Goal: Task Accomplishment & Management: Manage account settings

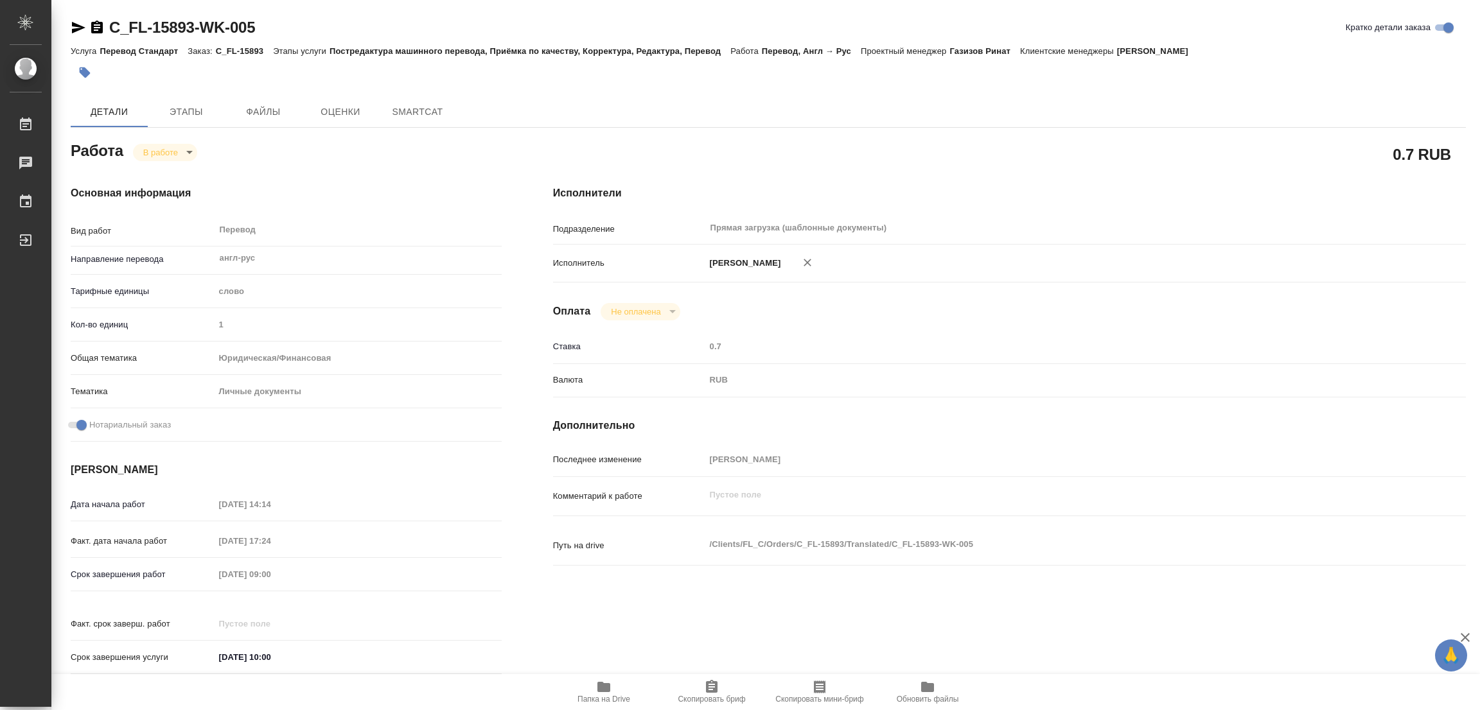
type textarea "x"
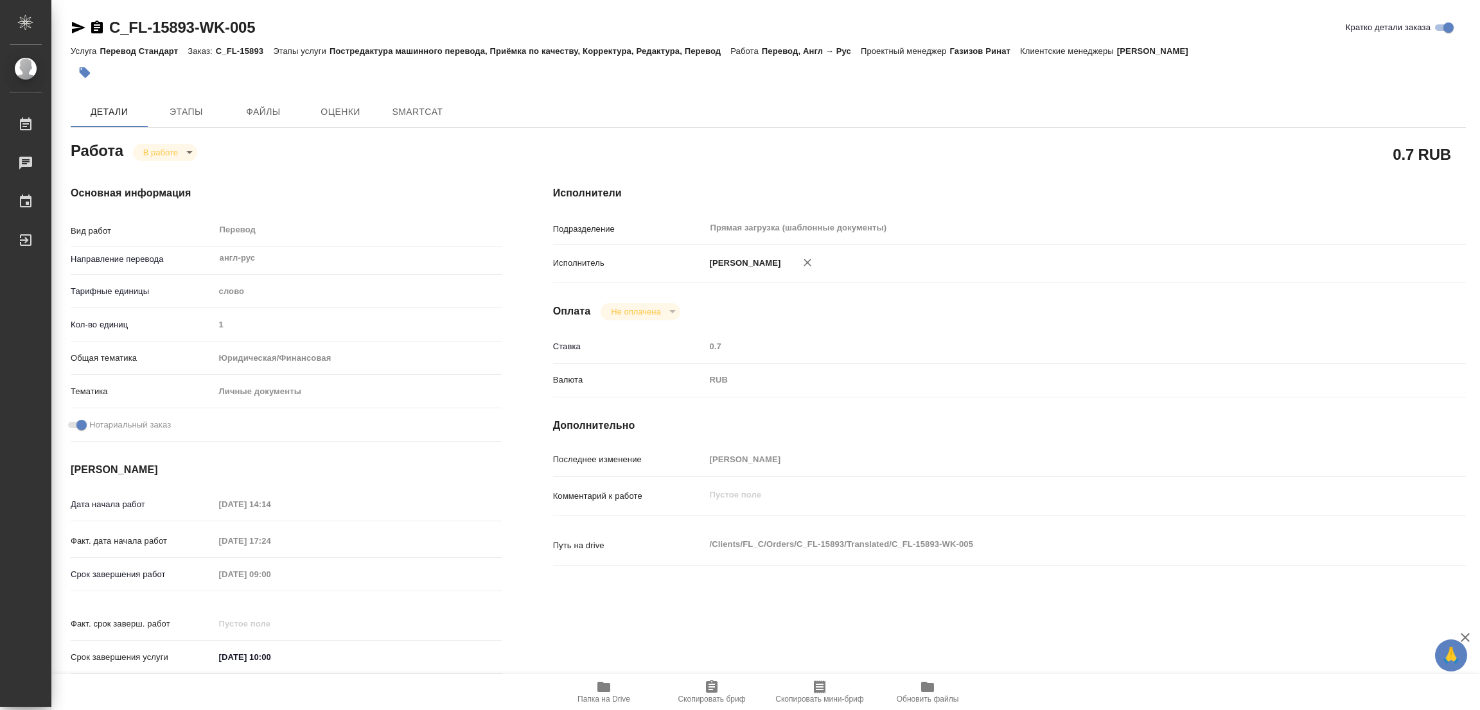
type textarea "x"
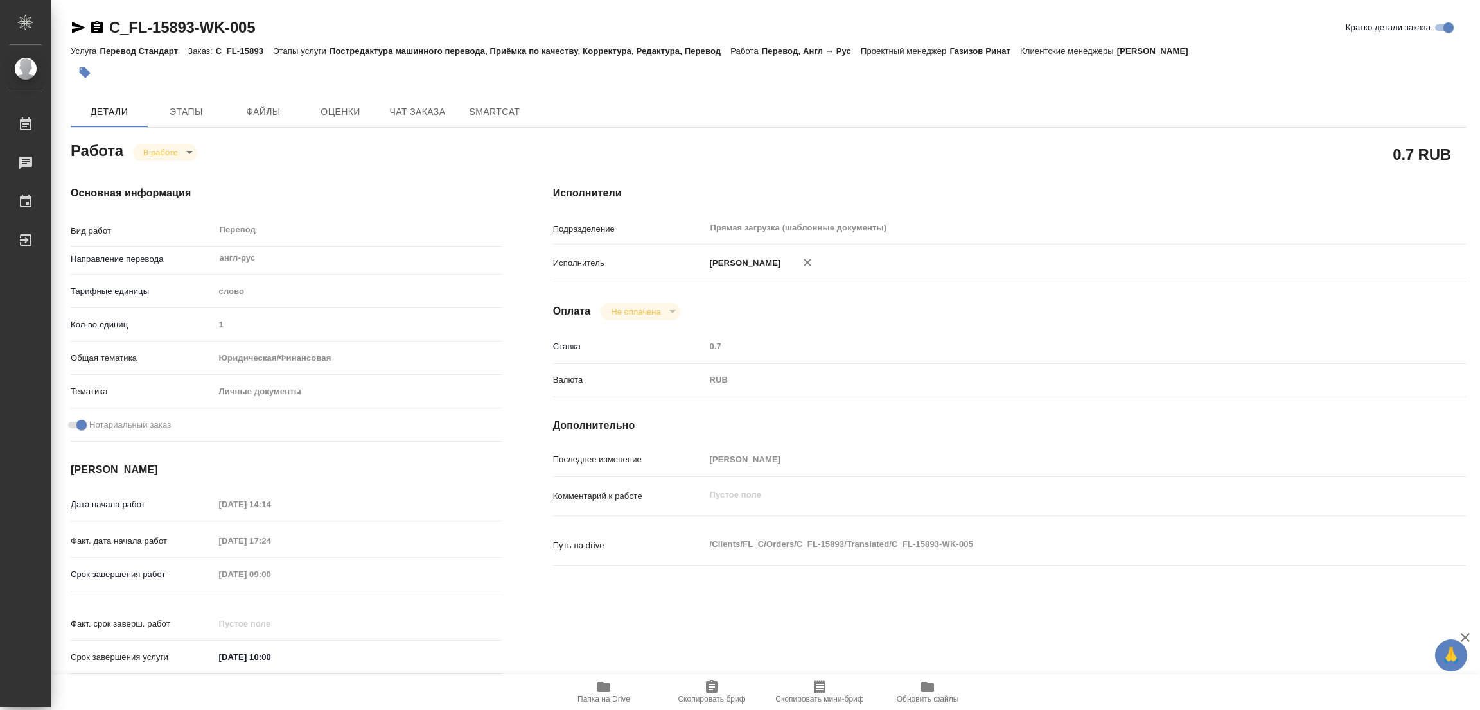
type textarea "x"
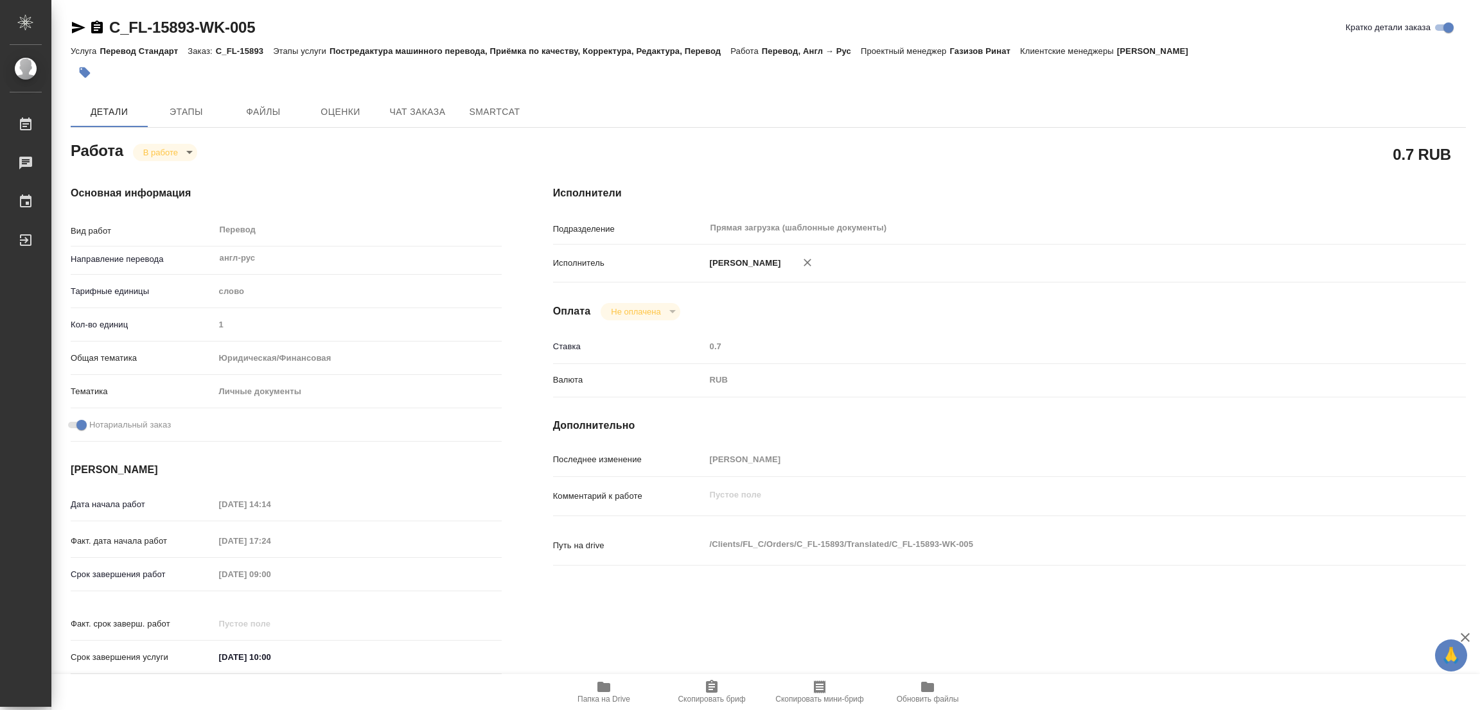
type textarea "x"
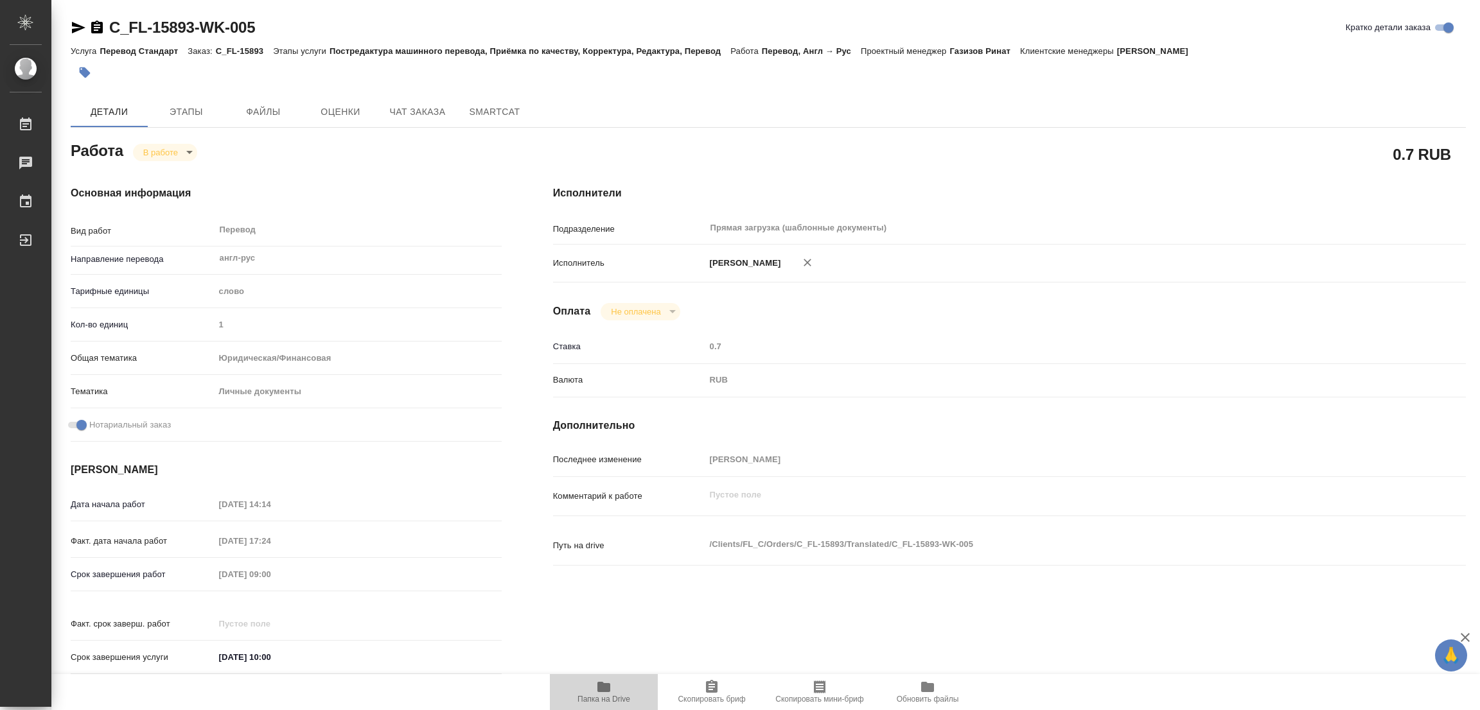
click at [598, 698] on span "Папка на Drive" at bounding box center [603, 699] width 53 height 9
click at [175, 107] on span "Этапы" at bounding box center [186, 112] width 62 height 16
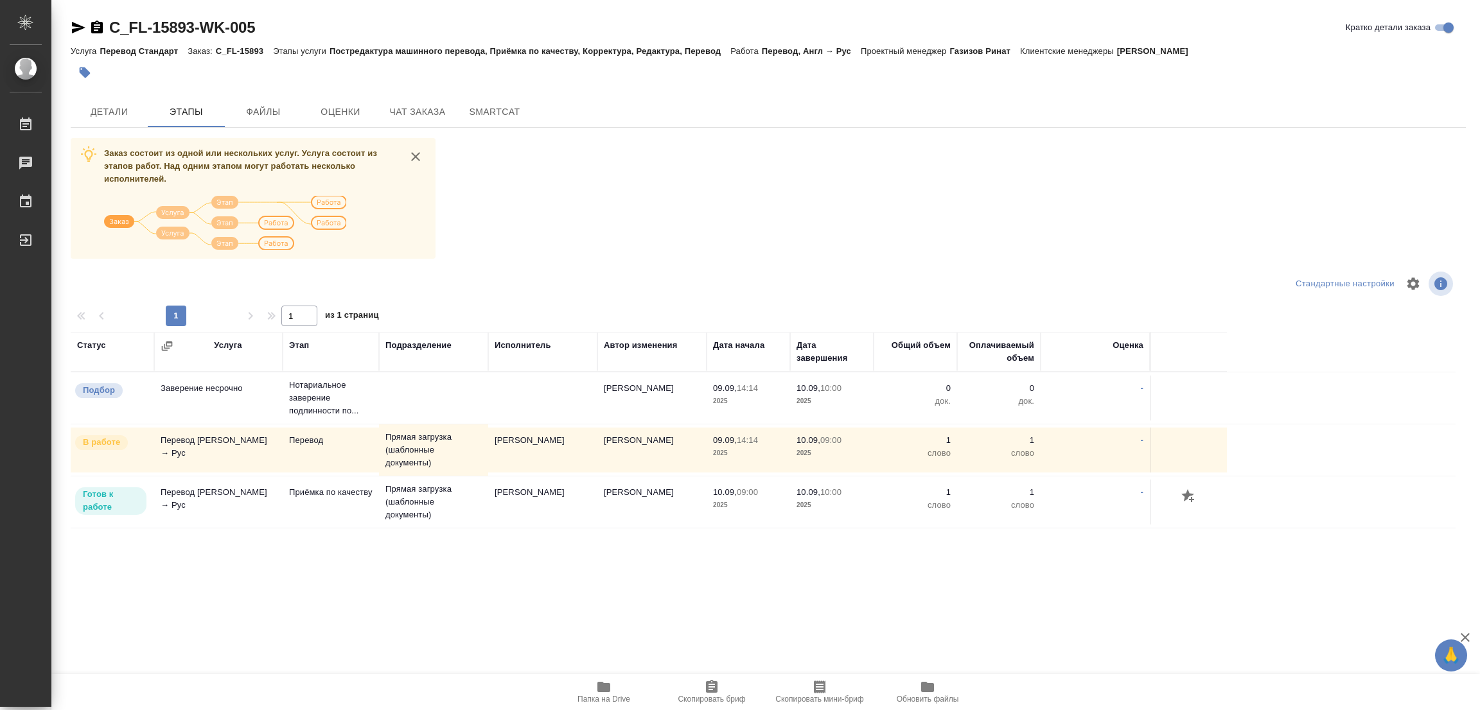
click at [685, 158] on div "Заказ состоит из одной или нескольких услуг. Услуга состоит из этапов работ. На…" at bounding box center [768, 379] width 1395 height 483
click at [100, 107] on span "Детали" at bounding box center [109, 112] width 62 height 16
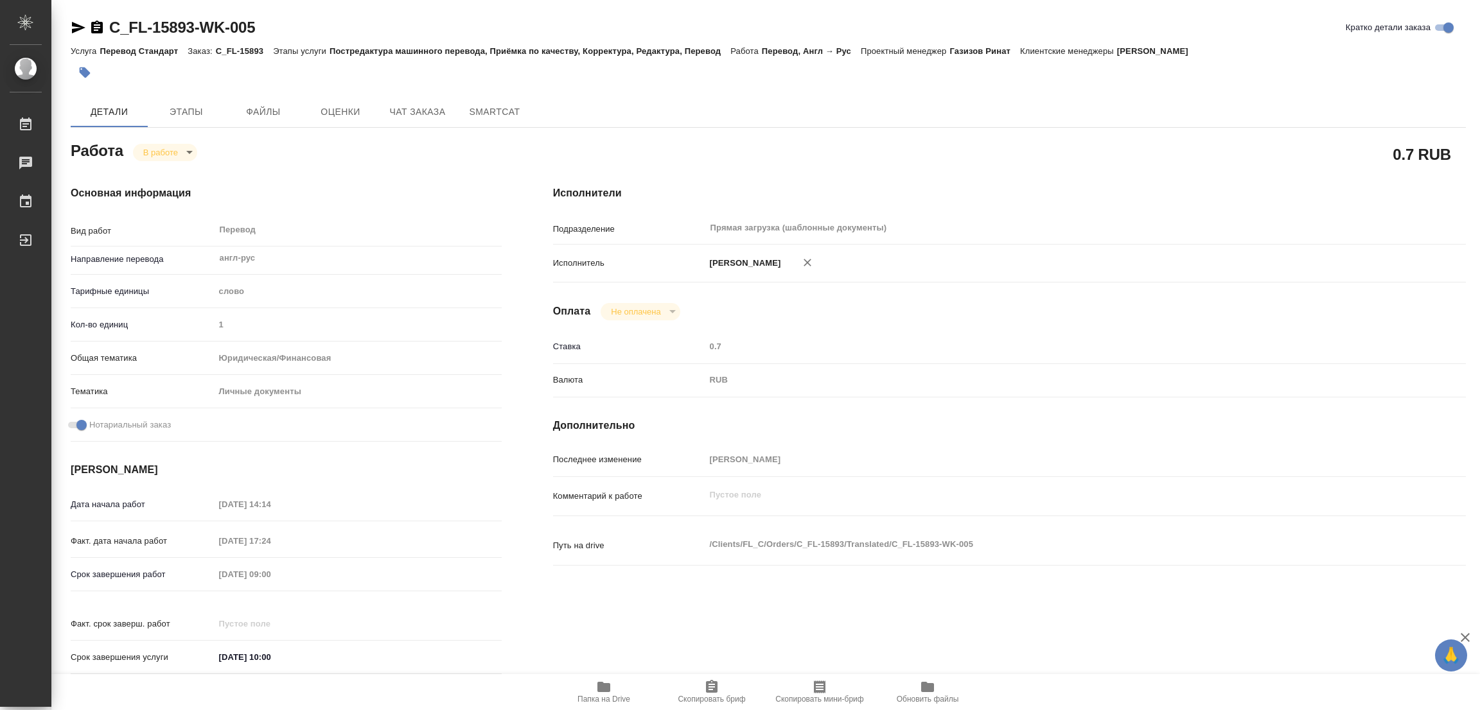
type textarea "x"
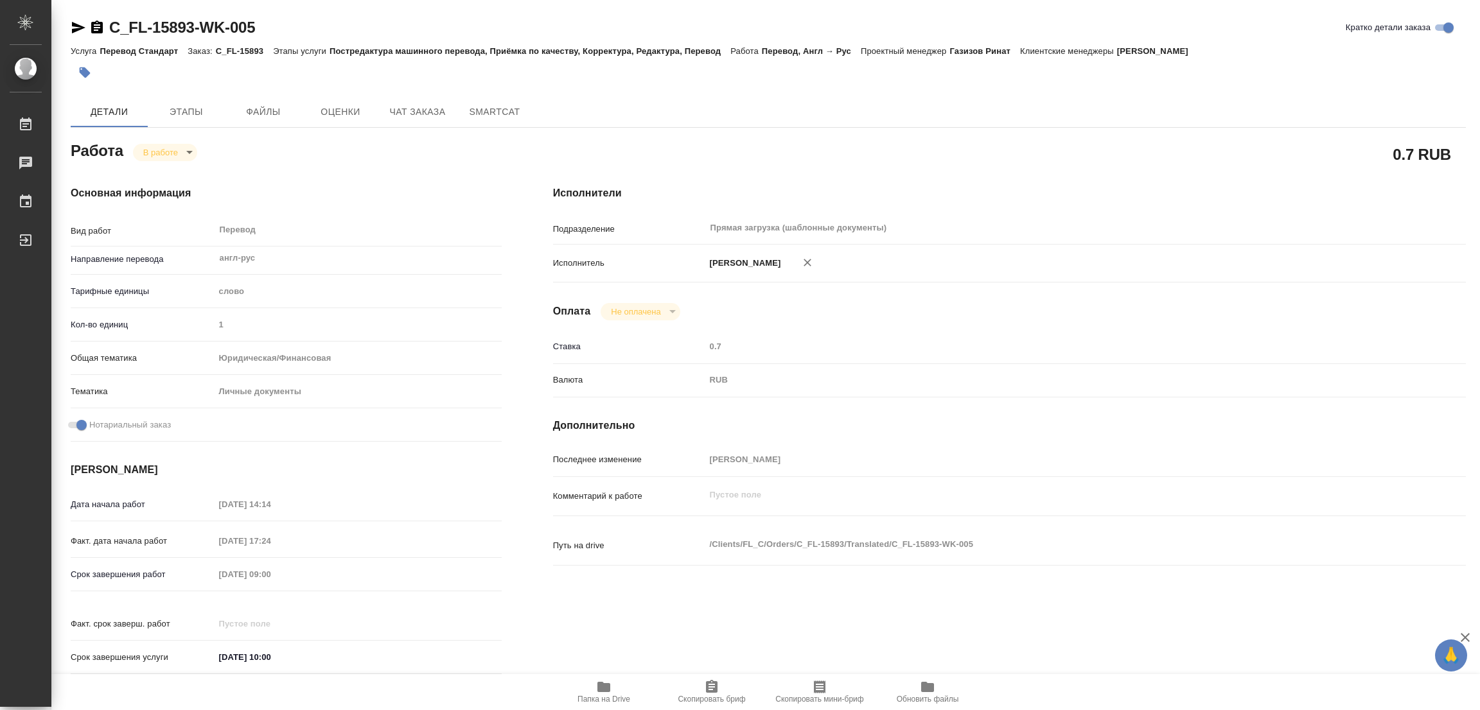
type textarea "x"
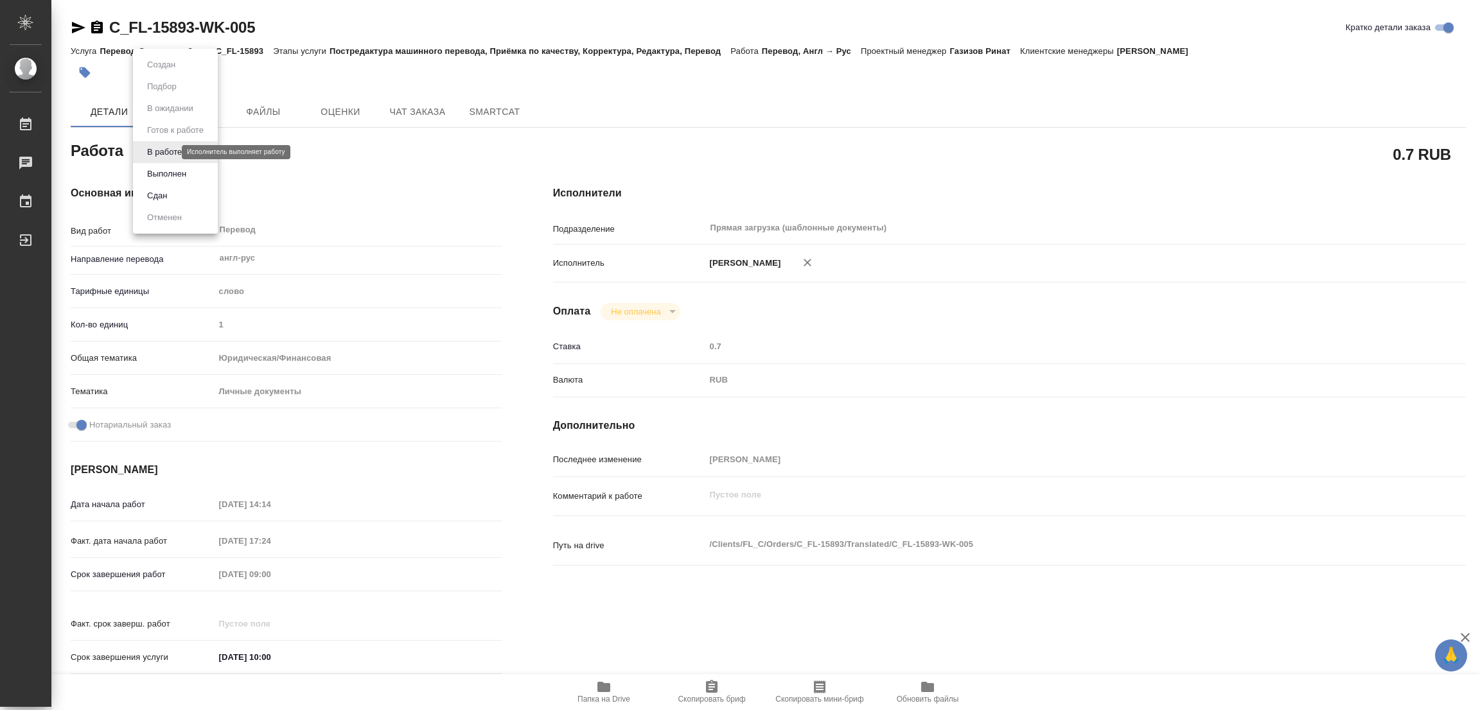
click at [161, 148] on body "🙏 .cls-1 fill:#fff; AWATERA Popova Galina Работы 0 Чаты График Выйти C_FL-15893…" at bounding box center [740, 355] width 1480 height 710
type textarea "x"
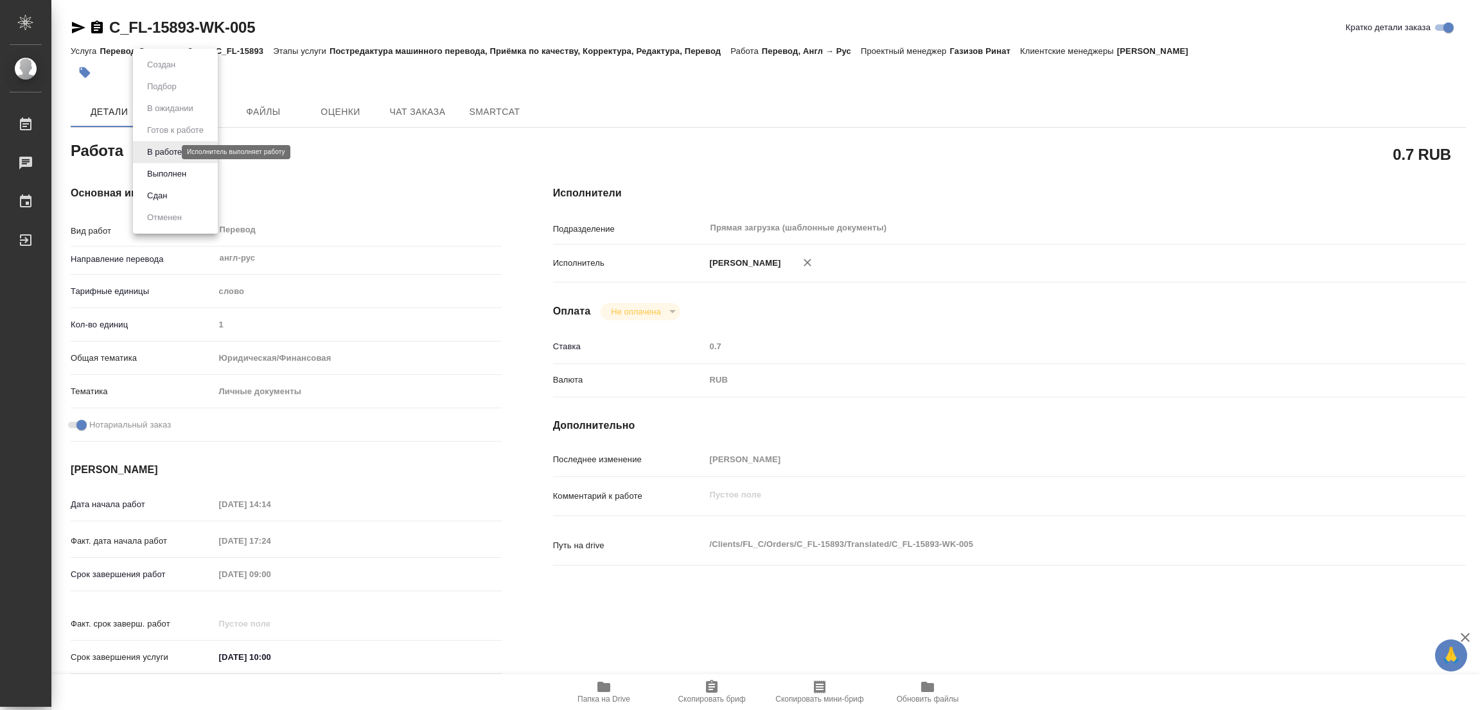
type textarea "x"
click at [155, 174] on button "Выполнен" at bounding box center [166, 174] width 47 height 14
type textarea "x"
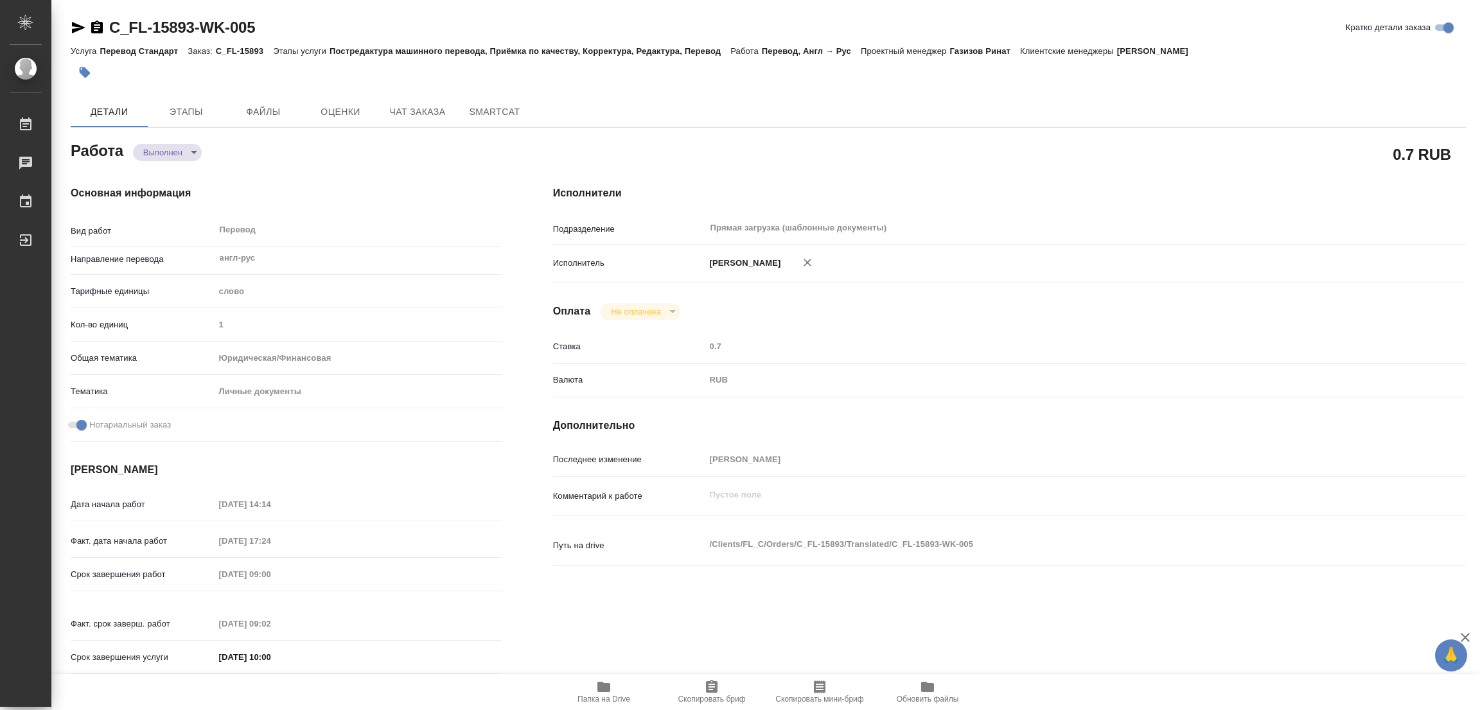
type textarea "x"
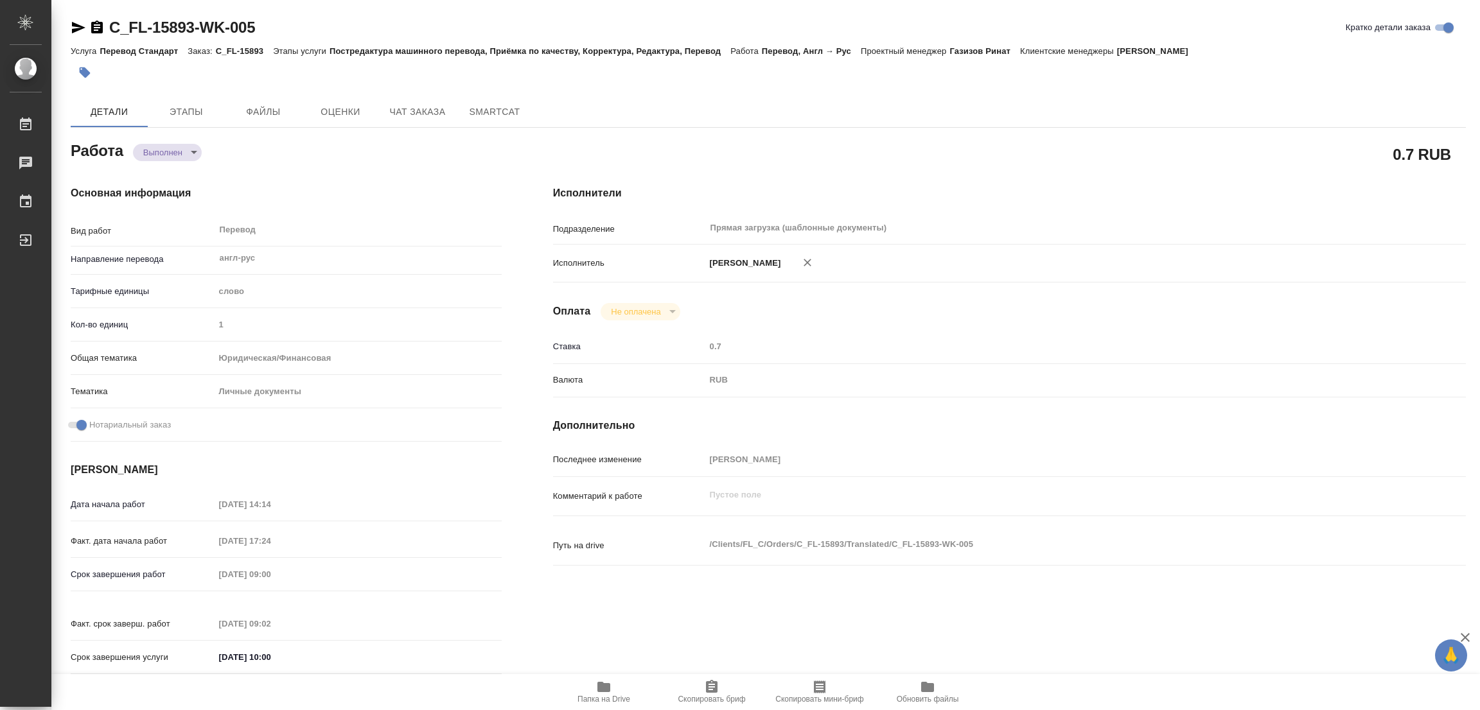
type textarea "x"
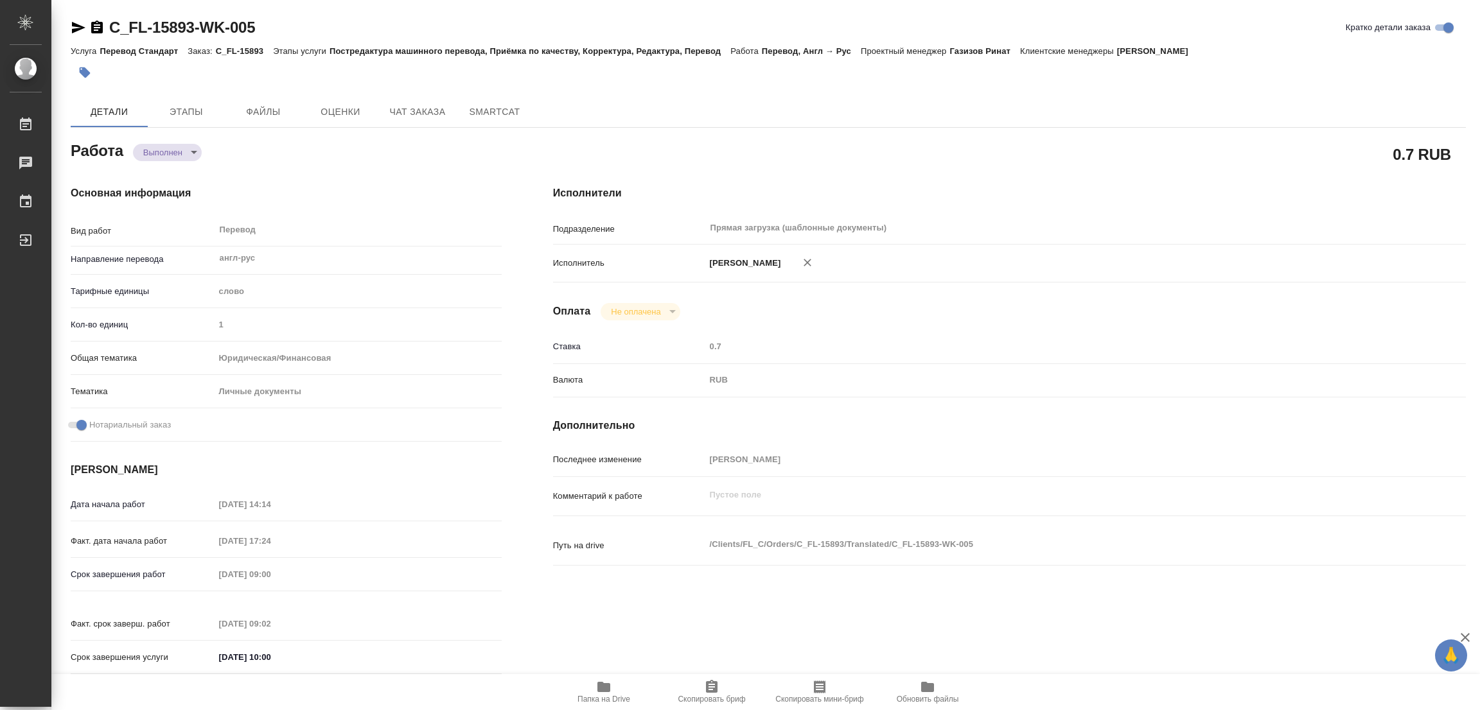
type textarea "x"
click at [416, 177] on div "Основная информация Вид работ Перевод x ​ Направление перевода англ-рус ​ Тариф…" at bounding box center [286, 434] width 482 height 549
click at [1246, 441] on div "Исполнители Подразделение Прямая загрузка (шаблонные документы) ​ Исполнитель П…" at bounding box center [1009, 434] width 964 height 549
drag, startPoint x: 386, startPoint y: 0, endPoint x: 207, endPoint y: 90, distance: 199.9
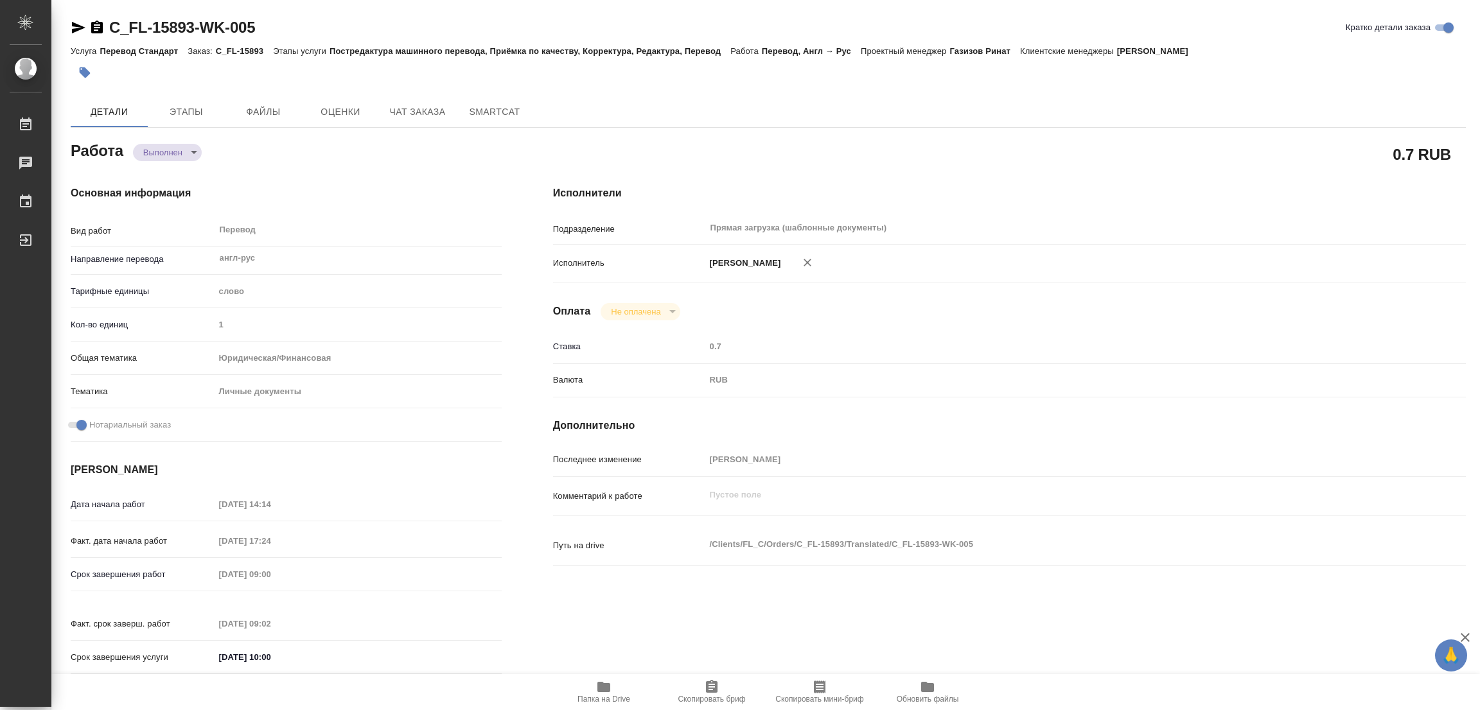
click at [236, 89] on div "C_FL-15893-WK-005 Кратко детали заказа Услуга Перевод Стандарт Заказ: C_FL-1589…" at bounding box center [768, 546] width 1409 height 1093
type textarea "x"
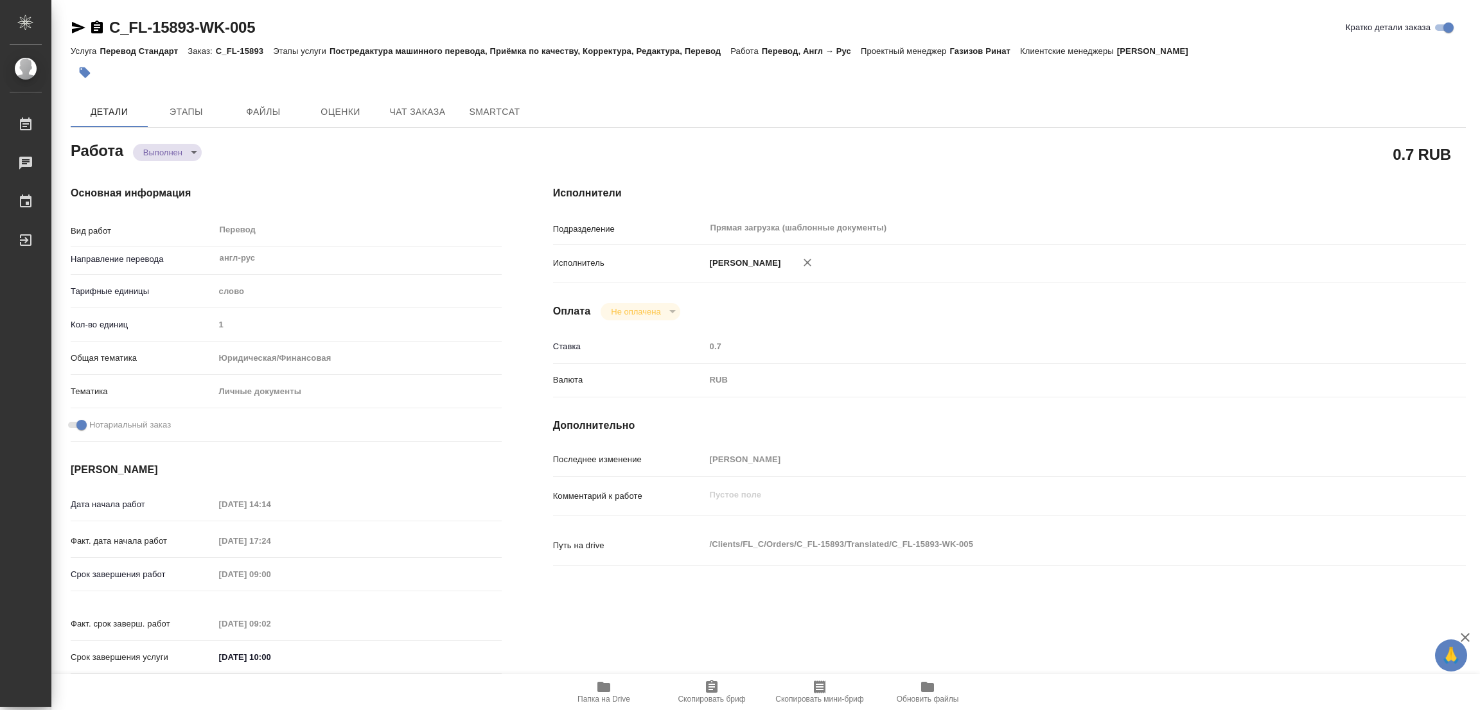
type textarea "x"
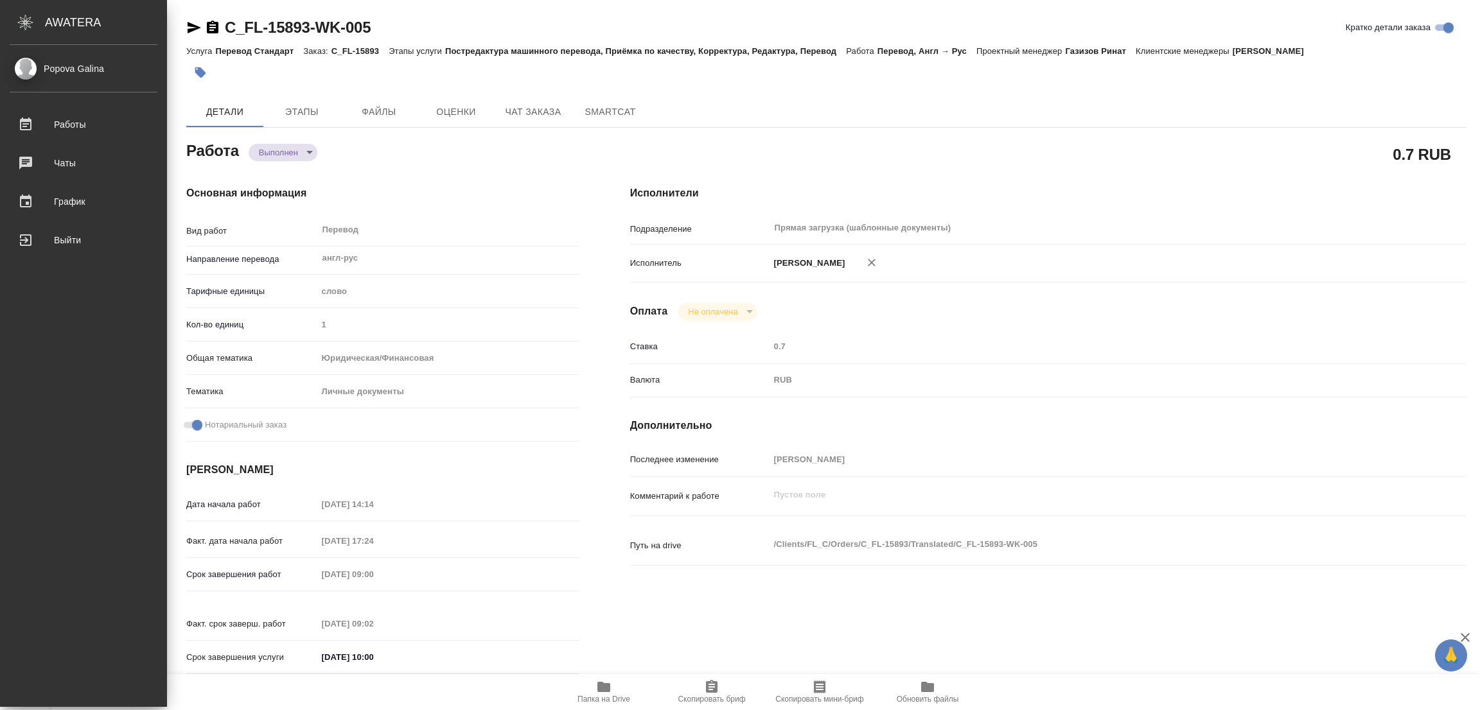
type textarea "x"
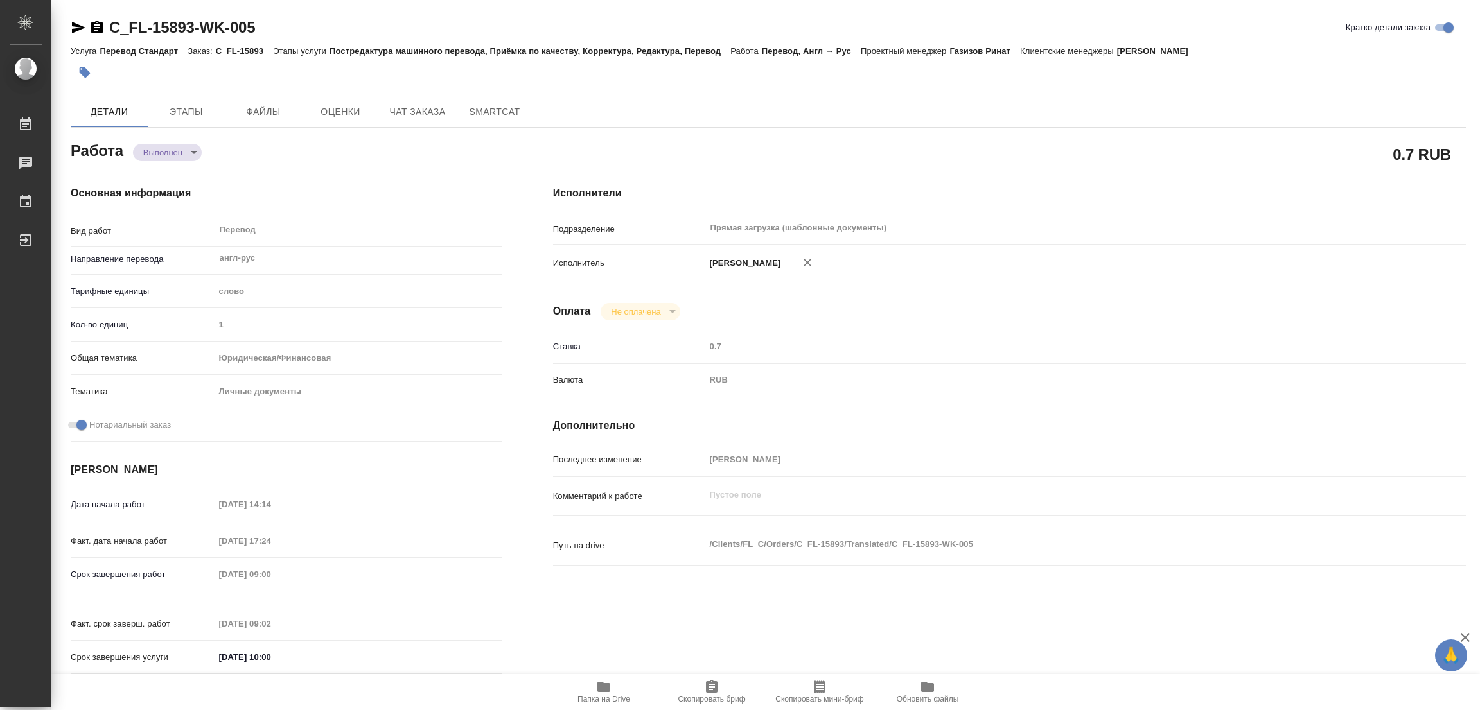
click at [83, 73] on icon "button" at bounding box center [85, 72] width 11 height 11
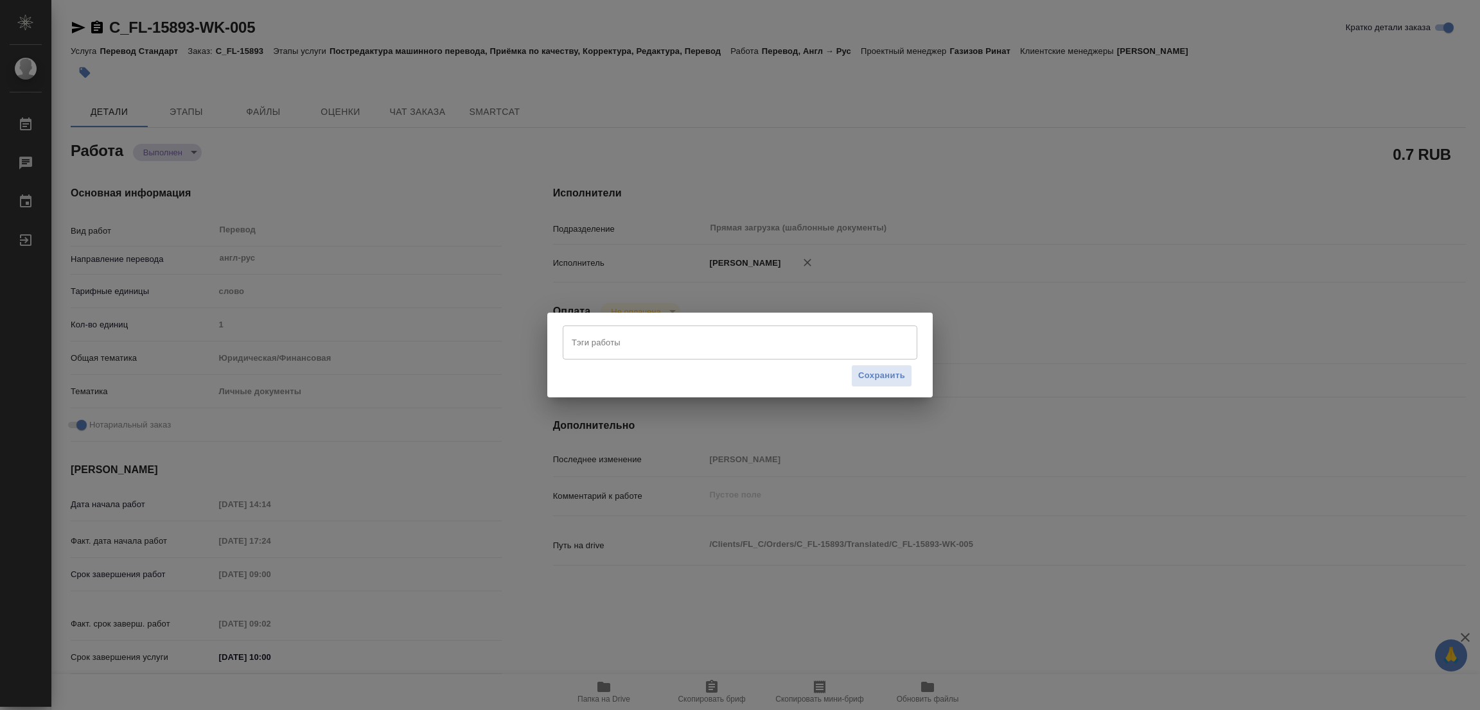
click at [647, 352] on input "Тэги работы" at bounding box center [727, 342] width 319 height 22
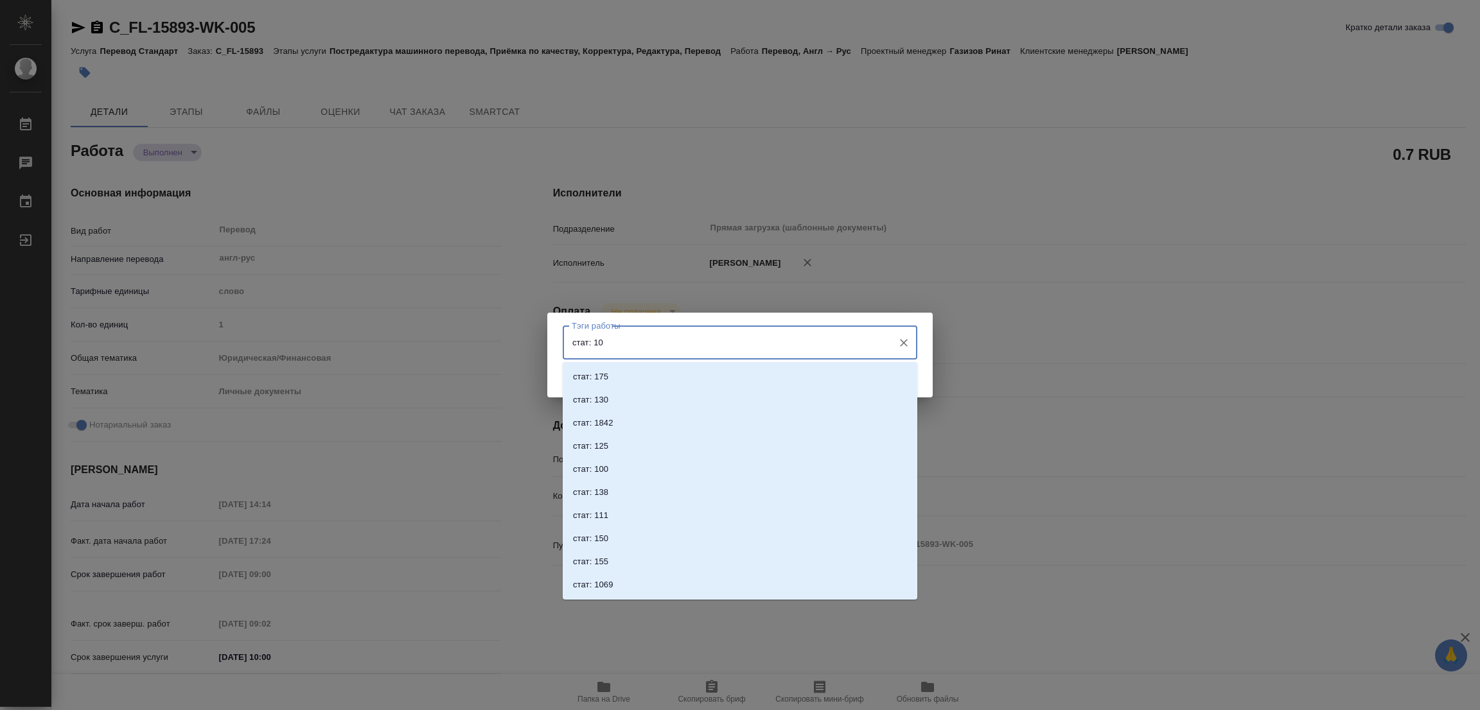
type input "стат: 101"
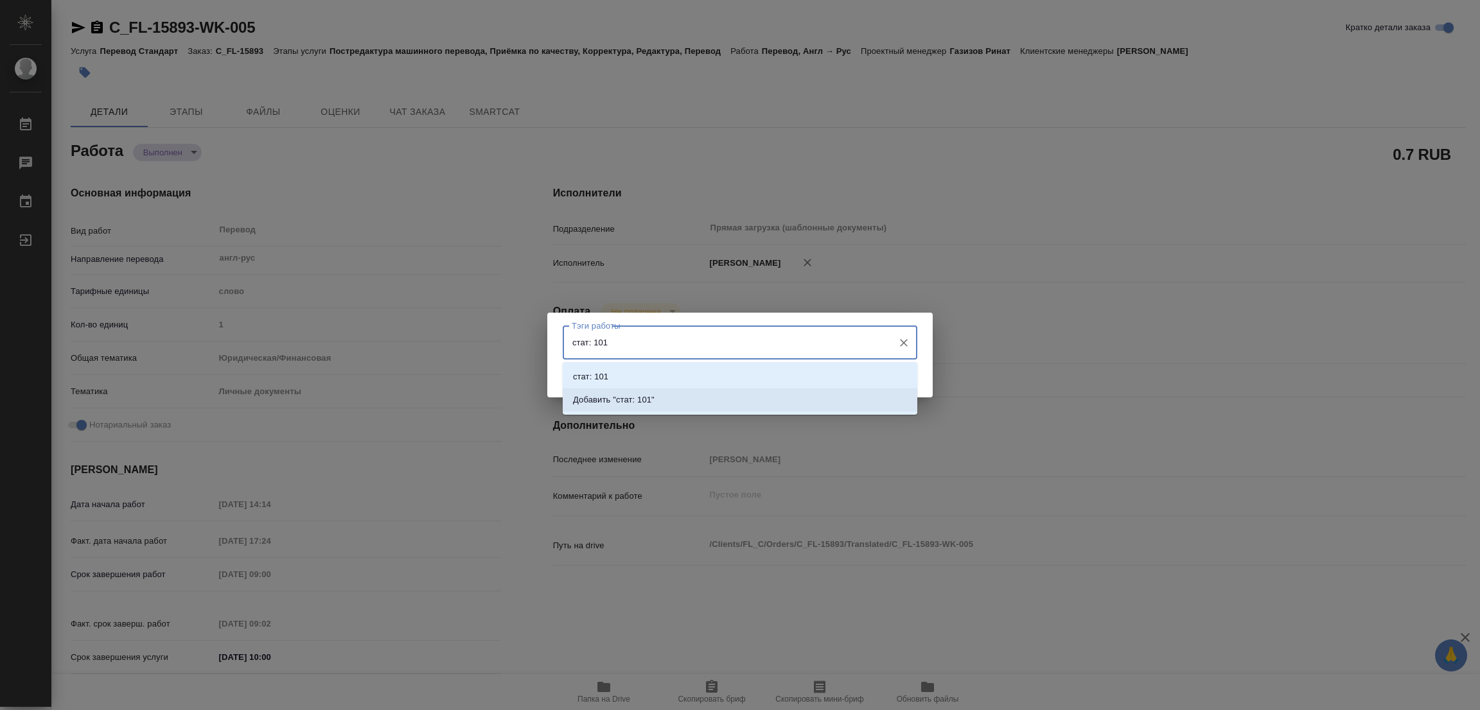
click at [635, 400] on p "Добавить "стат: 101"" at bounding box center [614, 400] width 82 height 13
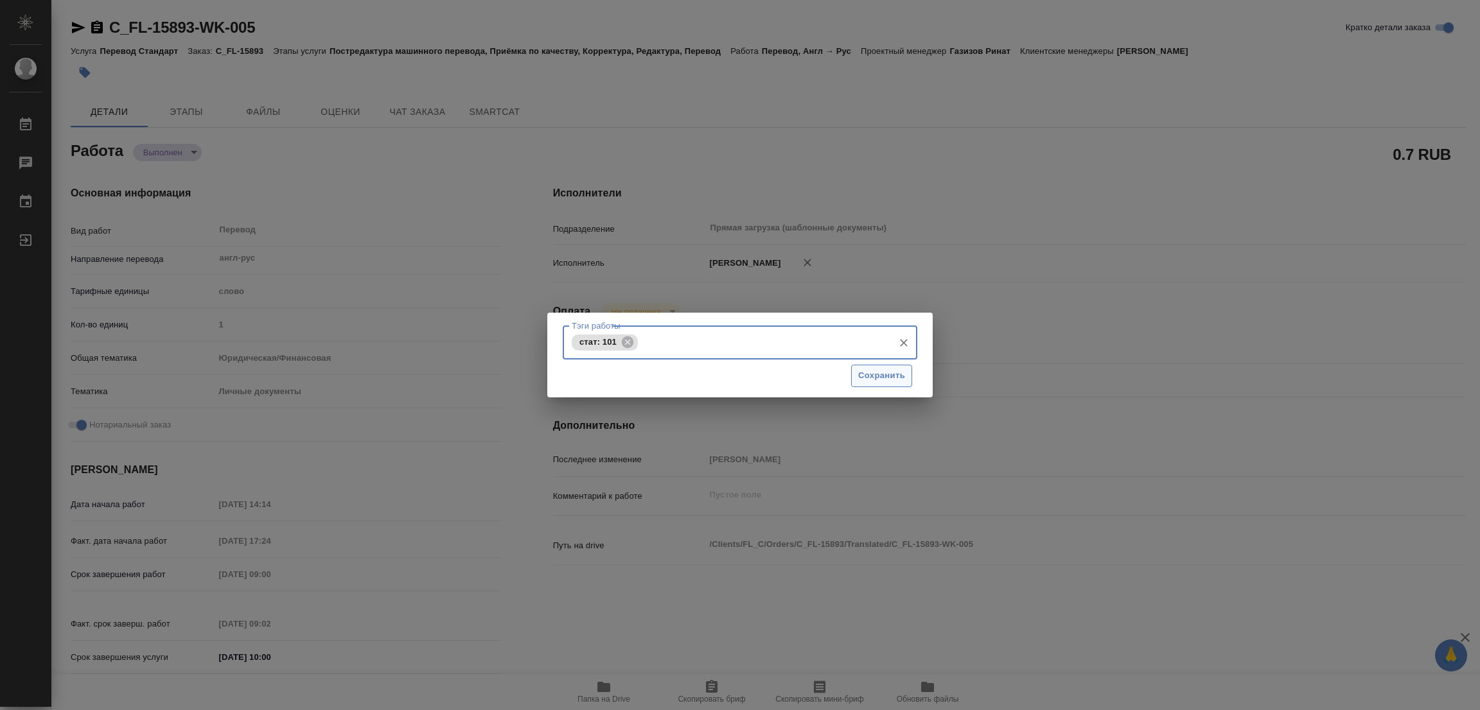
click at [881, 371] on span "Сохранить" at bounding box center [881, 376] width 47 height 15
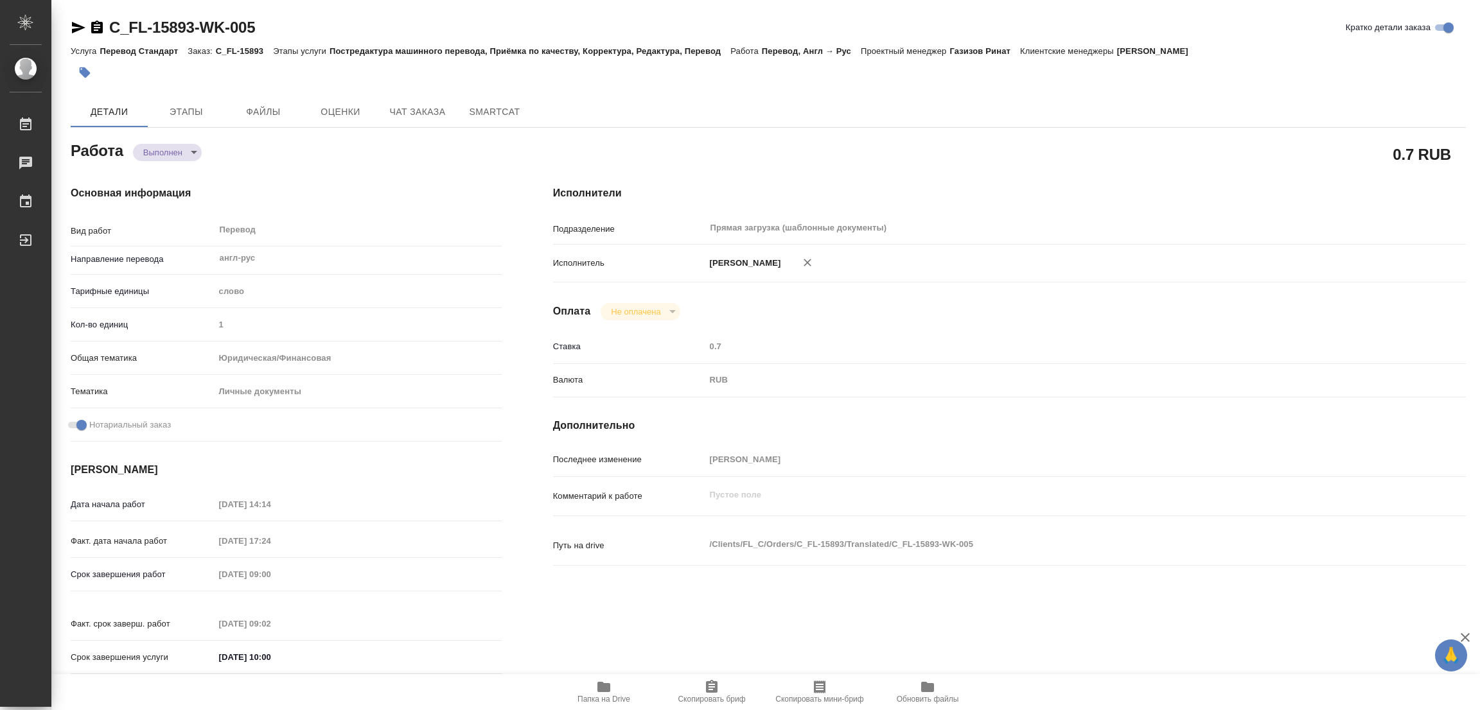
type input "completed"
type textarea "Перевод"
type textarea "x"
type input "англ-рус"
type input "5a8b1489cc6b4906c91bfd90"
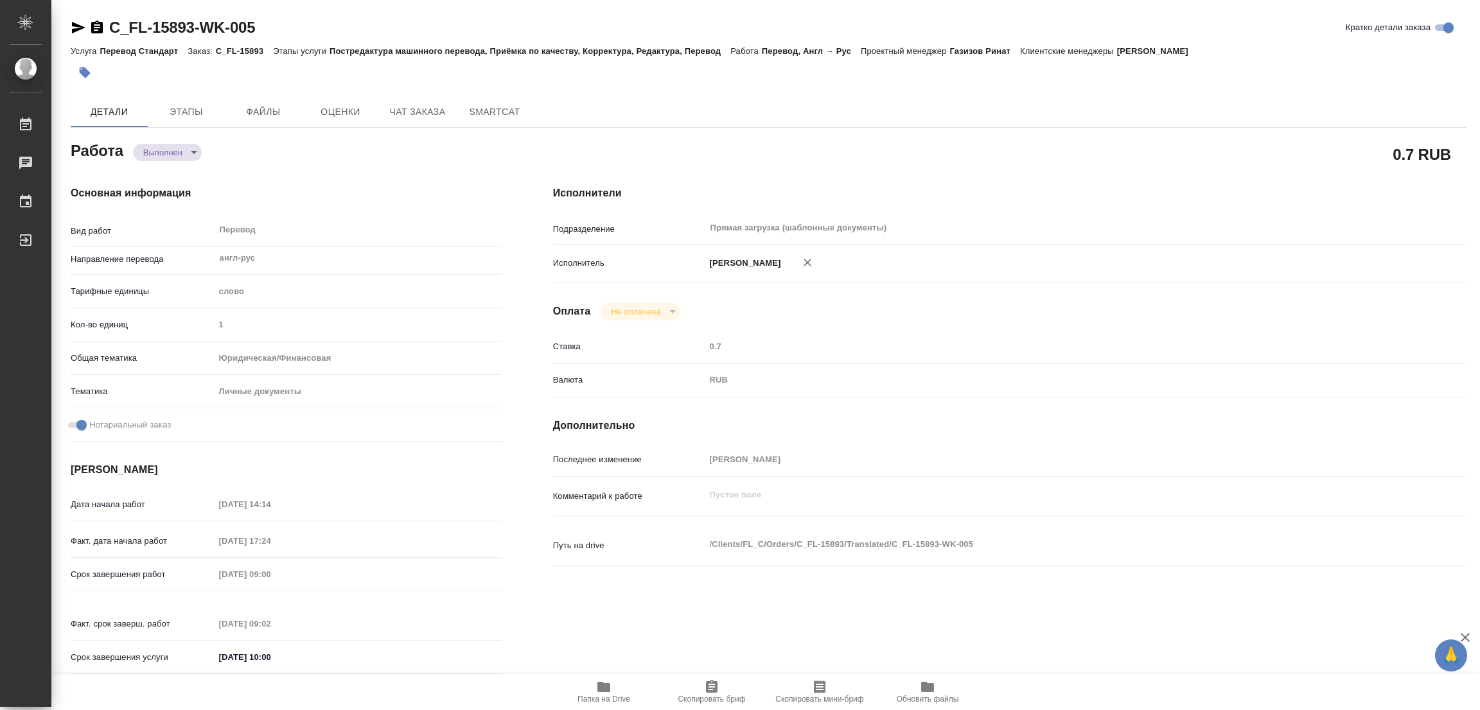
type input "1"
type input "yr-fn"
type input "5a8b8b956a9677013d343cfe"
checkbox input "true"
type input "09.09.2025 14:14"
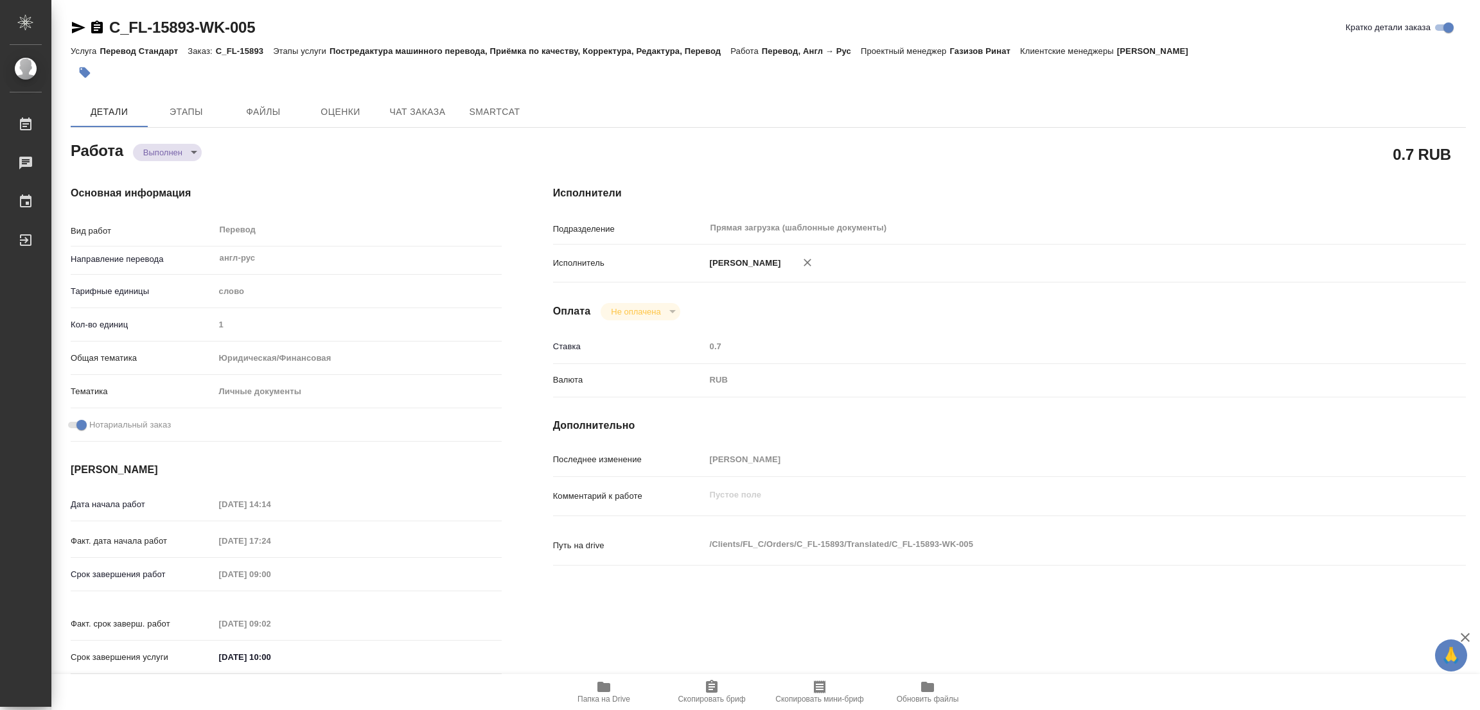
type input "09.09.2025 17:24"
type input "10.09.2025 09:00"
type input "10.09.2025 09:02"
type input "[DATE] 10:00"
type input "Прямая загрузка (шаблонные документы)"
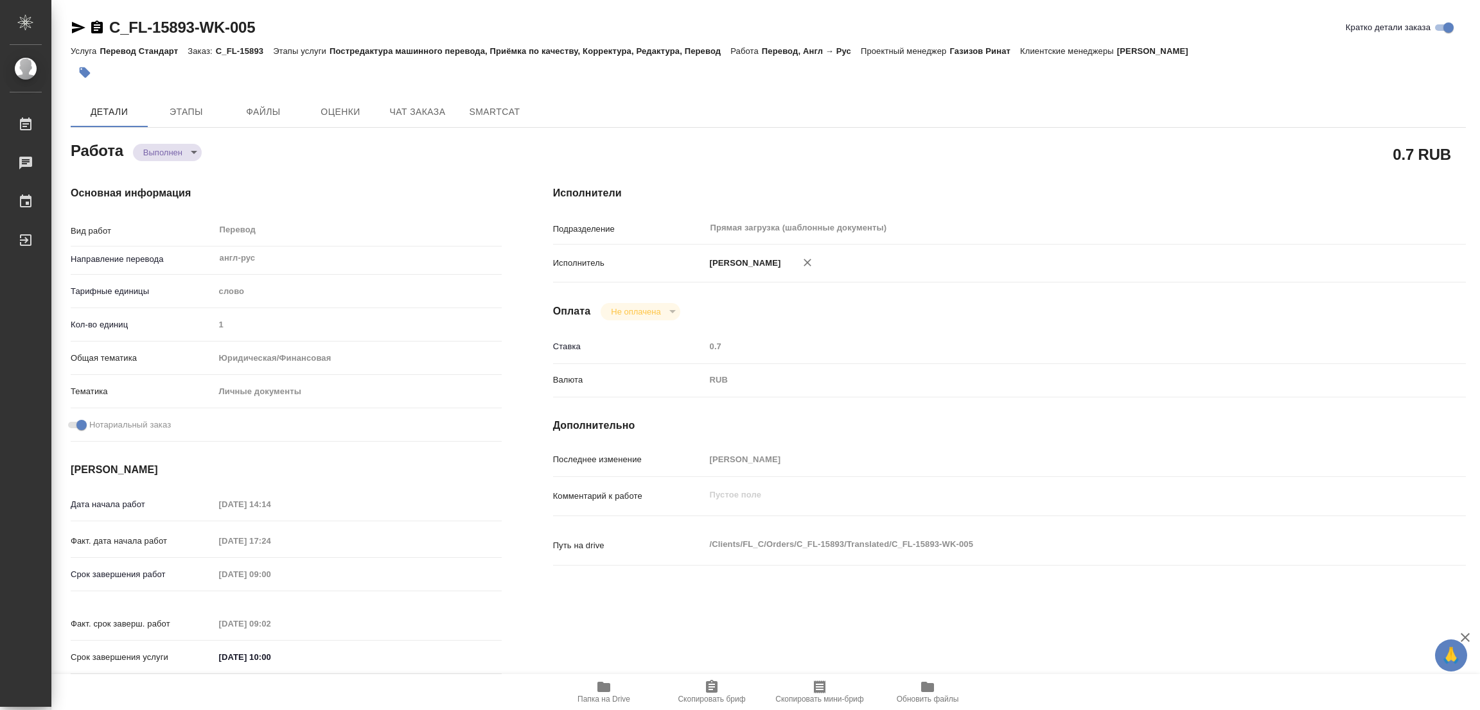
type input "notPayed"
type input "0.7"
type input "RUB"
type input "[PERSON_NAME]"
type textarea "x"
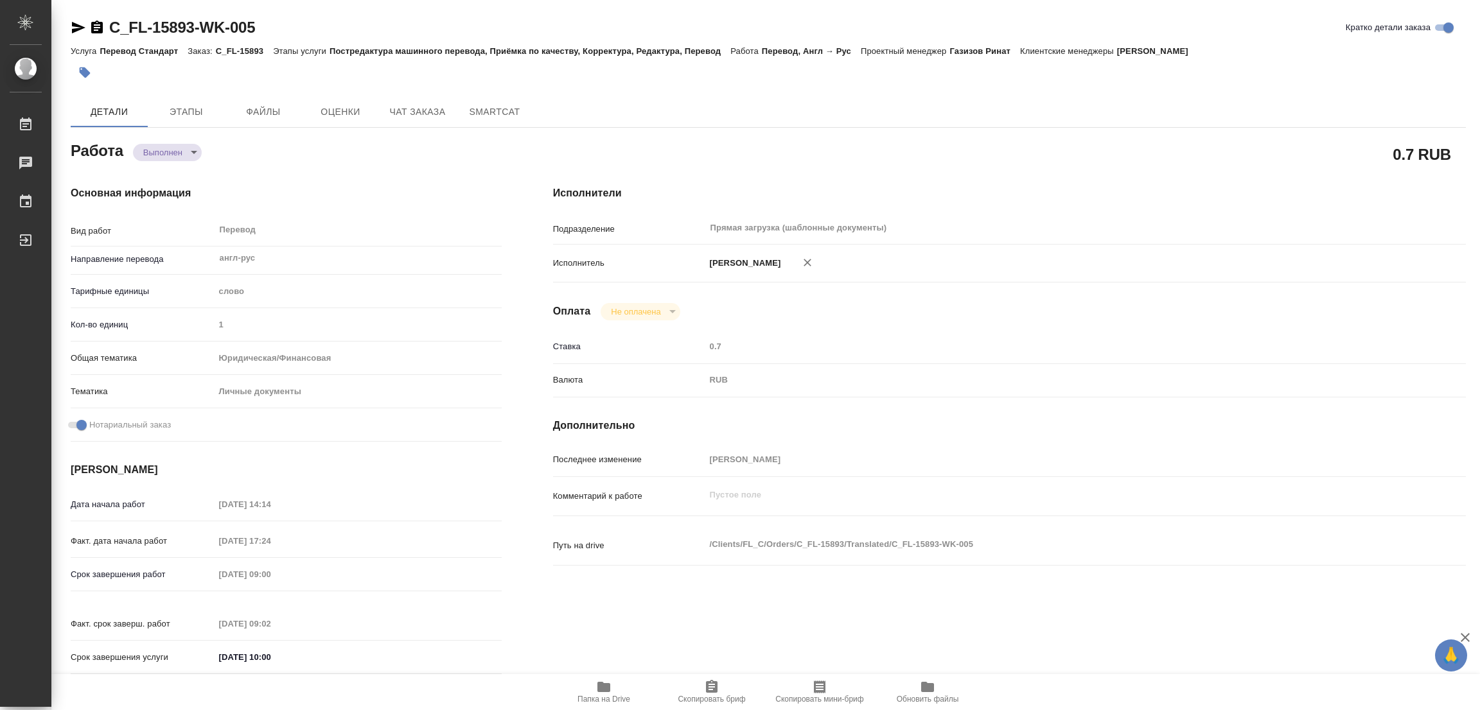
type textarea "/Clients/FL_C/Orders/C_FL-15893/Translated/C_FL-15893-WK-005"
type textarea "x"
type input "C_FL-15893"
type input "Перевод Стандарт"
type input "Постредактура машинного перевода, Приёмка по качеству, Корректура, Редактура, П…"
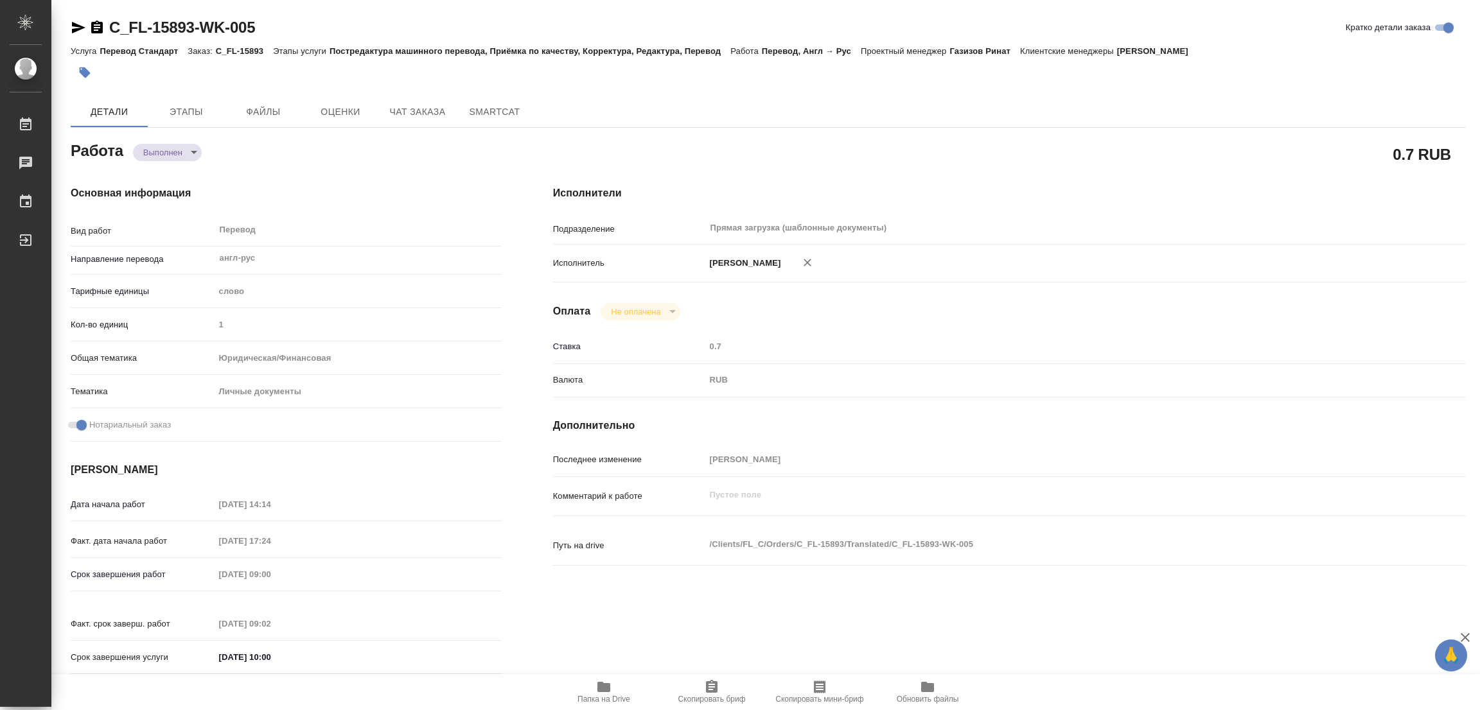
type input "Лямина Надежда"
type input "/Clients/FL_C/Orders/C_FL-15893"
type textarea "x"
type textarea "нот"
type textarea "x"
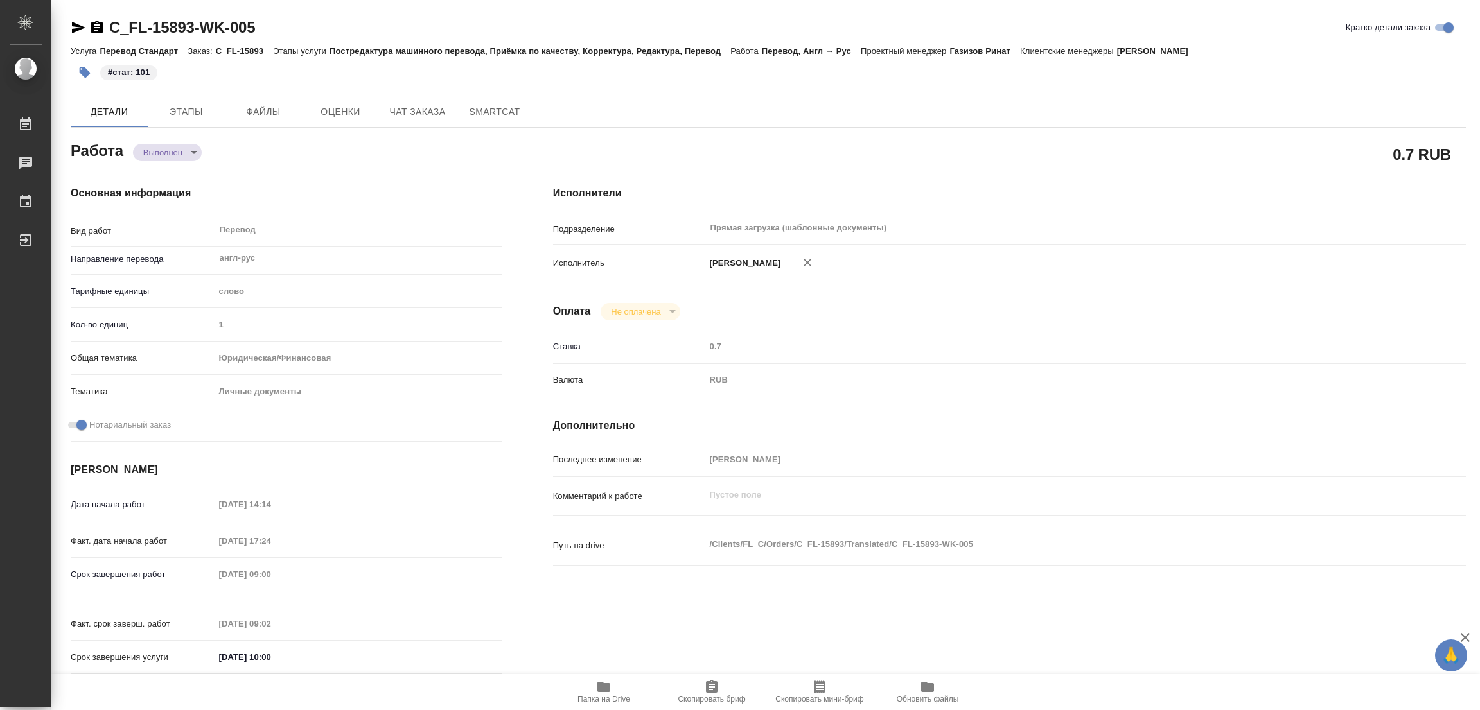
type textarea "x"
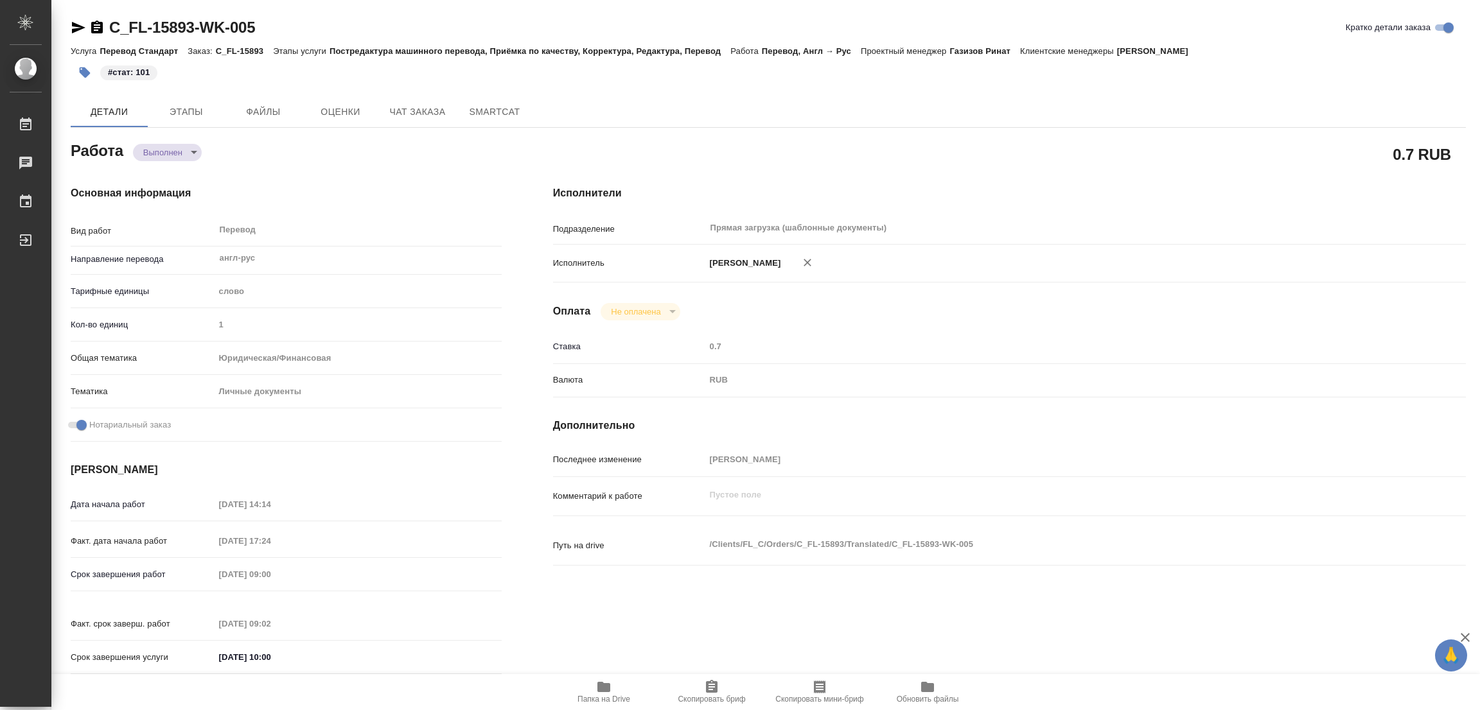
type textarea "x"
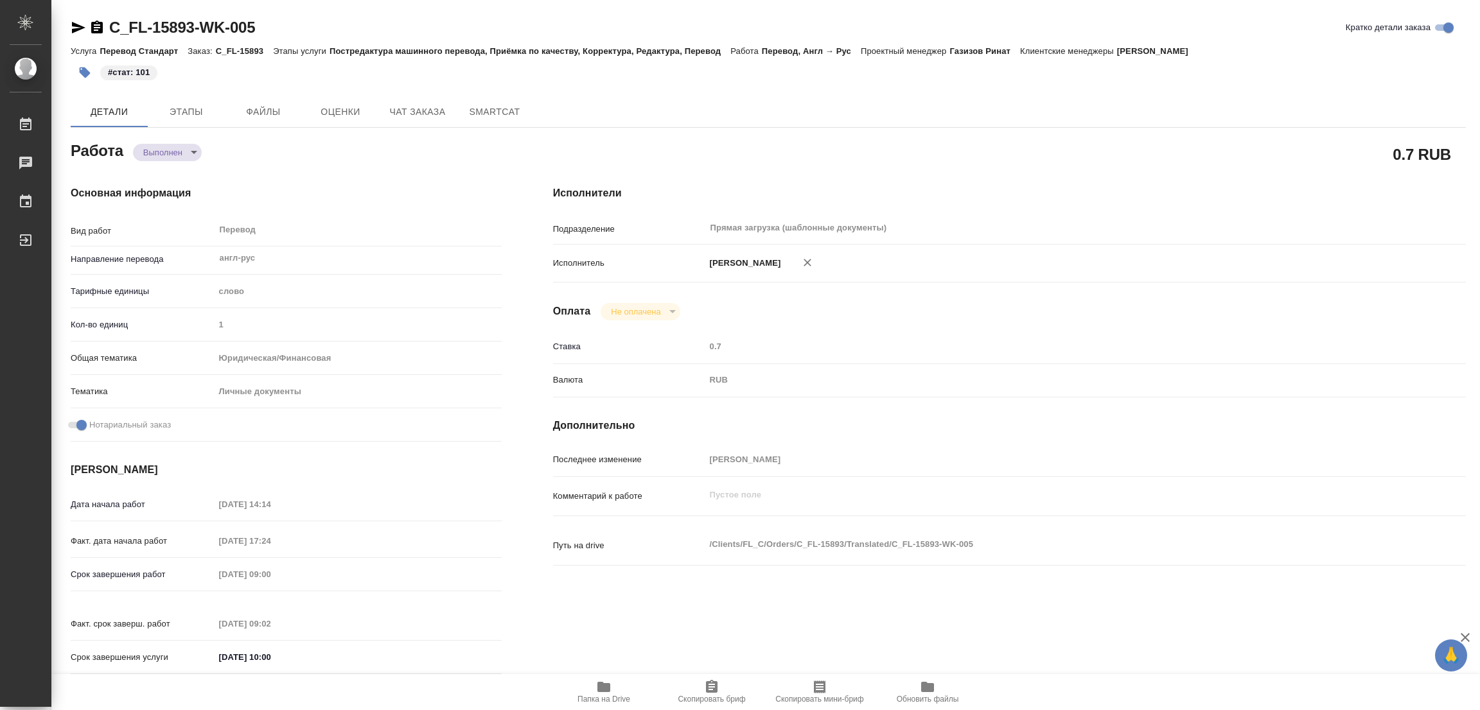
type textarea "x"
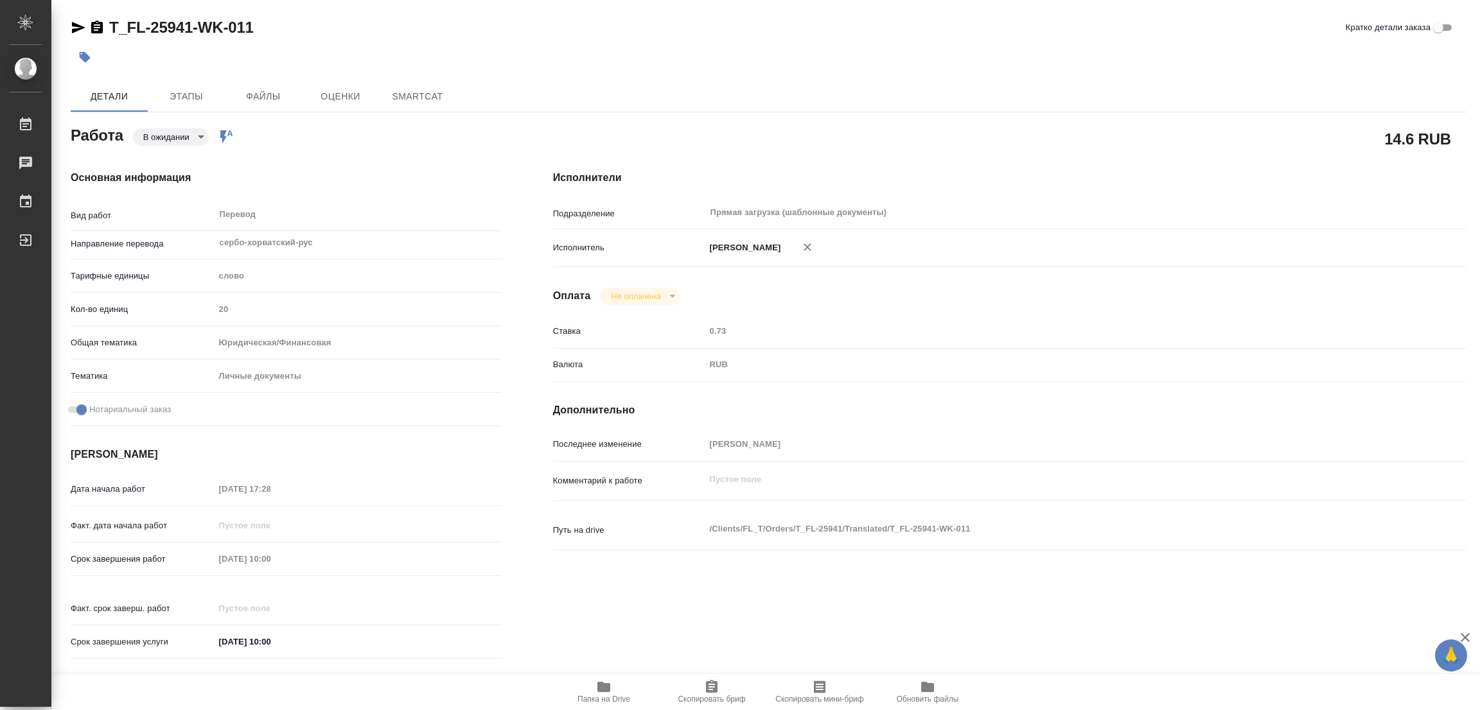
type textarea "x"
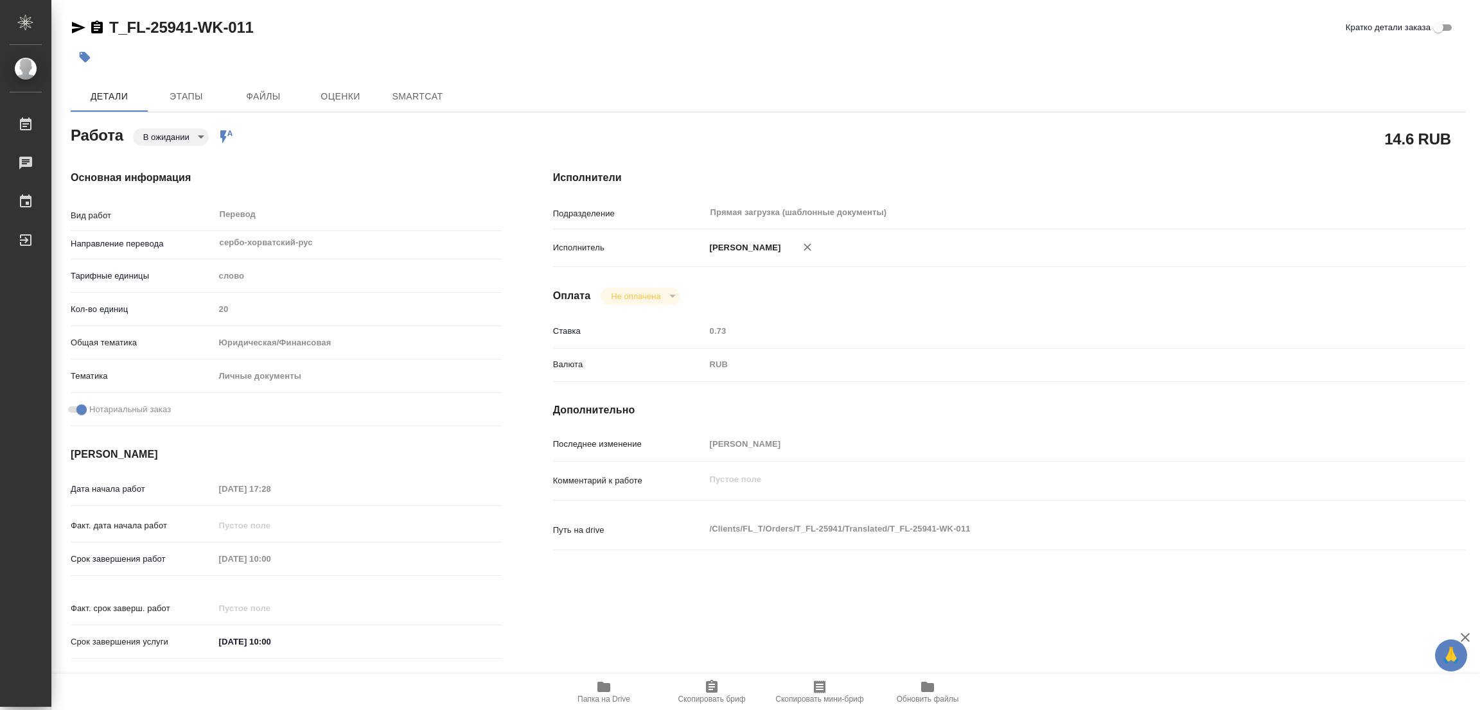
type textarea "x"
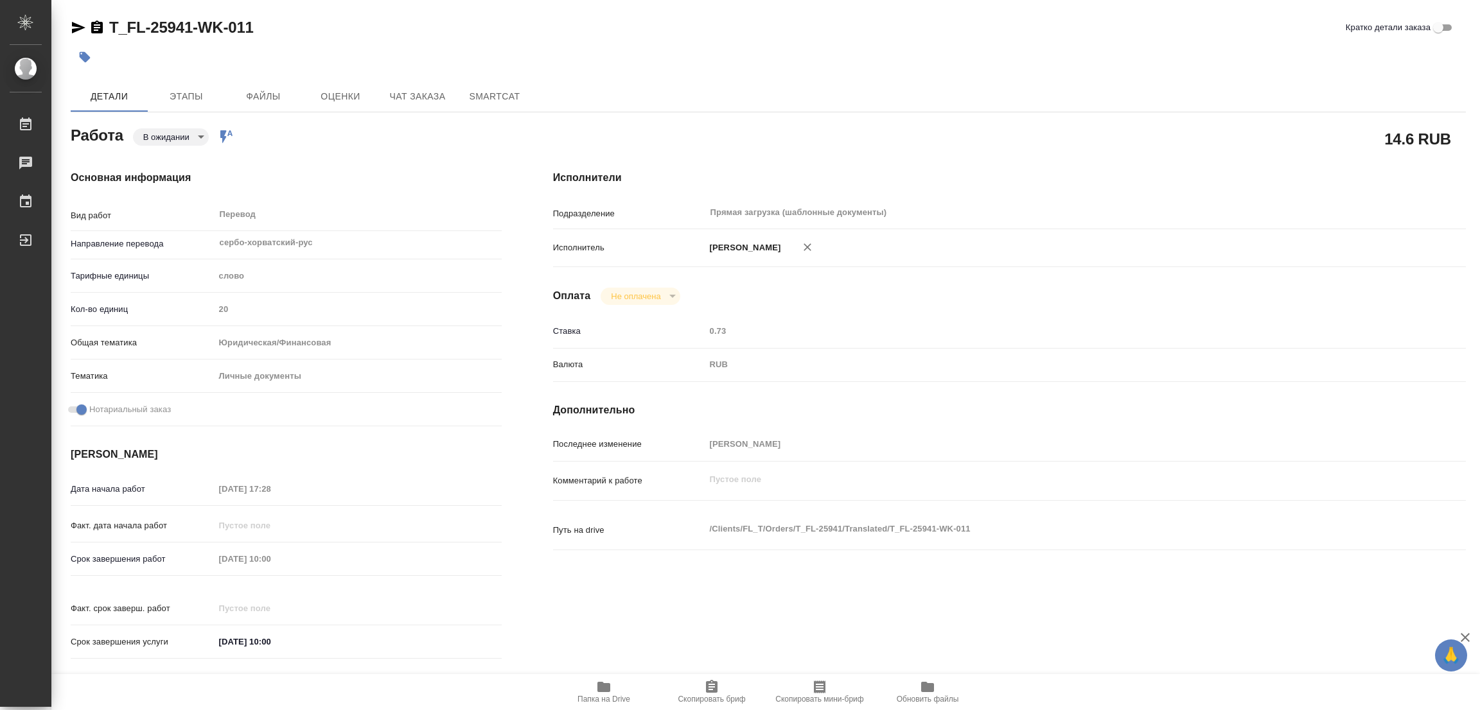
type textarea "x"
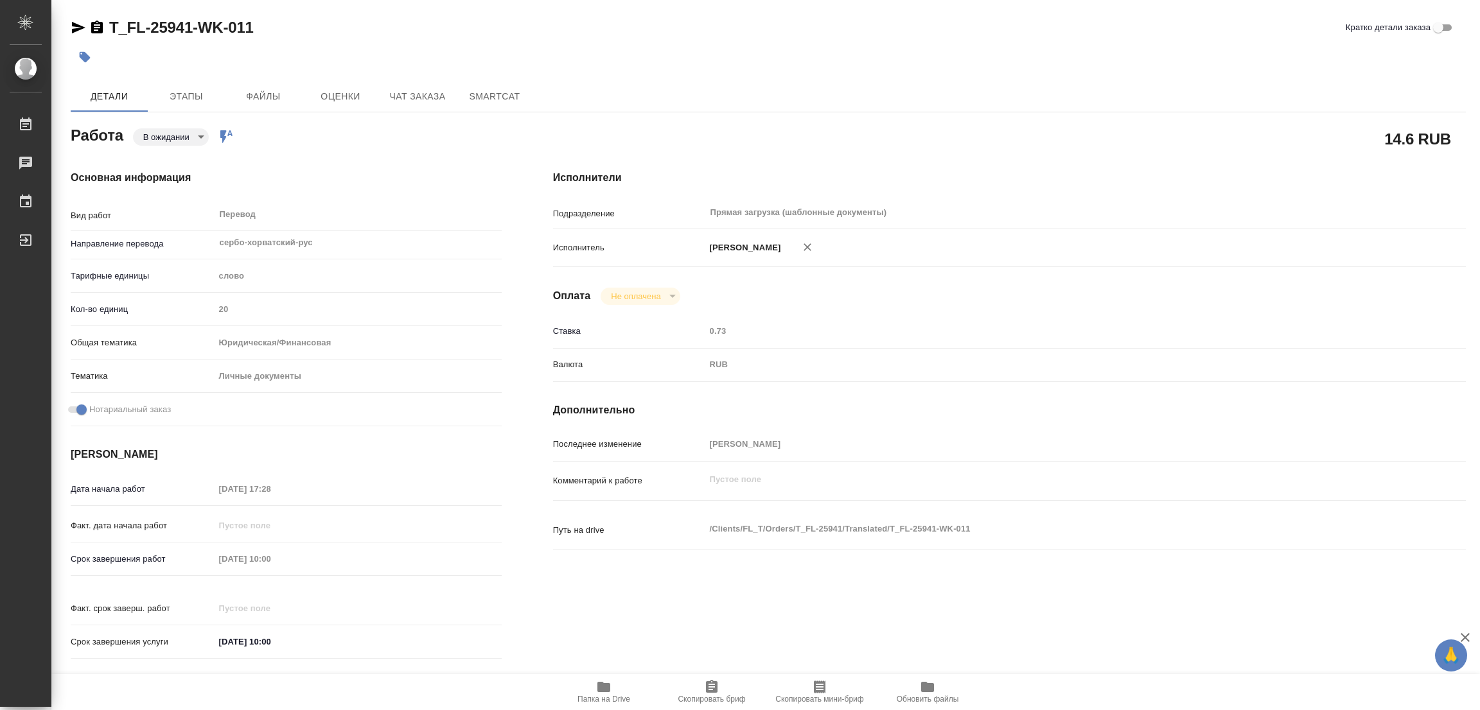
type textarea "x"
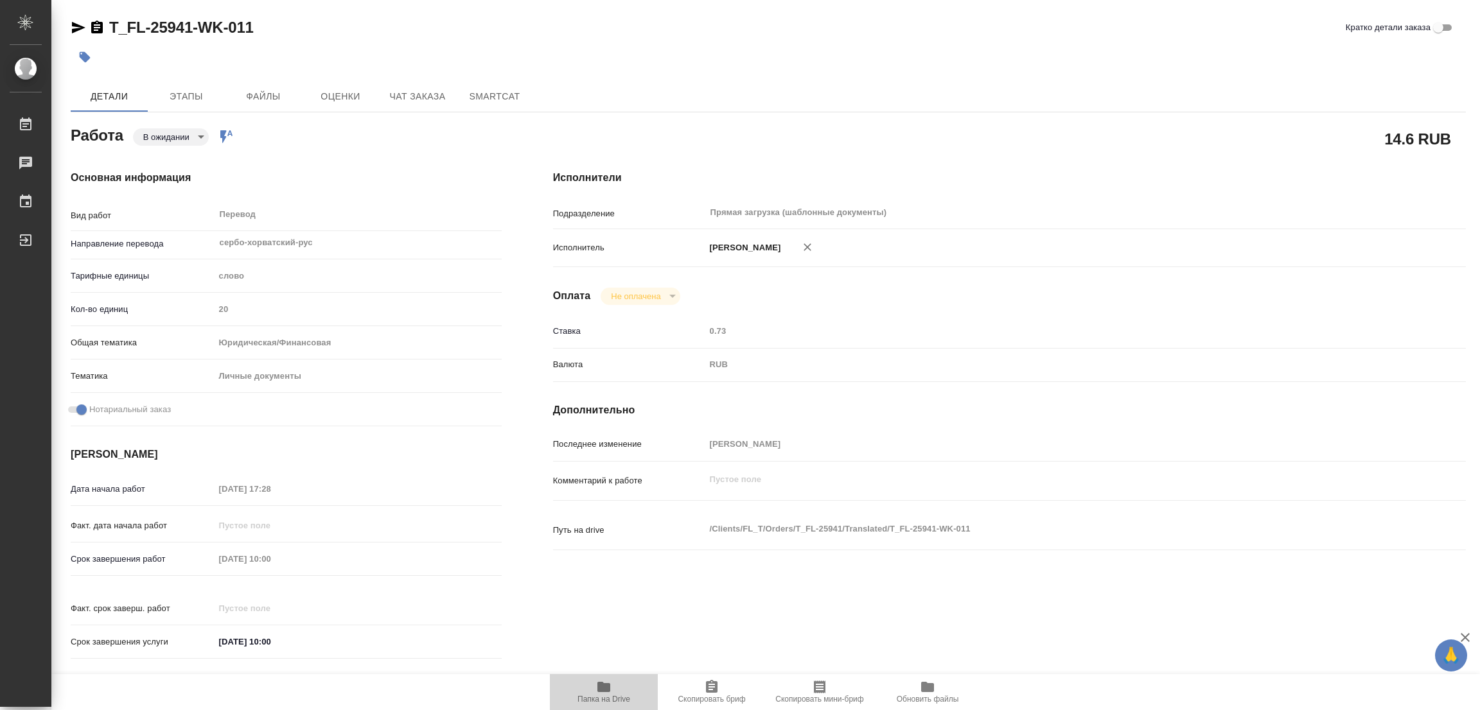
click at [599, 688] on icon "button" at bounding box center [603, 687] width 13 height 10
click at [186, 96] on span "Этапы" at bounding box center [186, 97] width 62 height 16
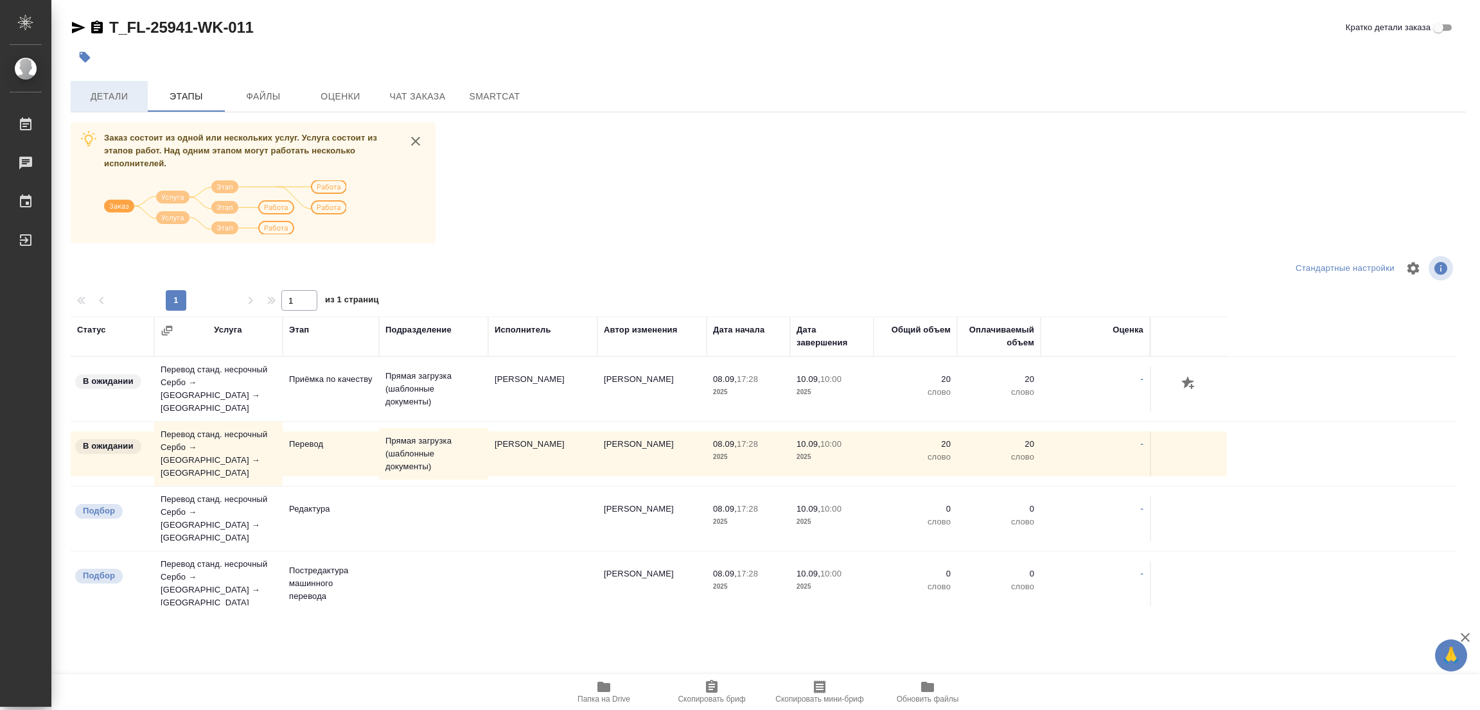
click at [102, 92] on span "Детали" at bounding box center [109, 97] width 62 height 16
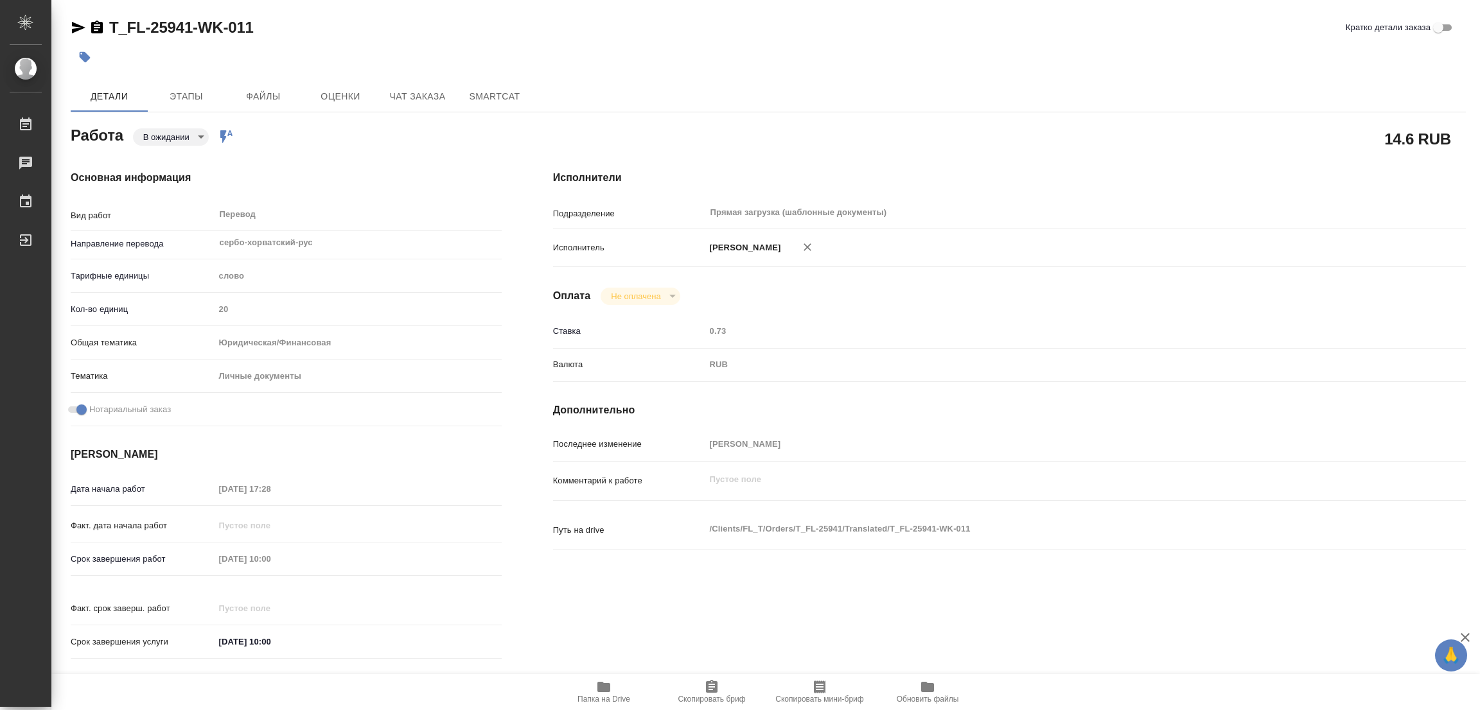
type textarea "x"
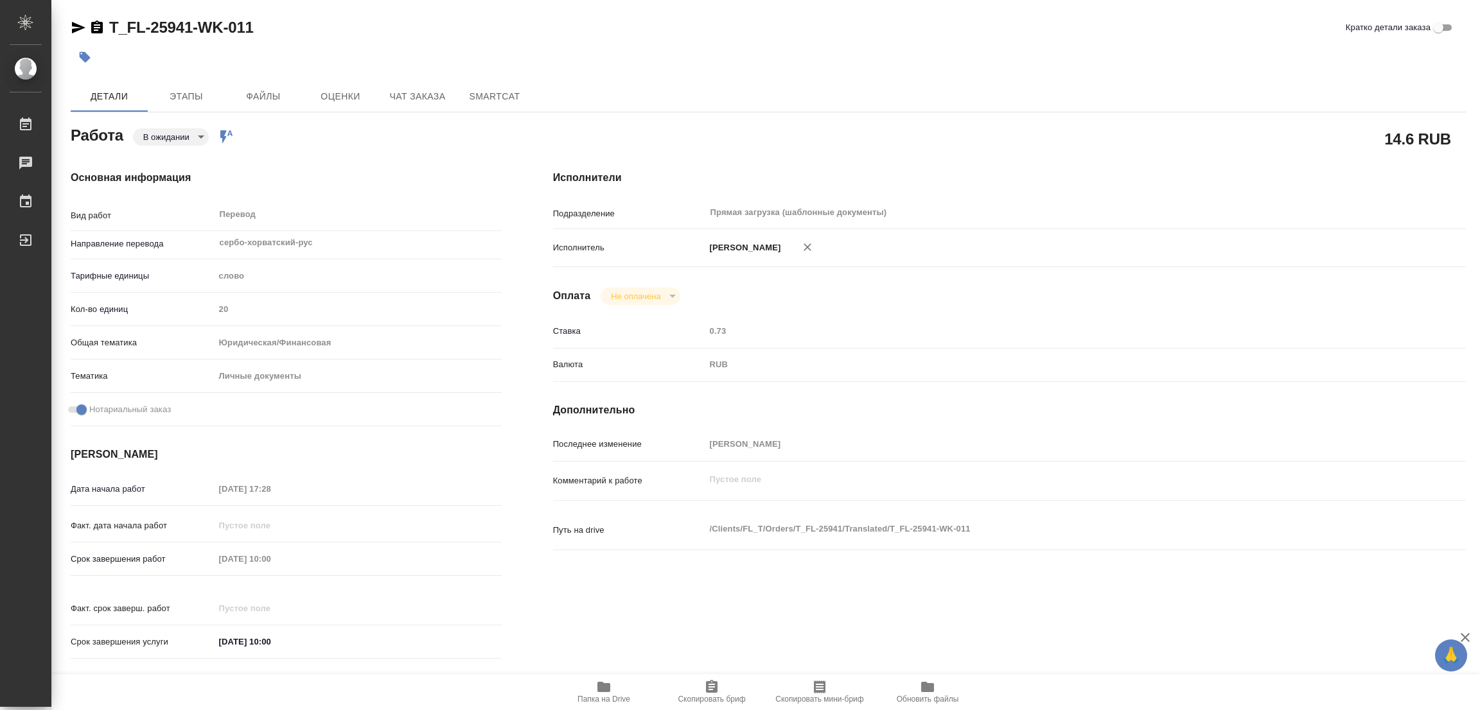
type textarea "x"
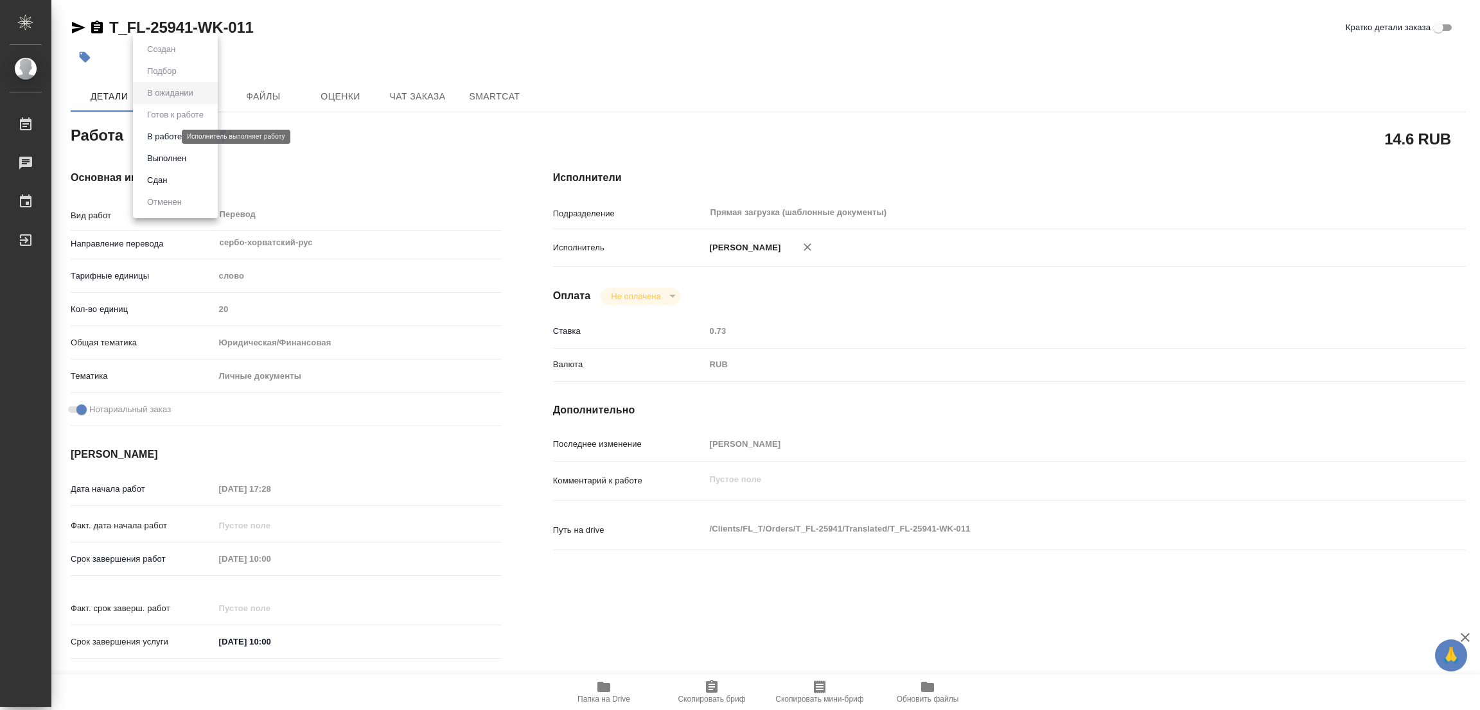
click at [163, 136] on body "🙏 .cls-1 fill:#fff; AWATERA [PERSON_NAME] Работы 0 Чаты График Выйти T_FL-25941…" at bounding box center [740, 355] width 1480 height 710
type textarea "x"
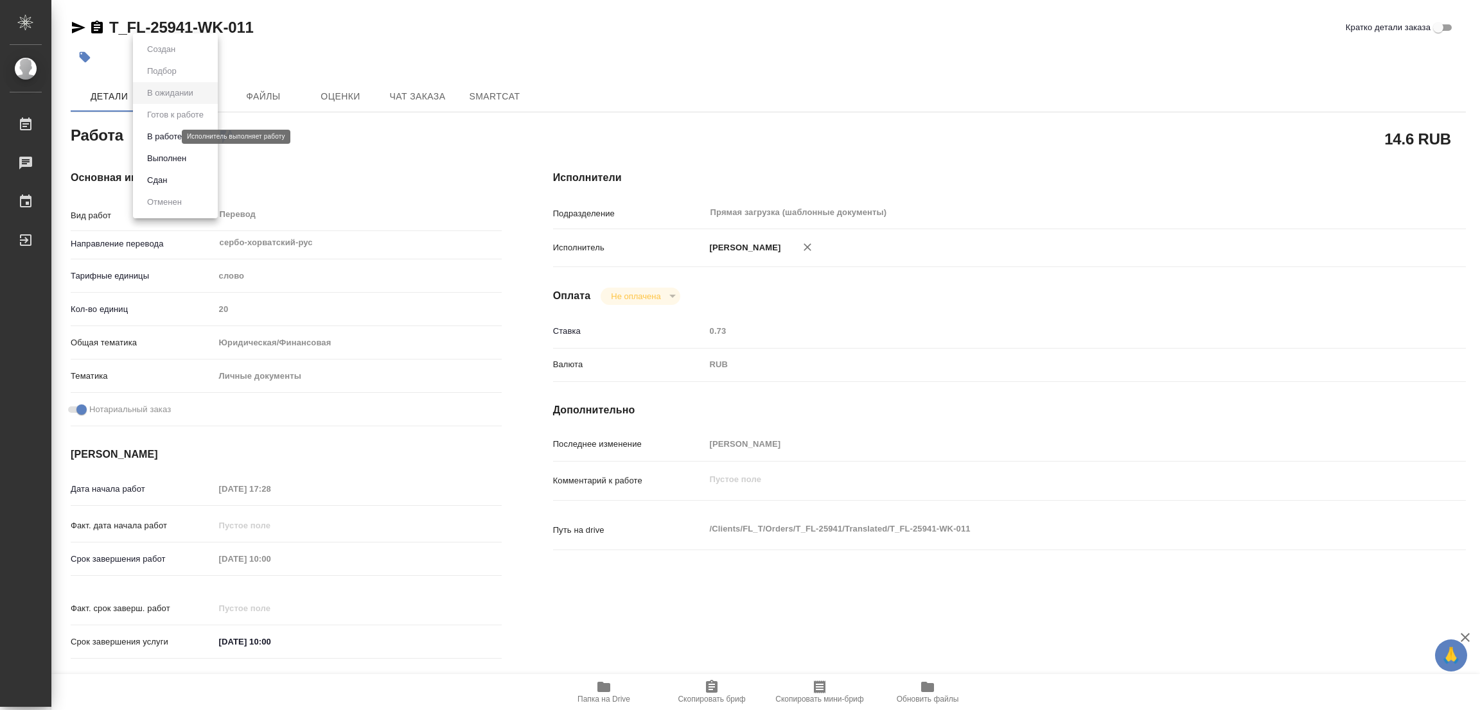
type textarea "x"
click at [156, 160] on button "Выполнен" at bounding box center [166, 159] width 47 height 14
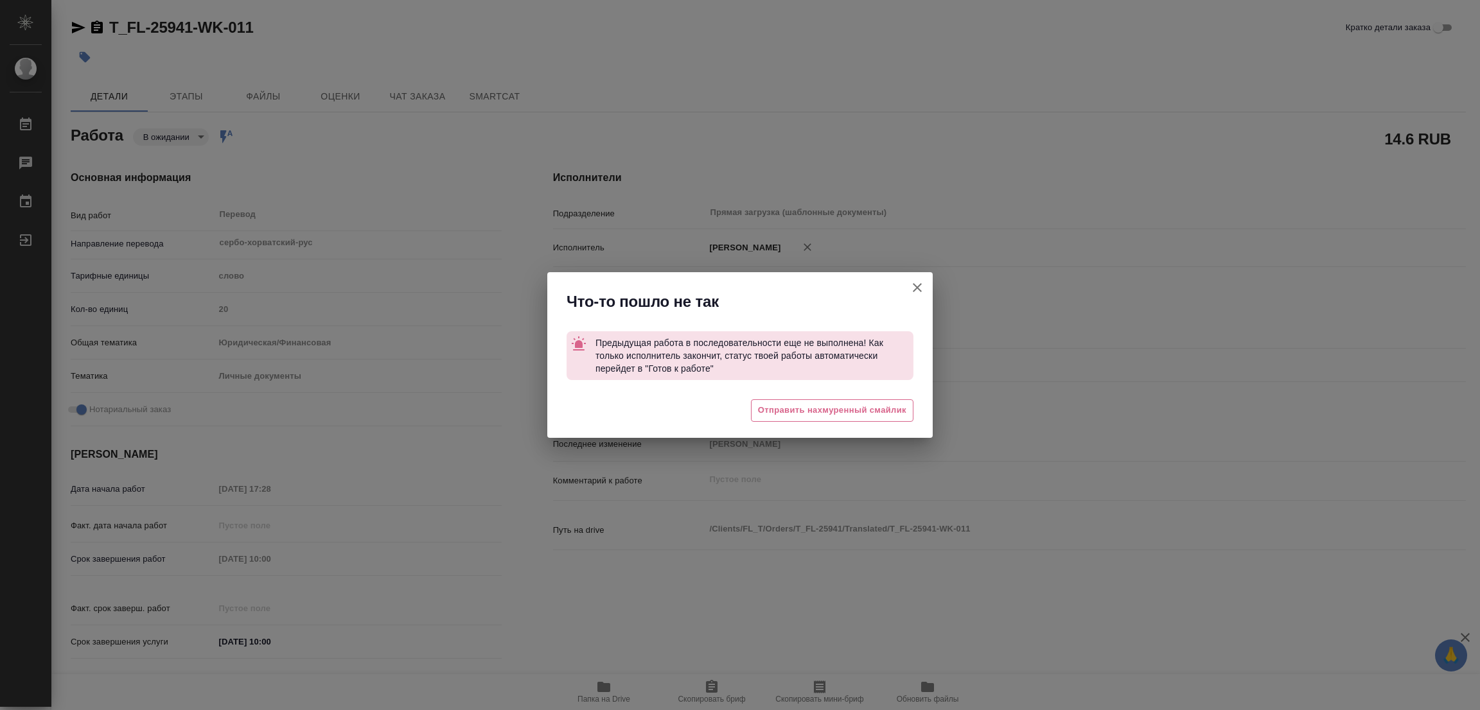
type textarea "x"
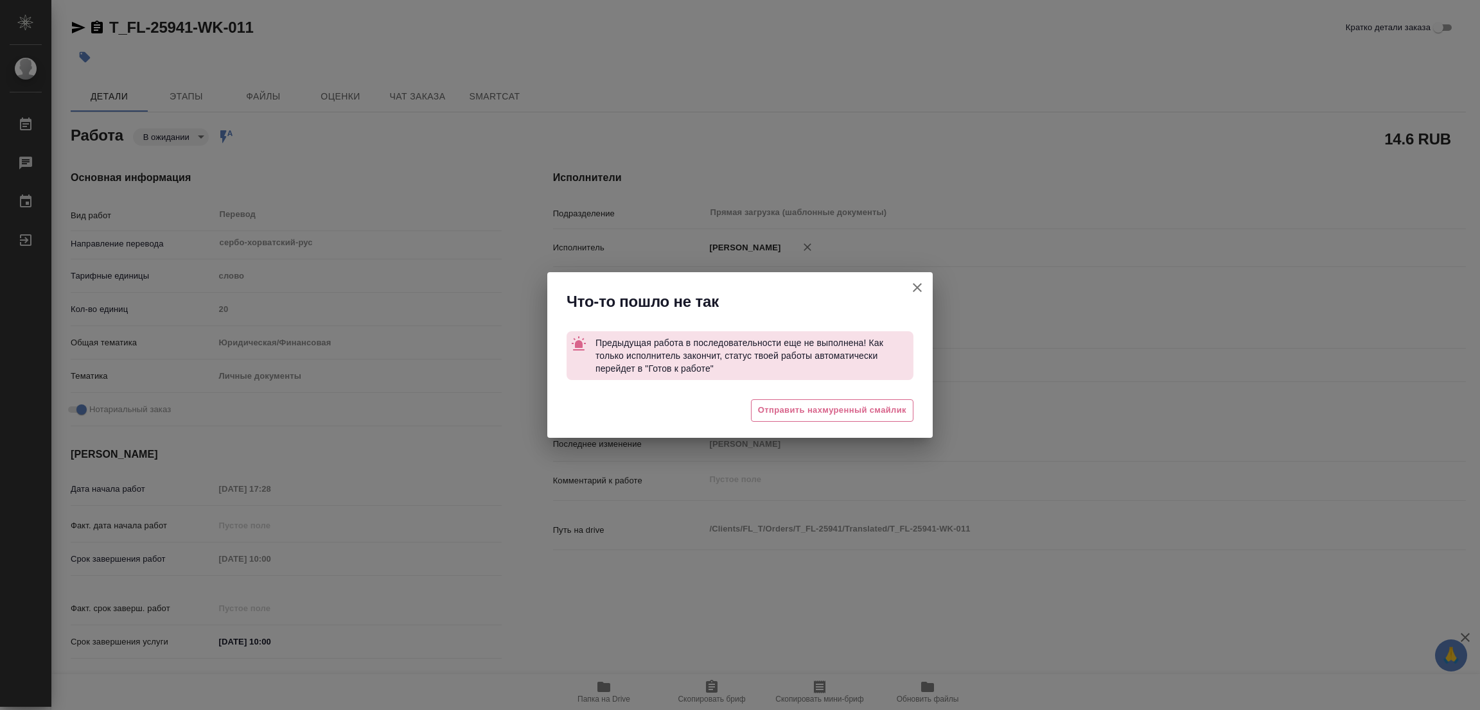
type textarea "x"
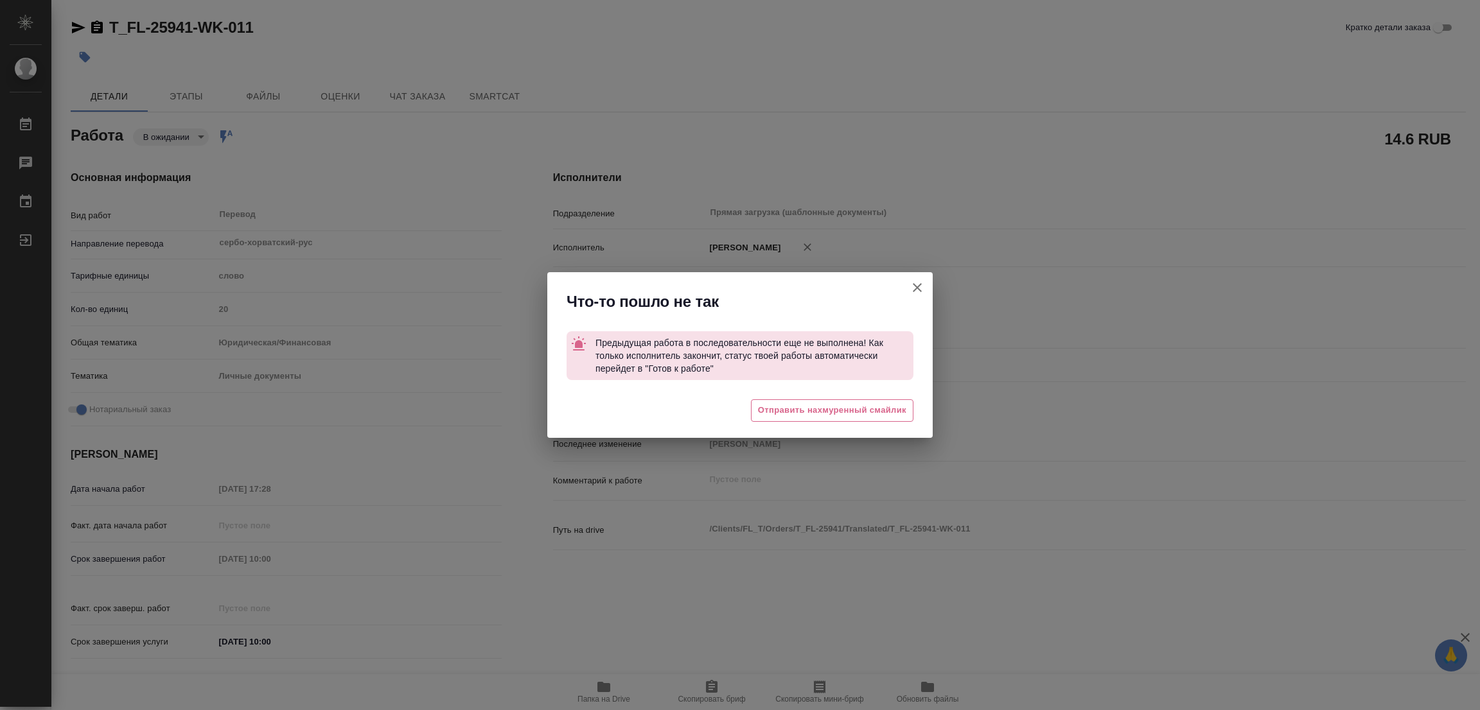
click at [903, 281] on button "Кратко детали заказа" at bounding box center [917, 287] width 31 height 31
type textarea "x"
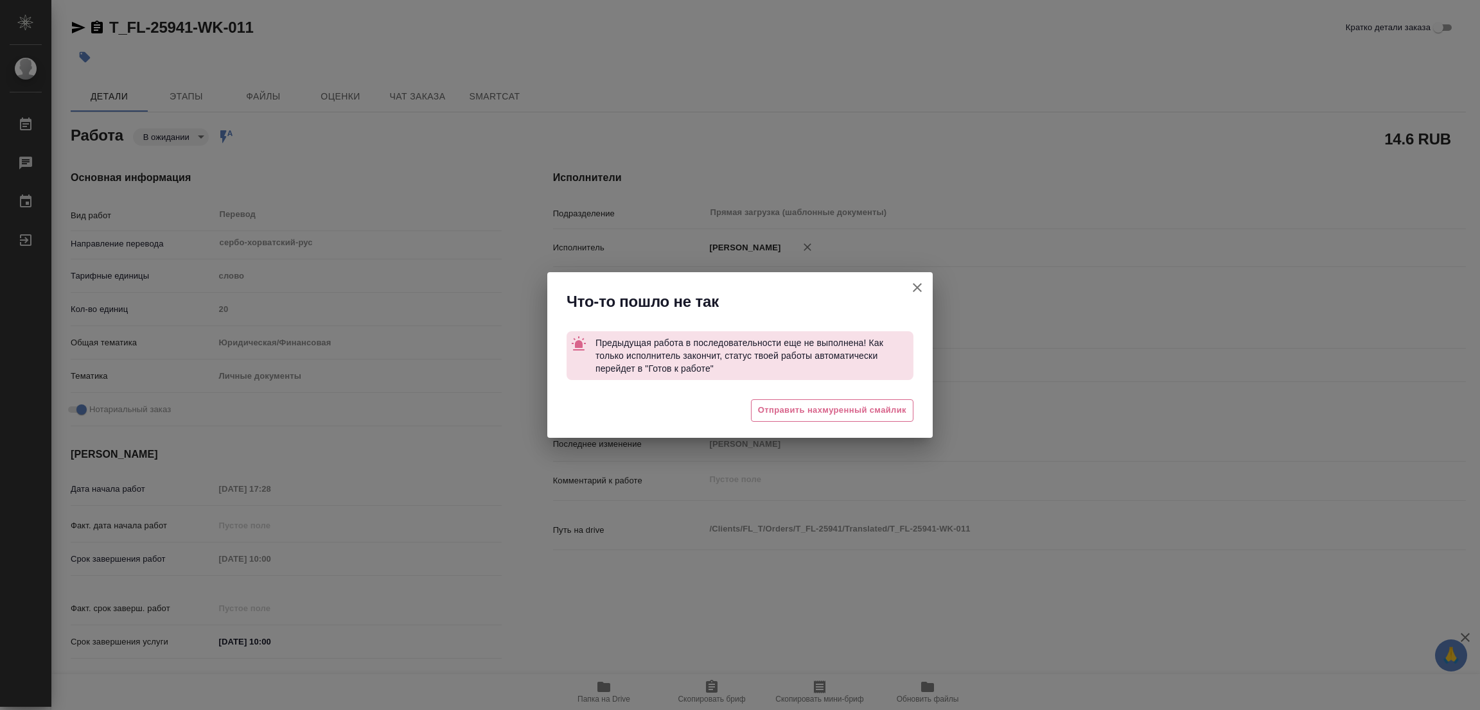
type textarea "x"
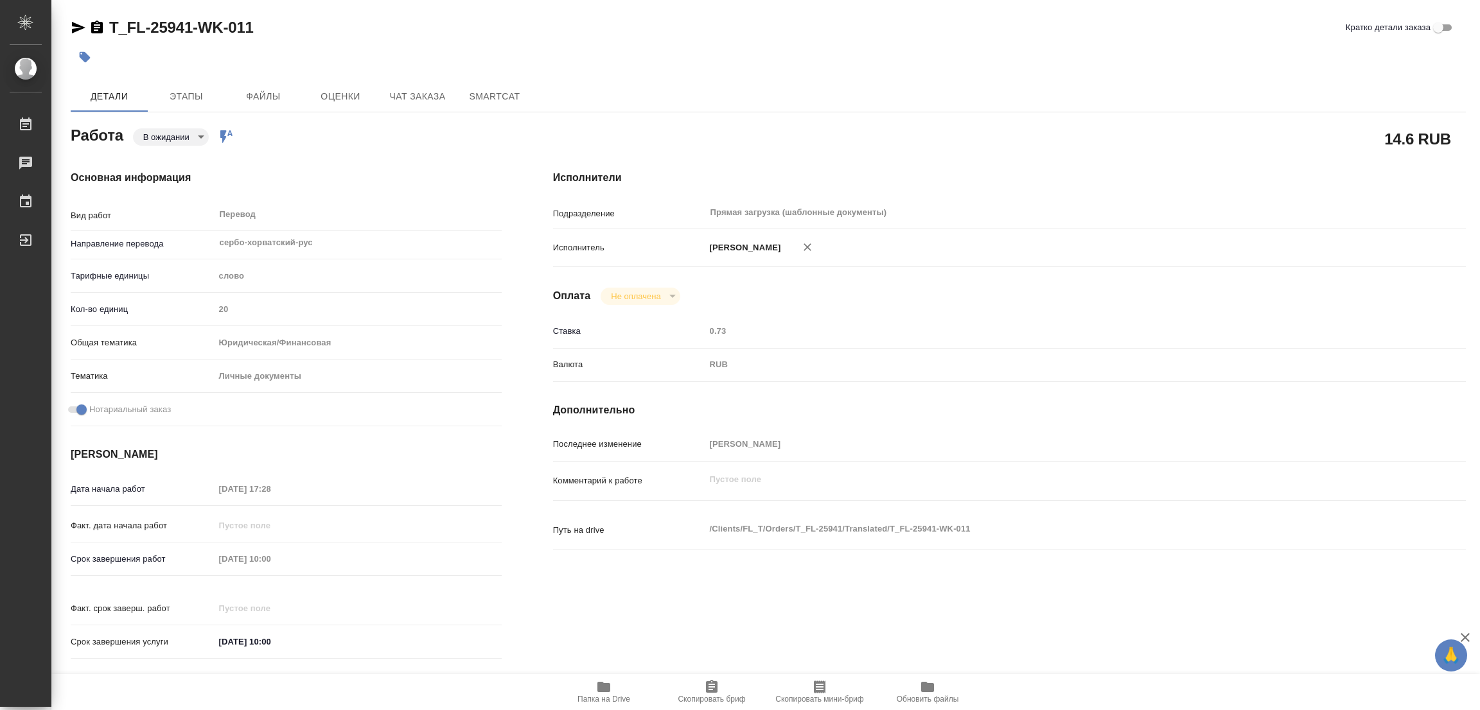
type textarea "x"
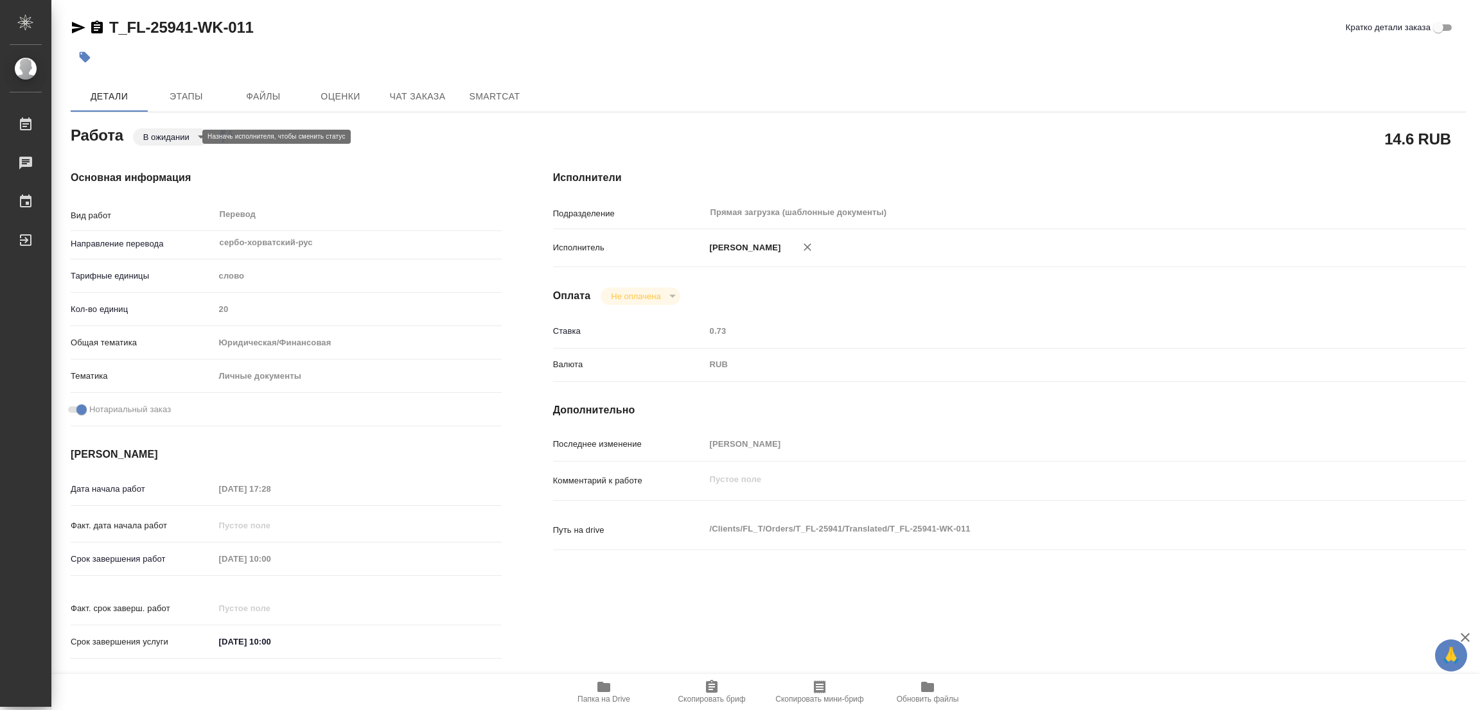
click at [150, 134] on body "🙏 .cls-1 fill:#fff; AWATERA [PERSON_NAME] Работы 0 Чаты График Выйти T_FL-25941…" at bounding box center [740, 355] width 1480 height 710
click at [152, 150] on li "Выполнен" at bounding box center [175, 159] width 85 height 22
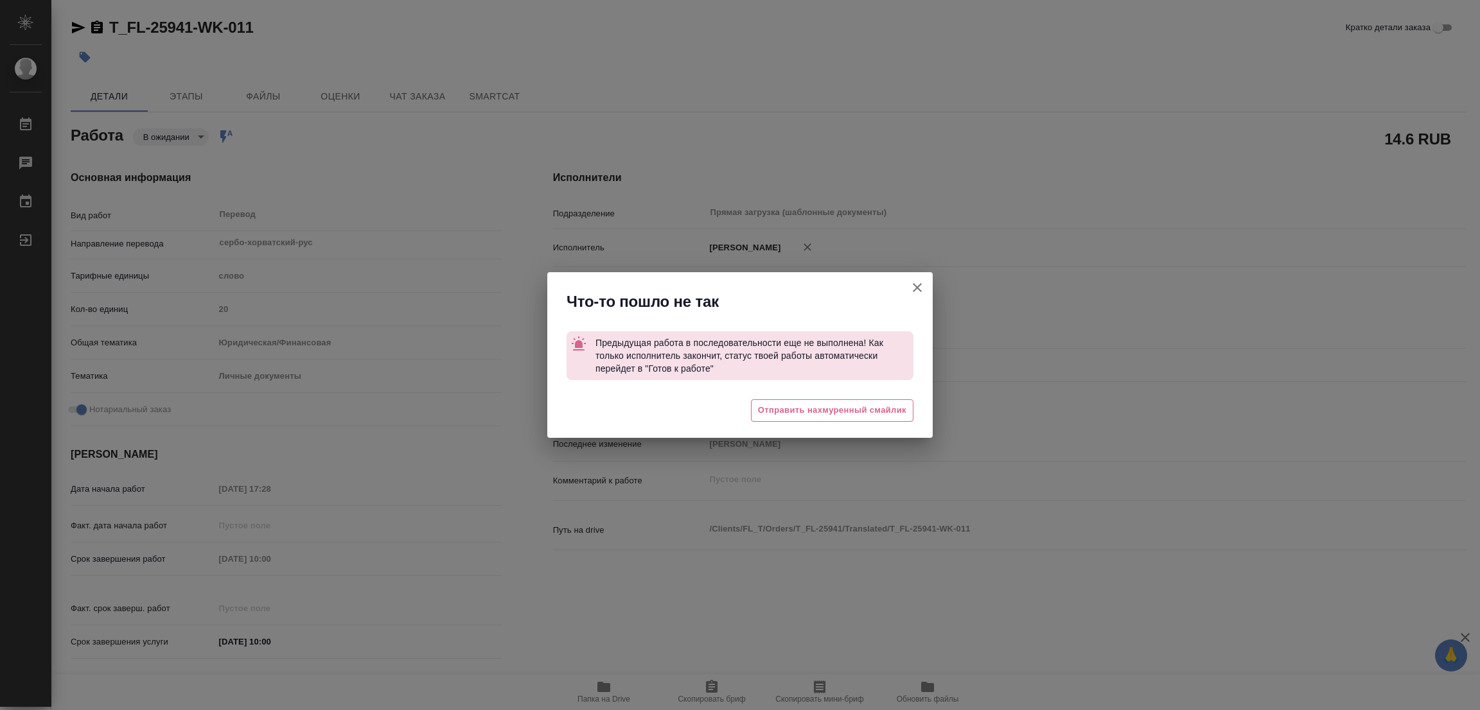
type textarea "x"
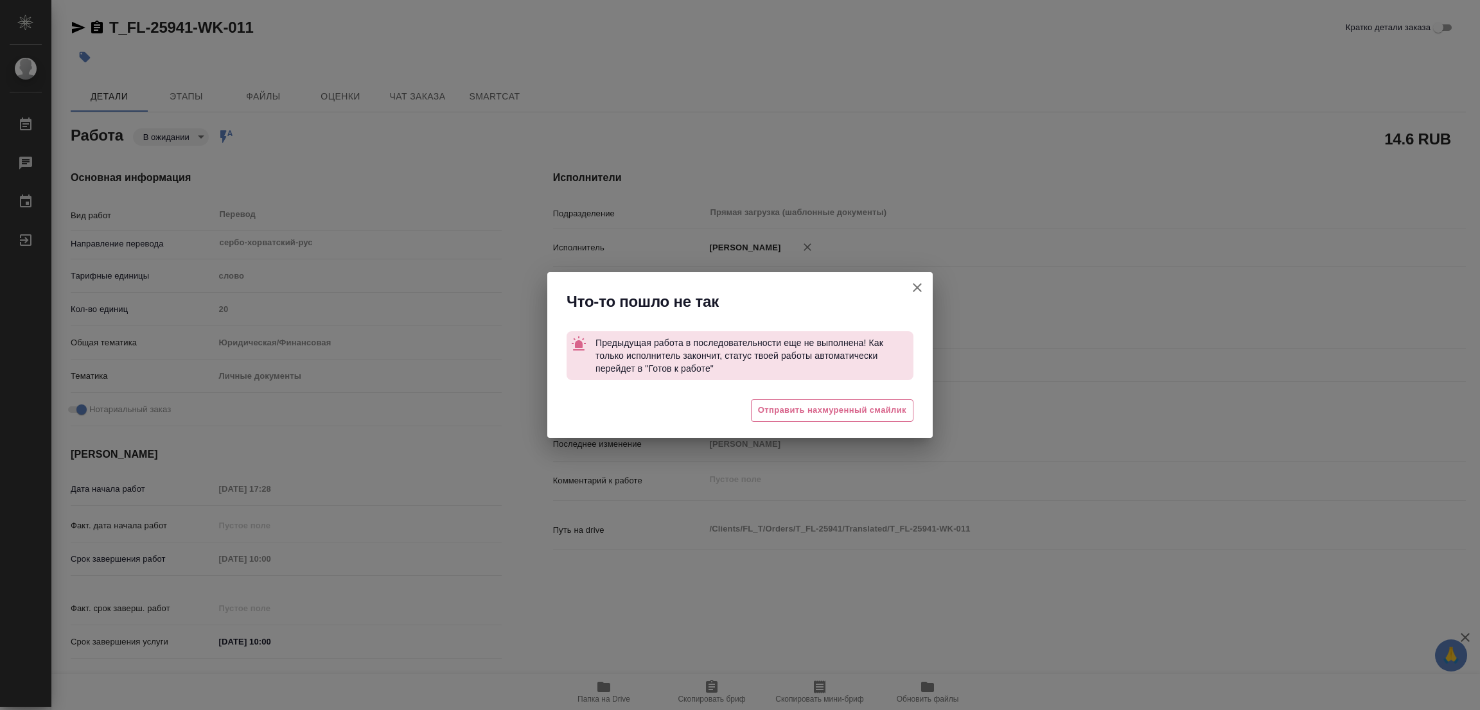
type textarea "x"
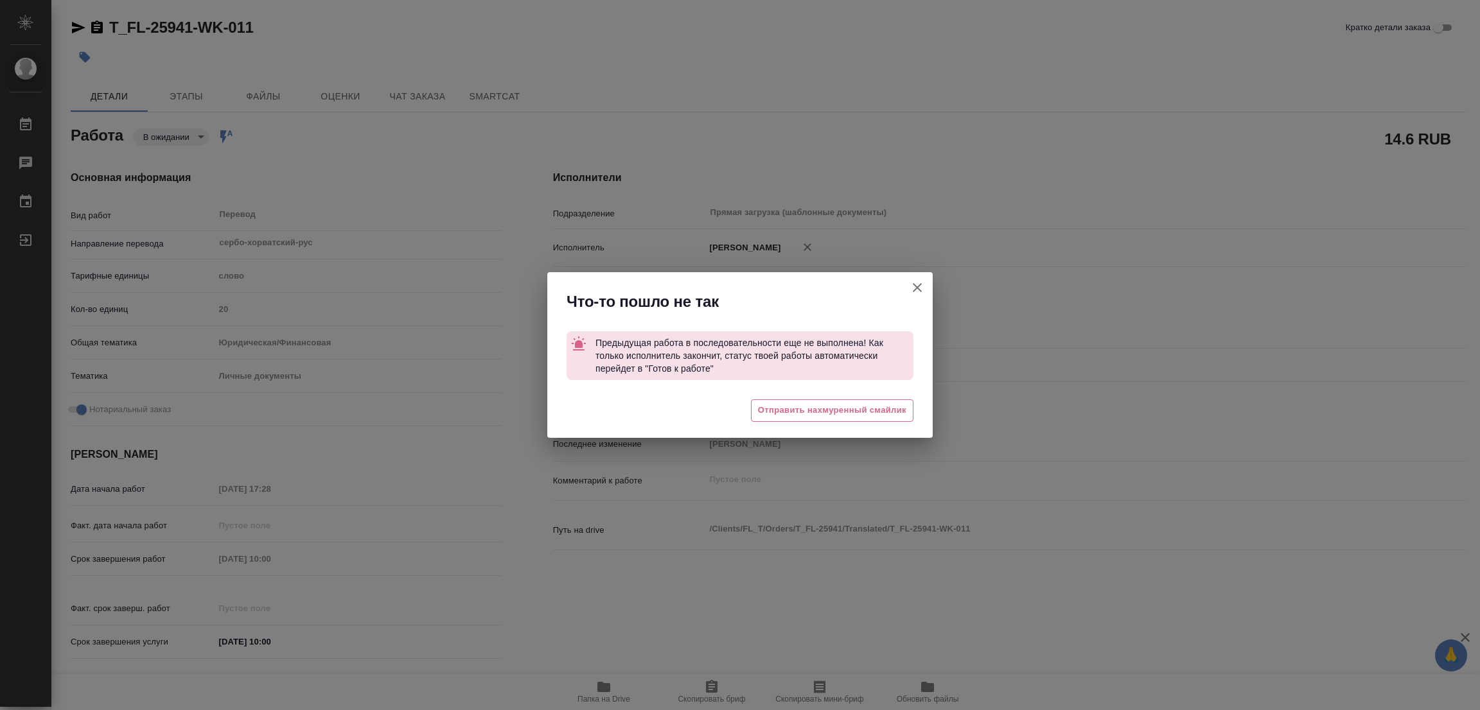
type textarea "x"
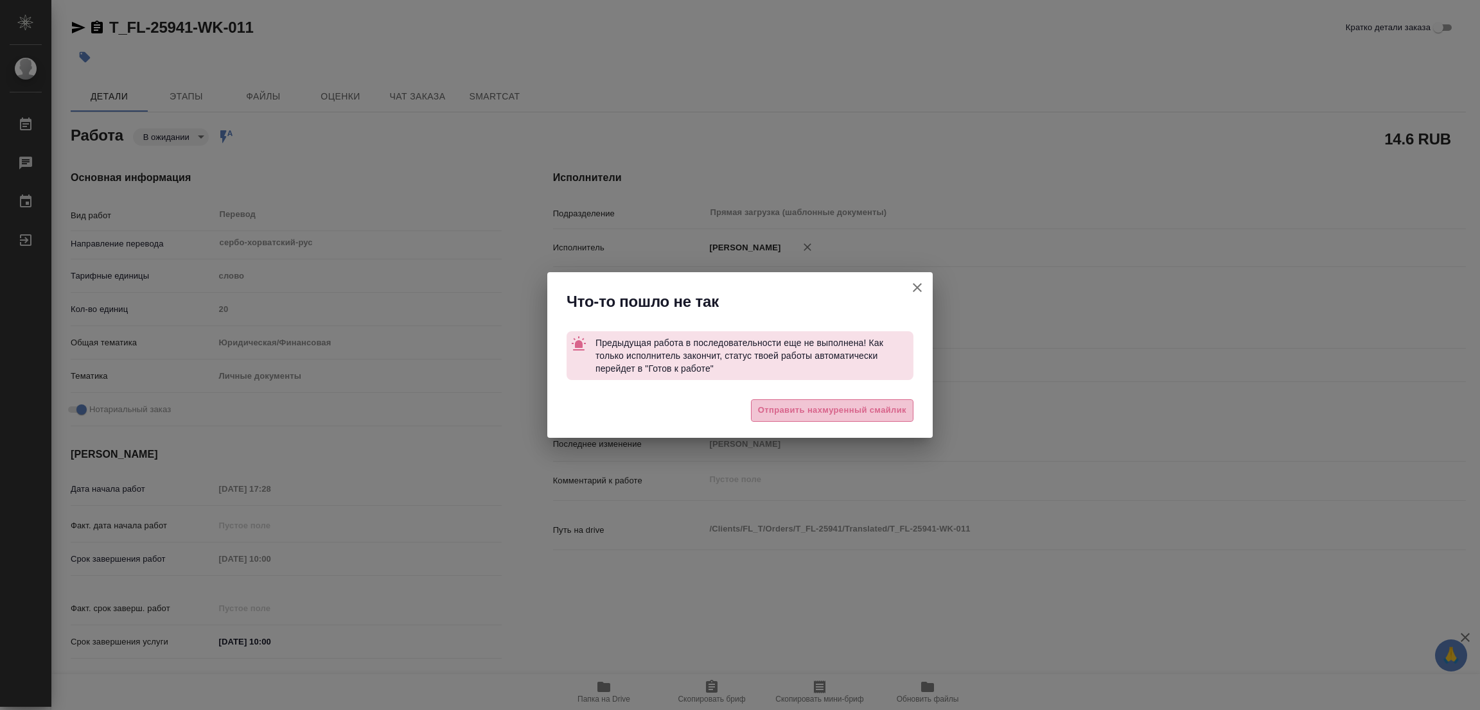
click at [786, 413] on span "Отправить нахмуренный смайлик" at bounding box center [832, 410] width 148 height 15
type textarea "x"
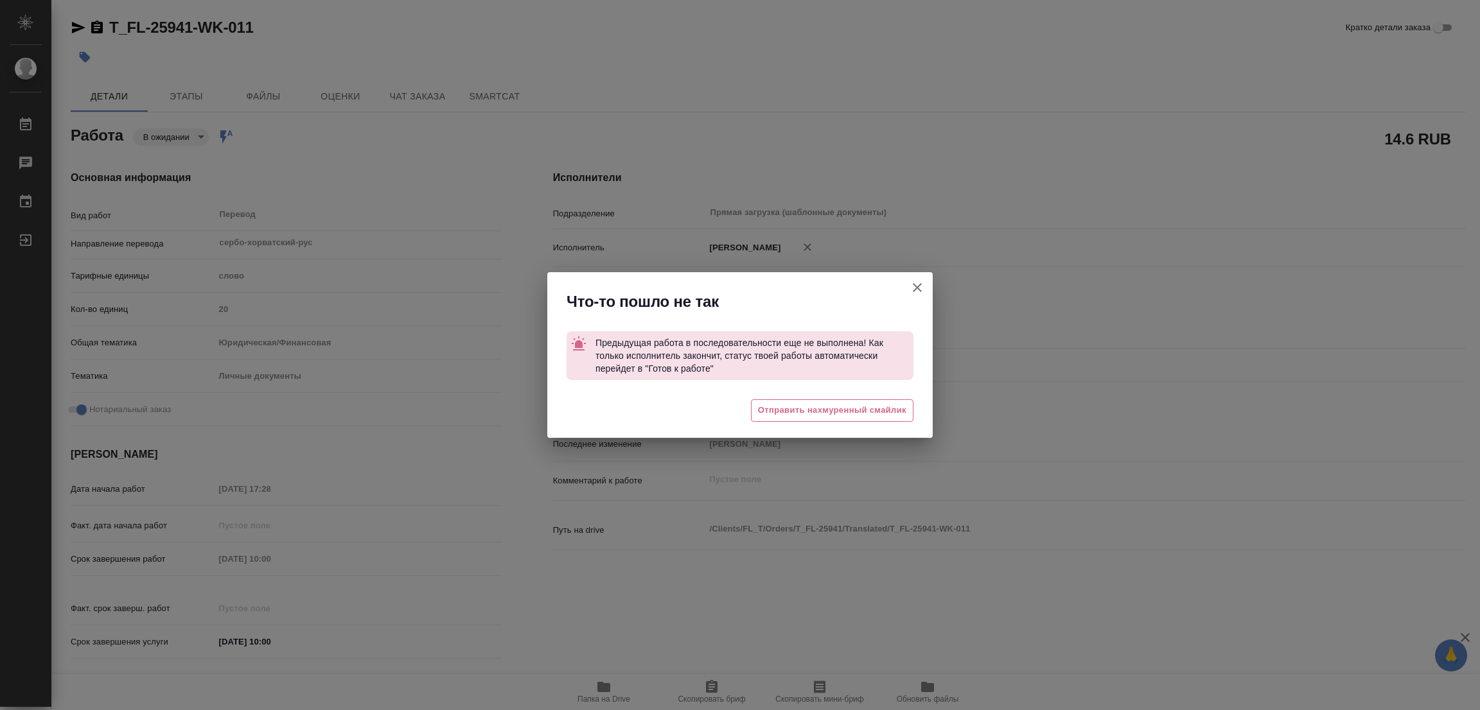
type textarea "x"
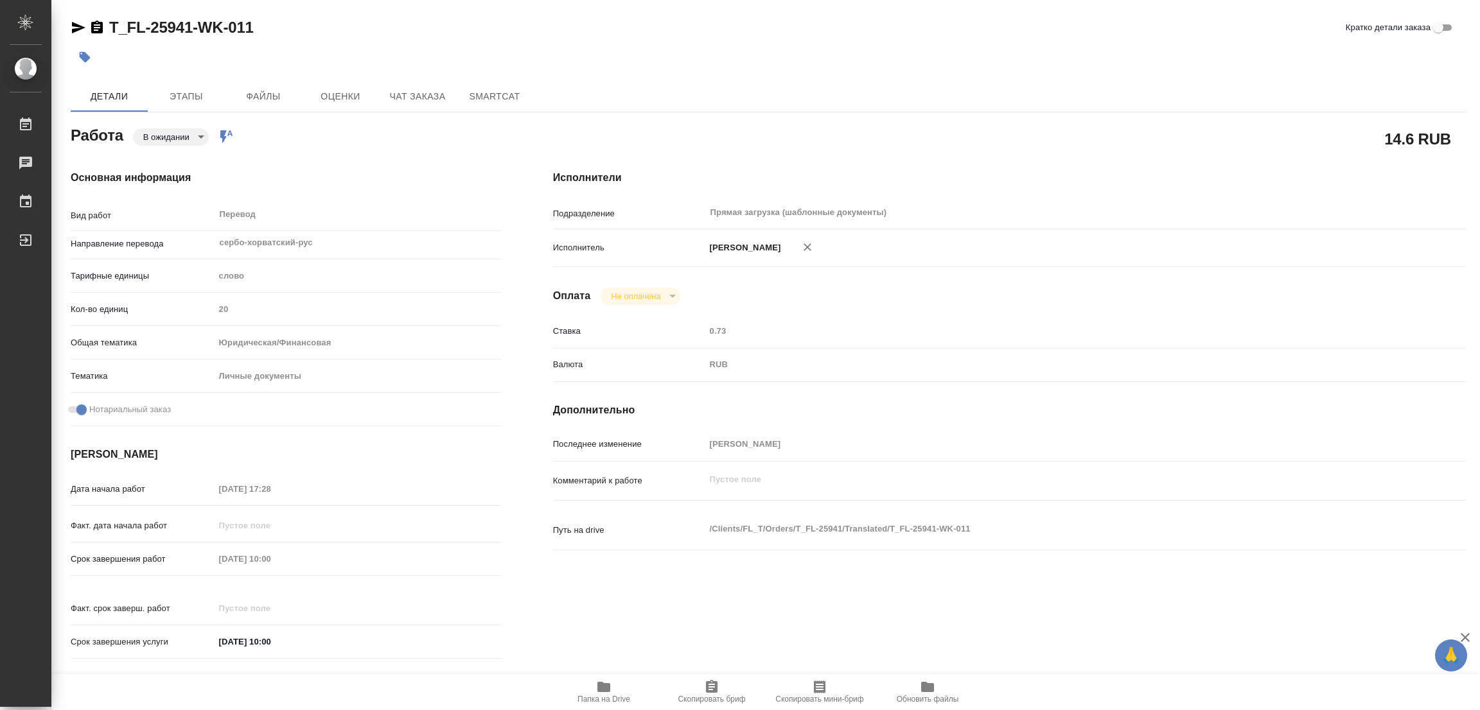
click at [406, 30] on div at bounding box center [740, 355] width 1480 height 710
type textarea "x"
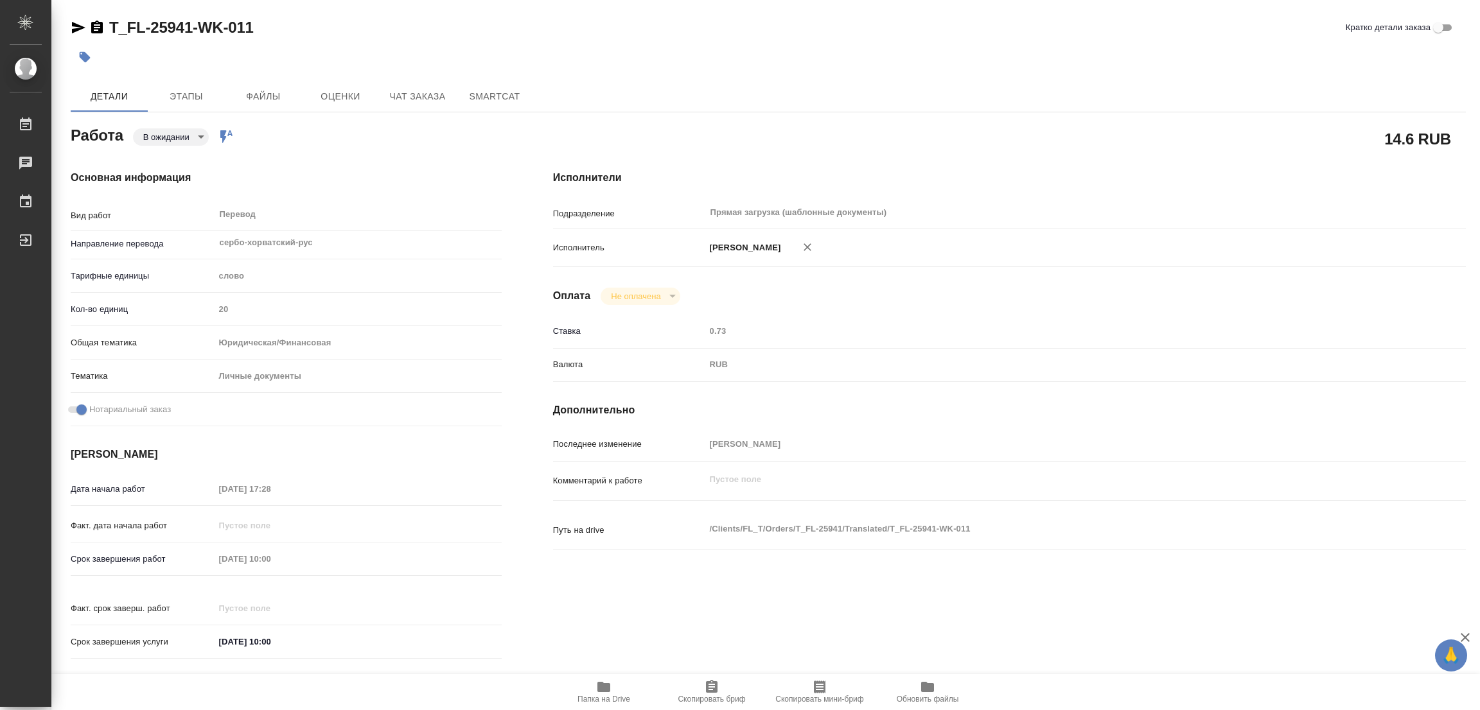
type textarea "x"
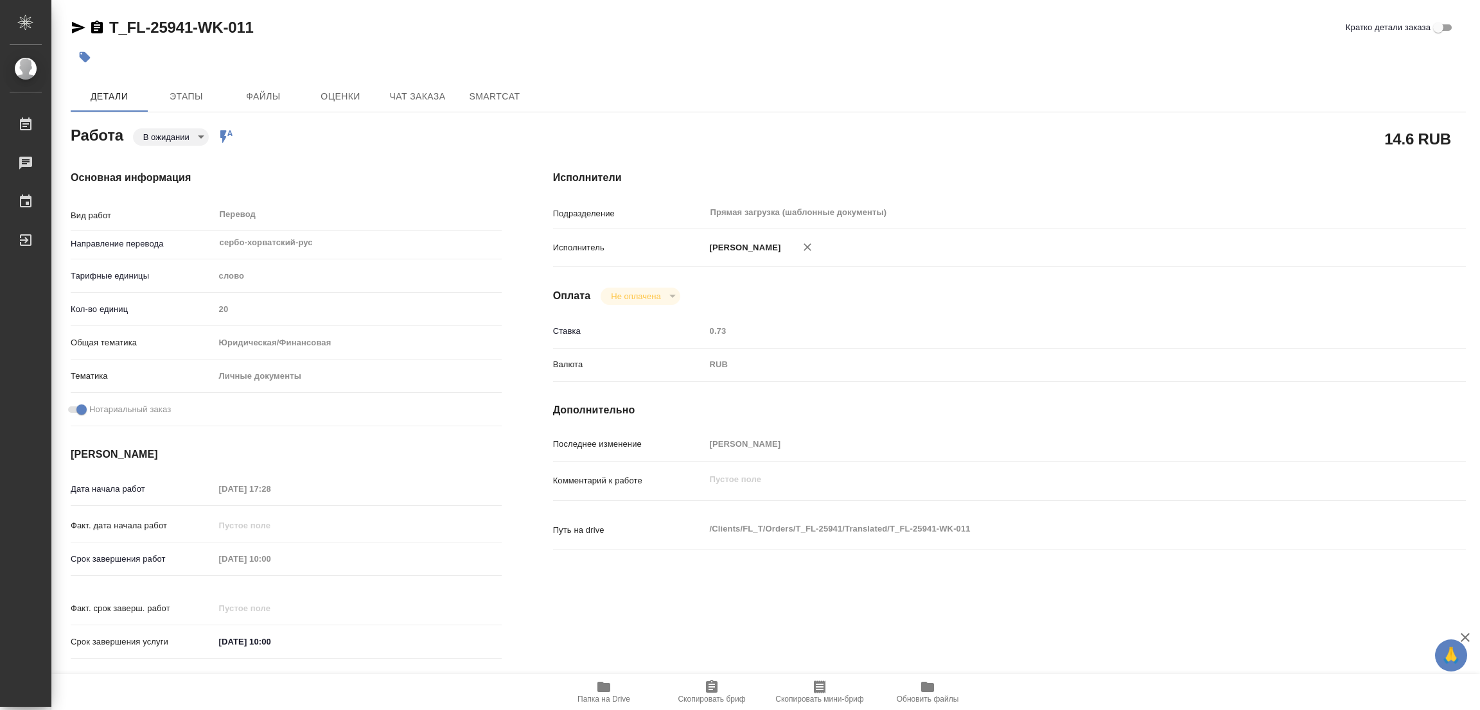
type textarea "x"
click at [78, 53] on icon "button" at bounding box center [84, 57] width 13 height 13
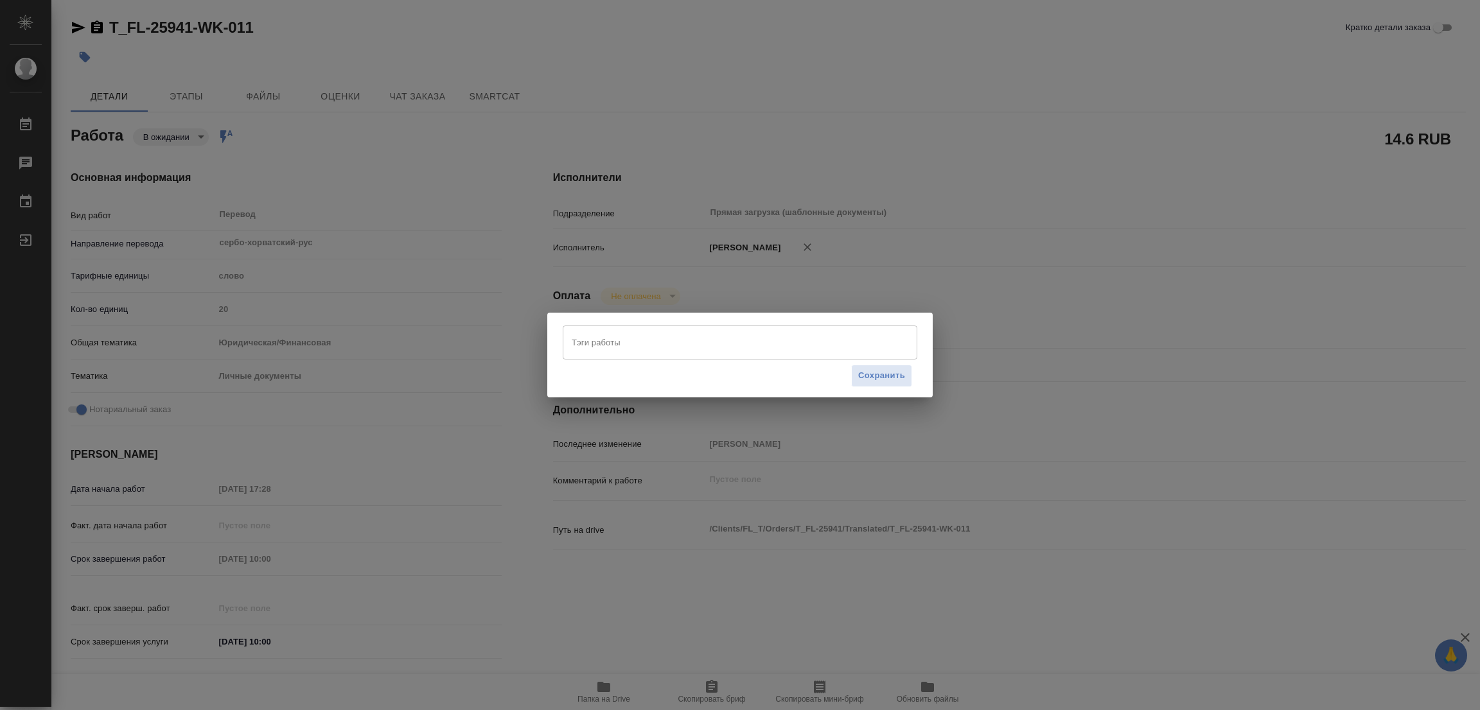
click at [667, 343] on input "Тэги работы" at bounding box center [727, 342] width 319 height 22
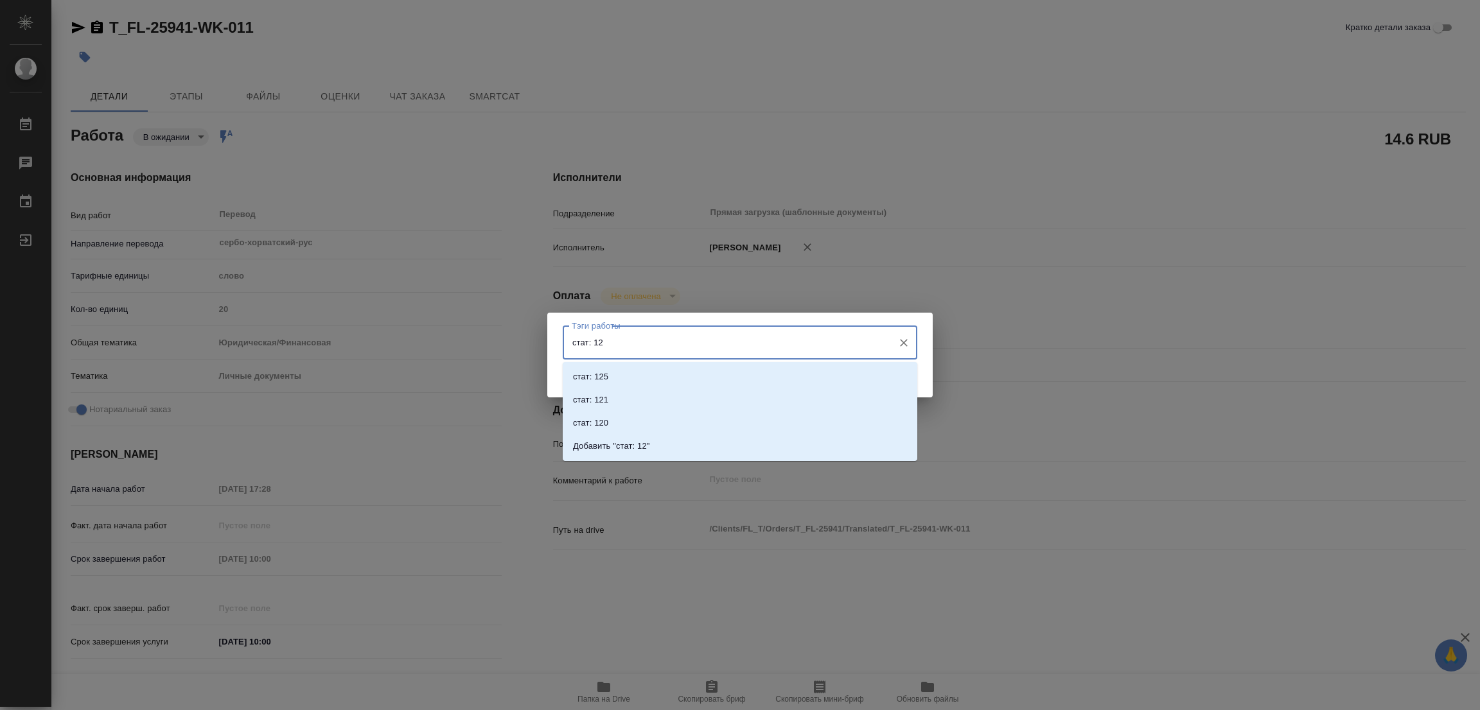
type input "стат: 125"
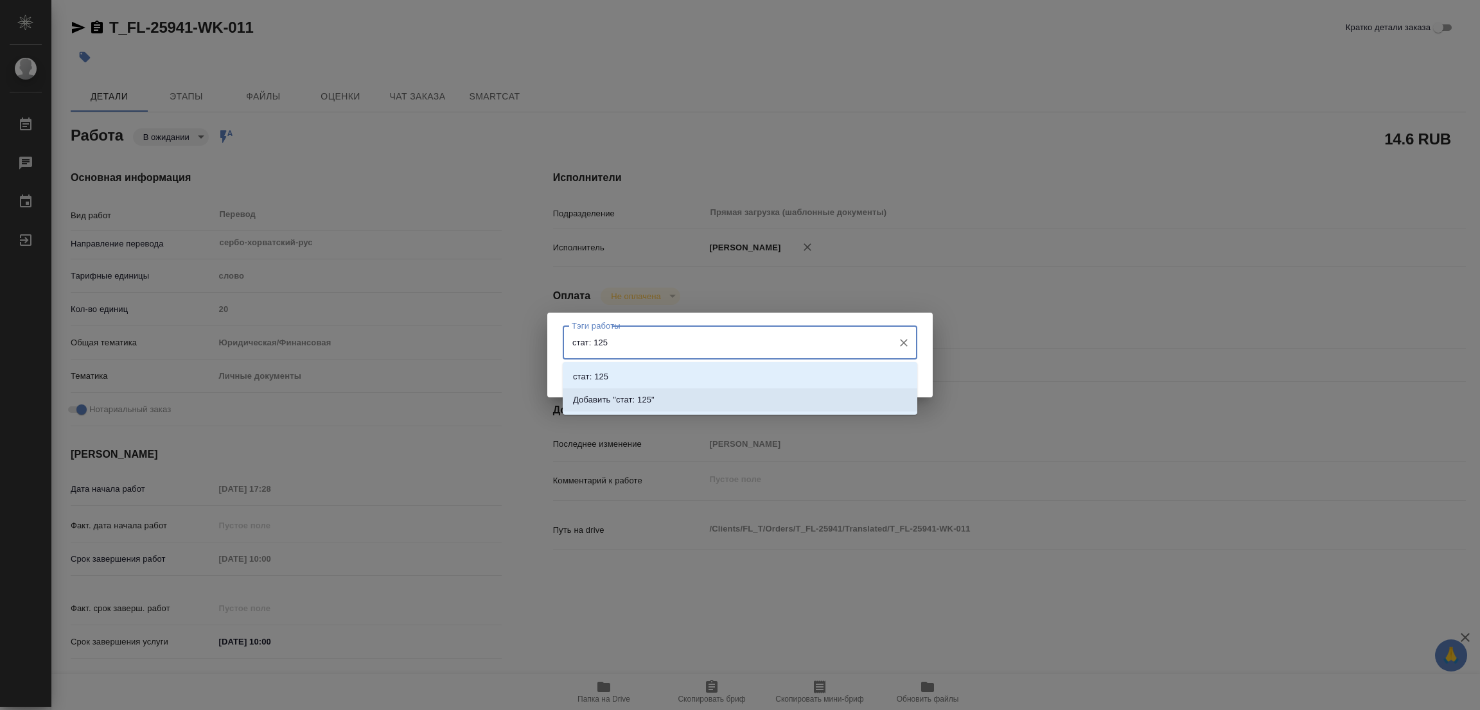
click at [634, 395] on p "Добавить "стат: 125"" at bounding box center [614, 400] width 82 height 13
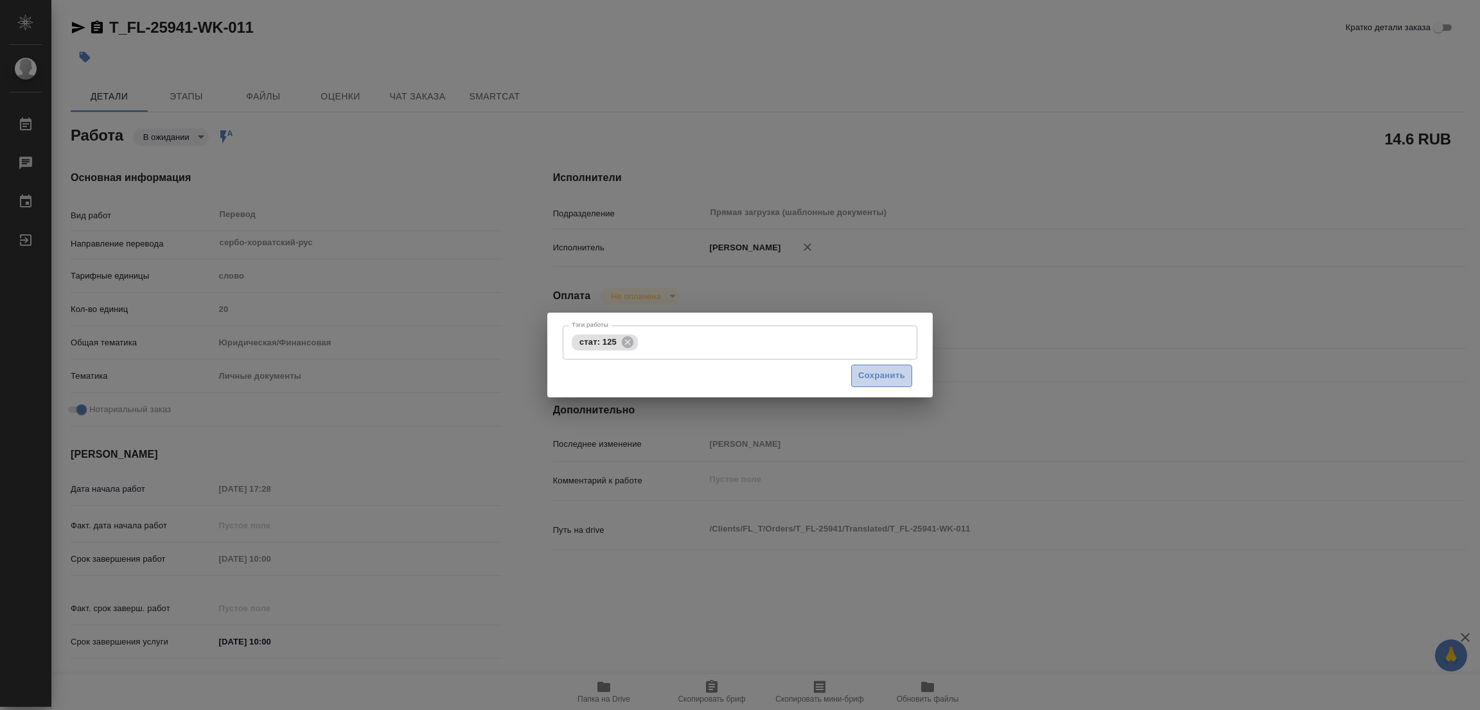
click at [883, 376] on span "Сохранить" at bounding box center [881, 376] width 47 height 15
click at [882, 376] on span "Сохранить" at bounding box center [881, 376] width 47 height 15
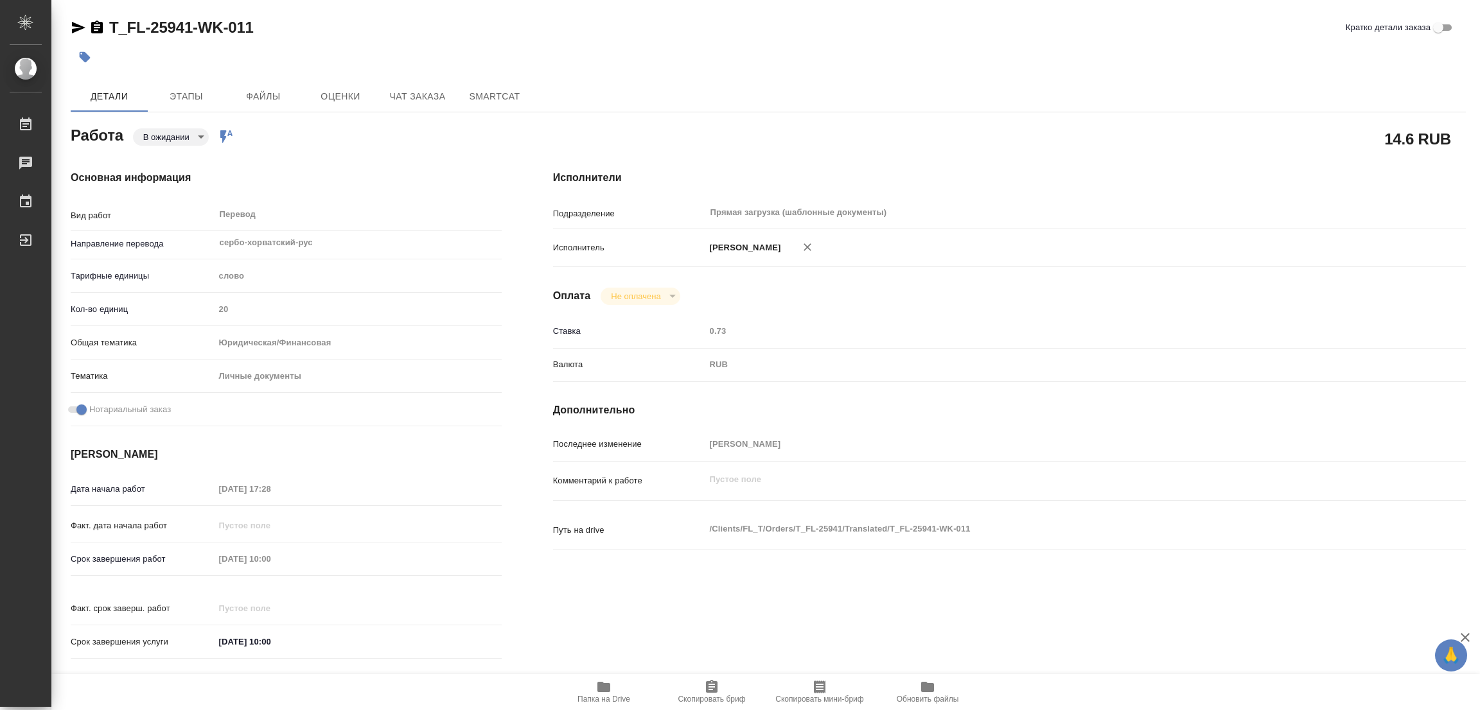
type input "pending"
type textarea "Перевод"
type textarea "x"
type input "сербо-хорватский-рус"
type input "5a8b1489cc6b4906c91bfd90"
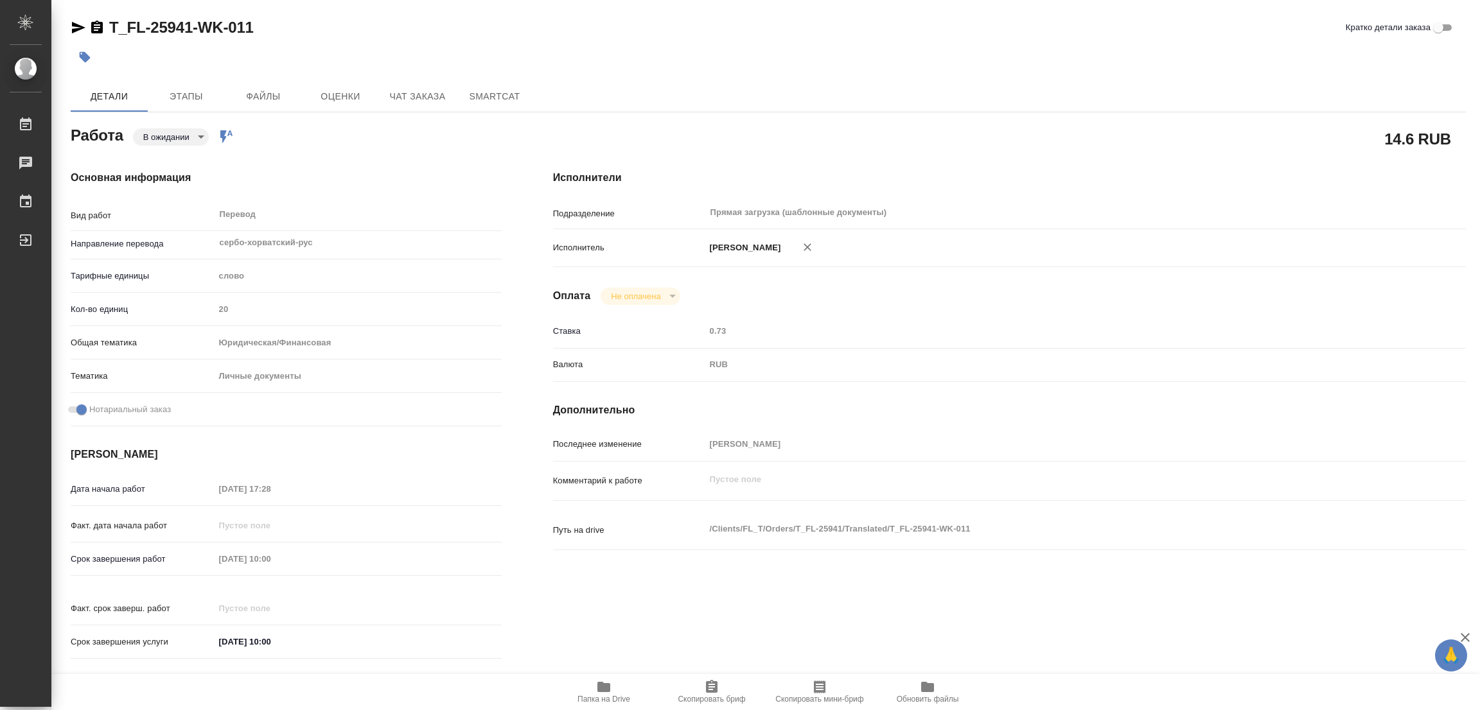
type input "20"
type input "yr-fn"
type input "5a8b8b956a9677013d343cfe"
checkbox input "true"
type input "[DATE] 17:28"
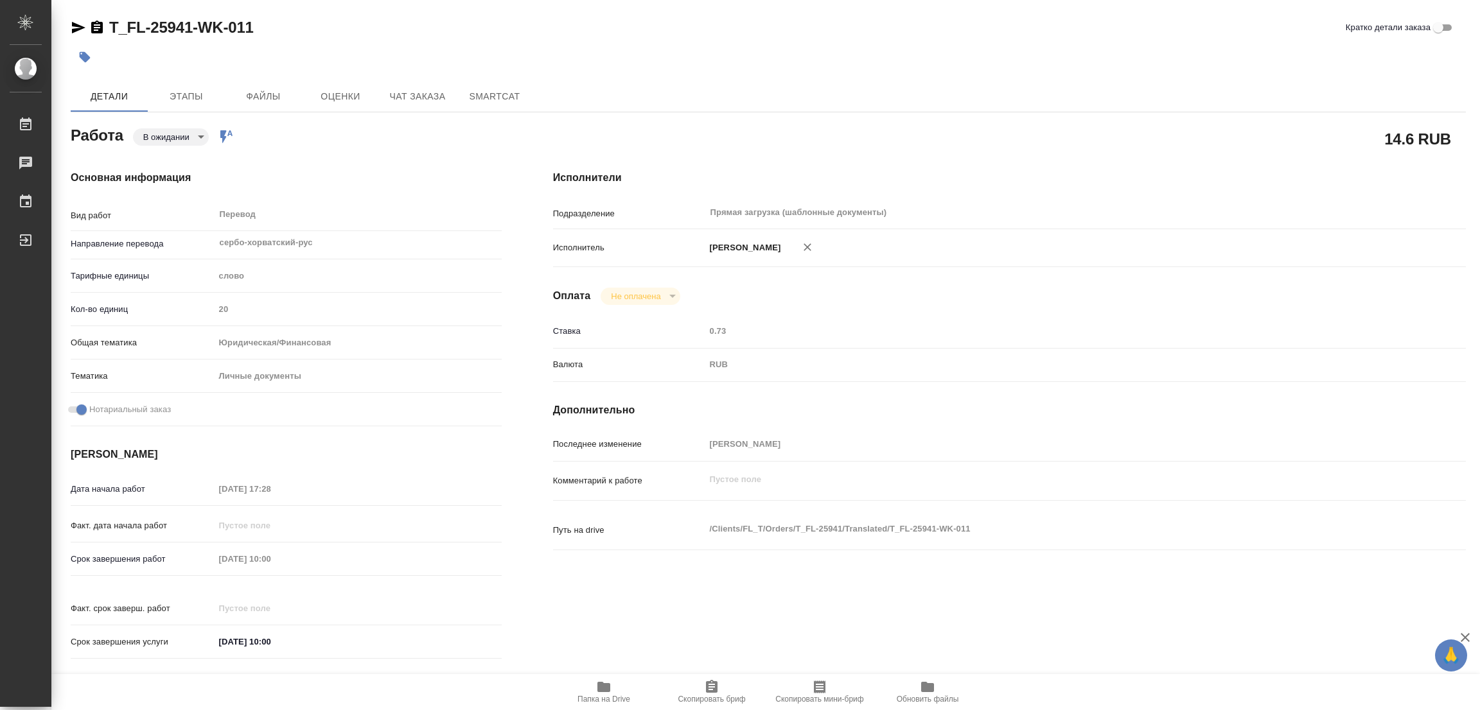
type input "[DATE] 10:00"
type input "Прямая загрузка (шаблонные документы)"
type input "notPayed"
type input "0.73"
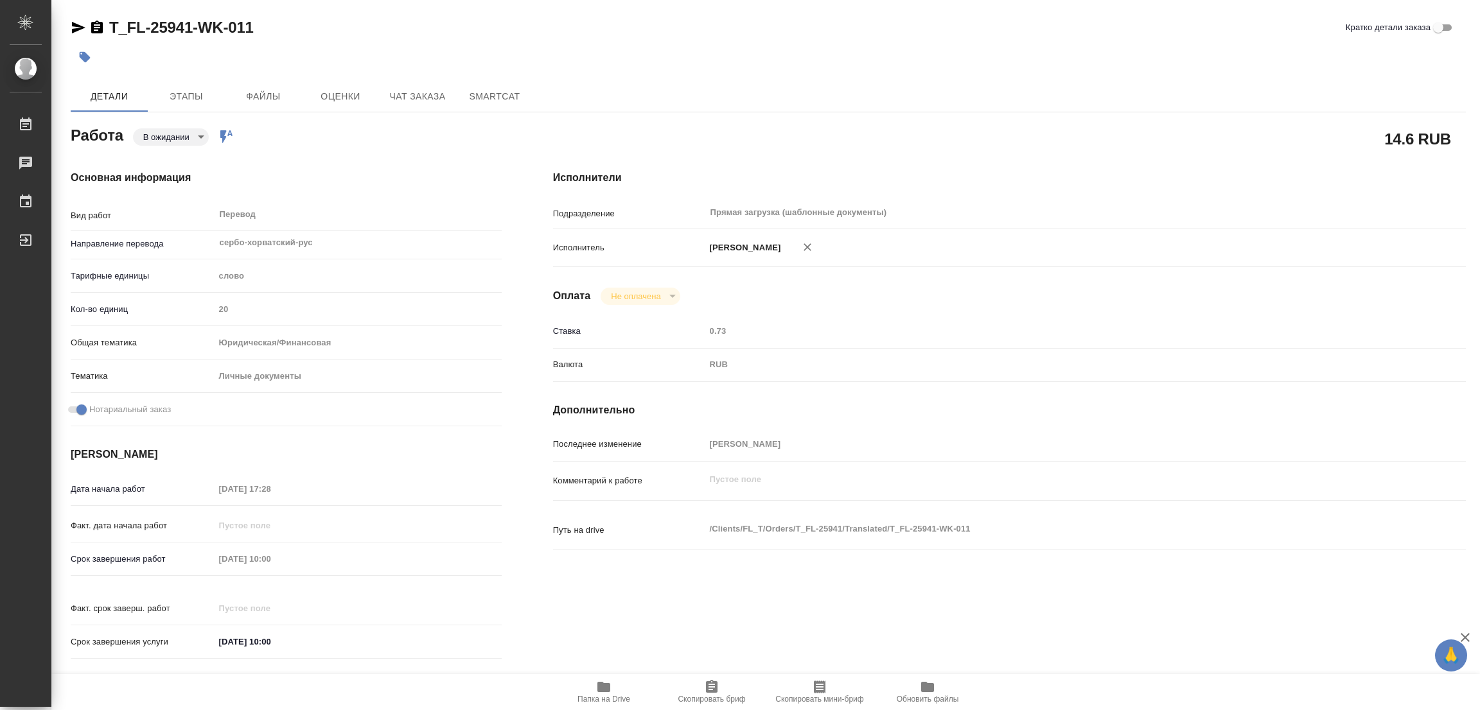
type input "RUB"
type input "[PERSON_NAME]"
type textarea "x"
type textarea "/Clients/FL_T/Orders/T_FL-25941/Translated/T_FL-25941-WK-011"
type textarea "x"
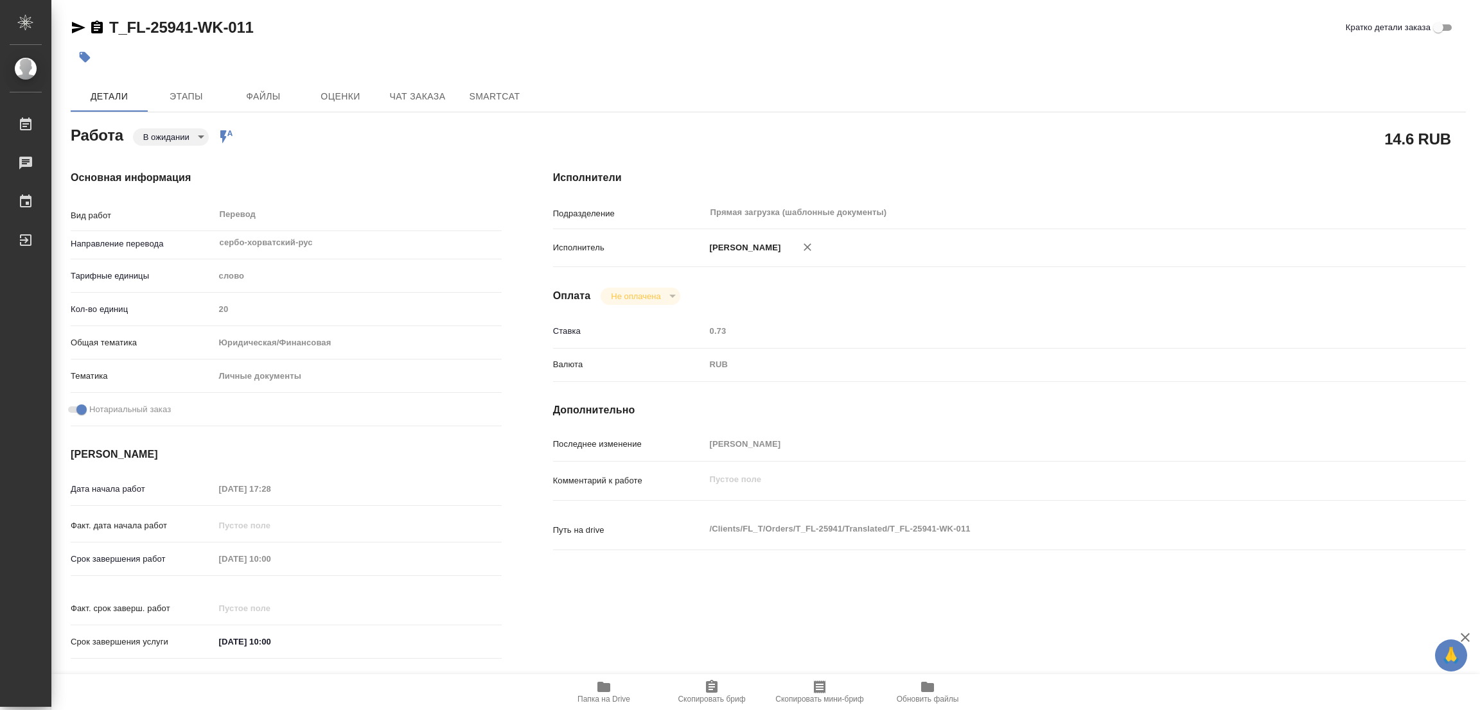
type input "T_FL-25941"
type input "Перевод станд. несрочный"
type input "Постредактура машинного перевода, Перевод, Корректура, Редактура, Приёмка по ка…"
type input "[PERSON_NAME]"
type input "/Clients/FL_T/Orders/T_FL-25941"
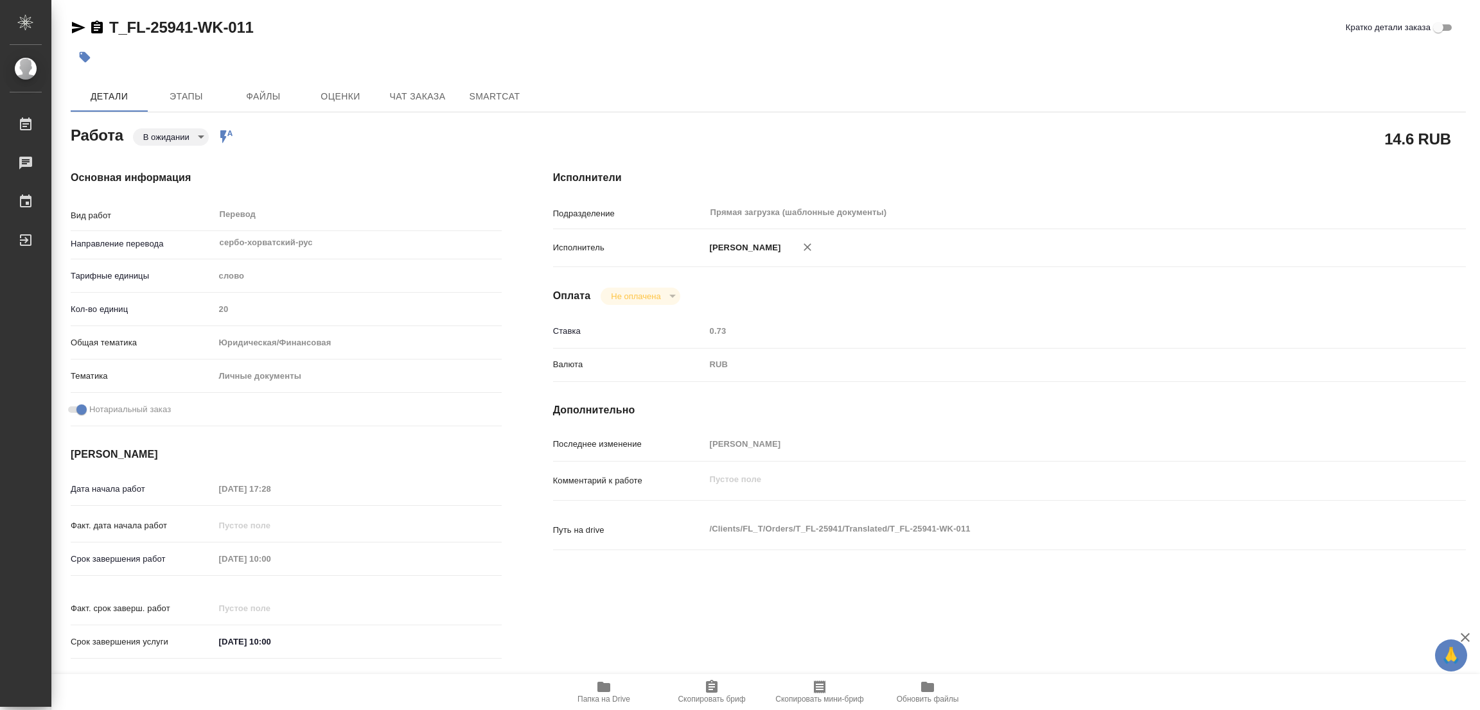
type textarea "x"
type textarea "серб-рус под нот для мфц чтобы получить снилс"
type textarea "x"
type input "pending"
type textarea "Перевод"
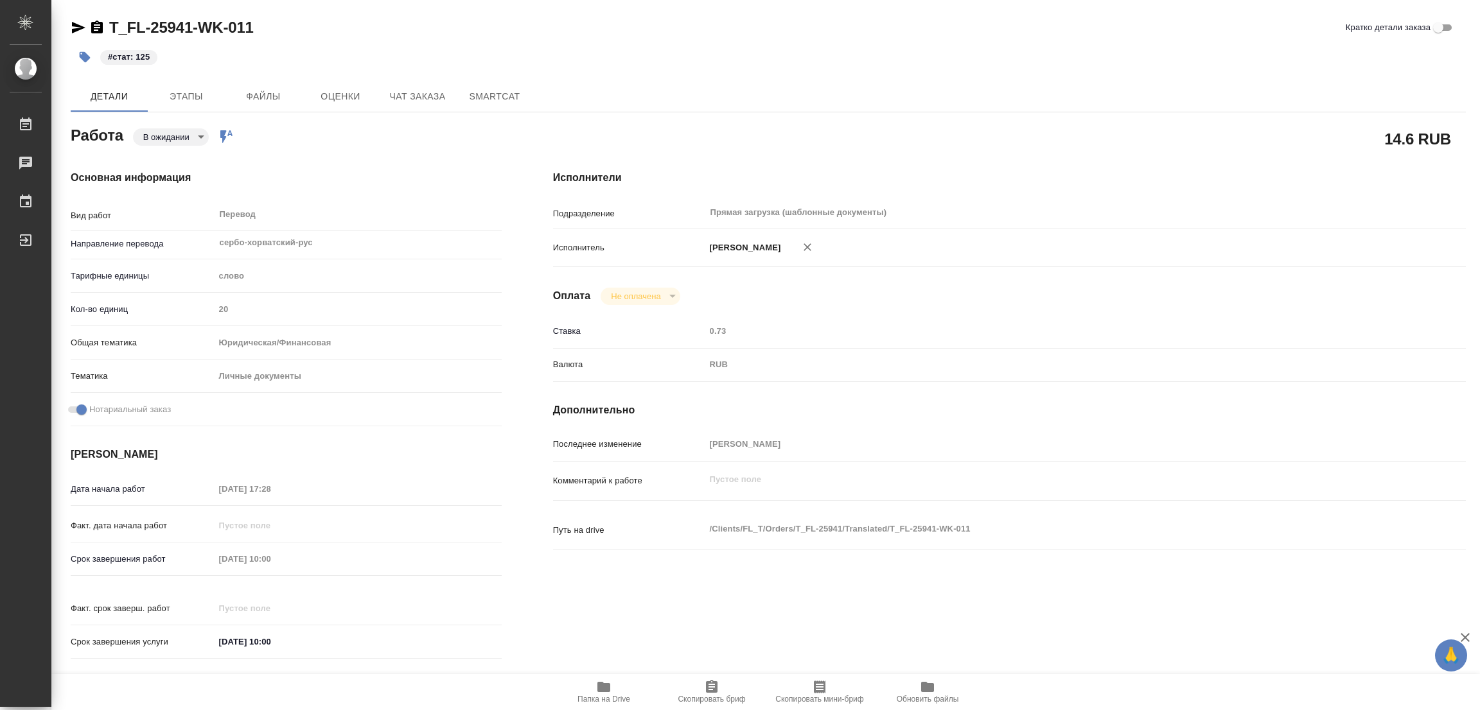
type textarea "x"
type input "сербо-хорватский-рус"
type input "5a8b1489cc6b4906c91bfd90"
type input "20"
type input "yr-fn"
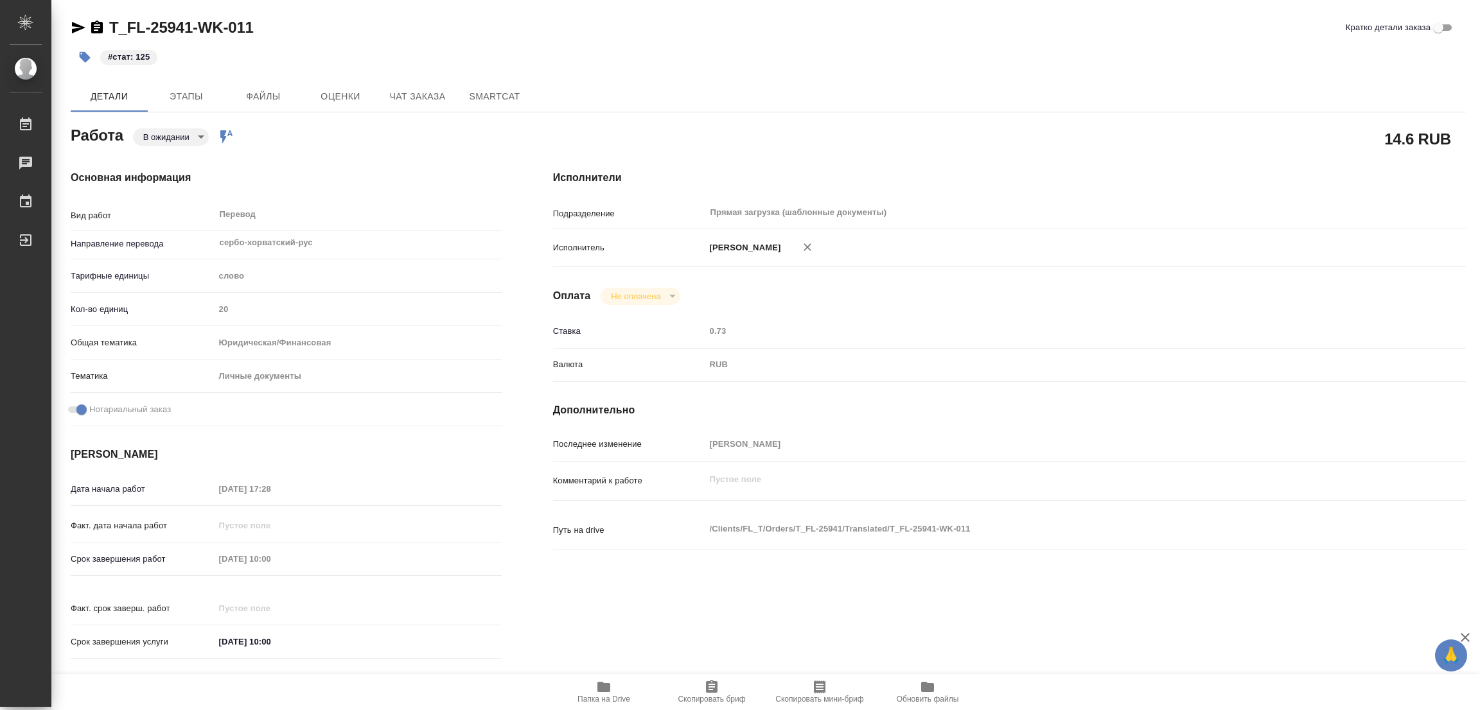
type input "5a8b8b956a9677013d343cfe"
checkbox input "true"
type input "[DATE] 17:28"
type input "[DATE] 10:00"
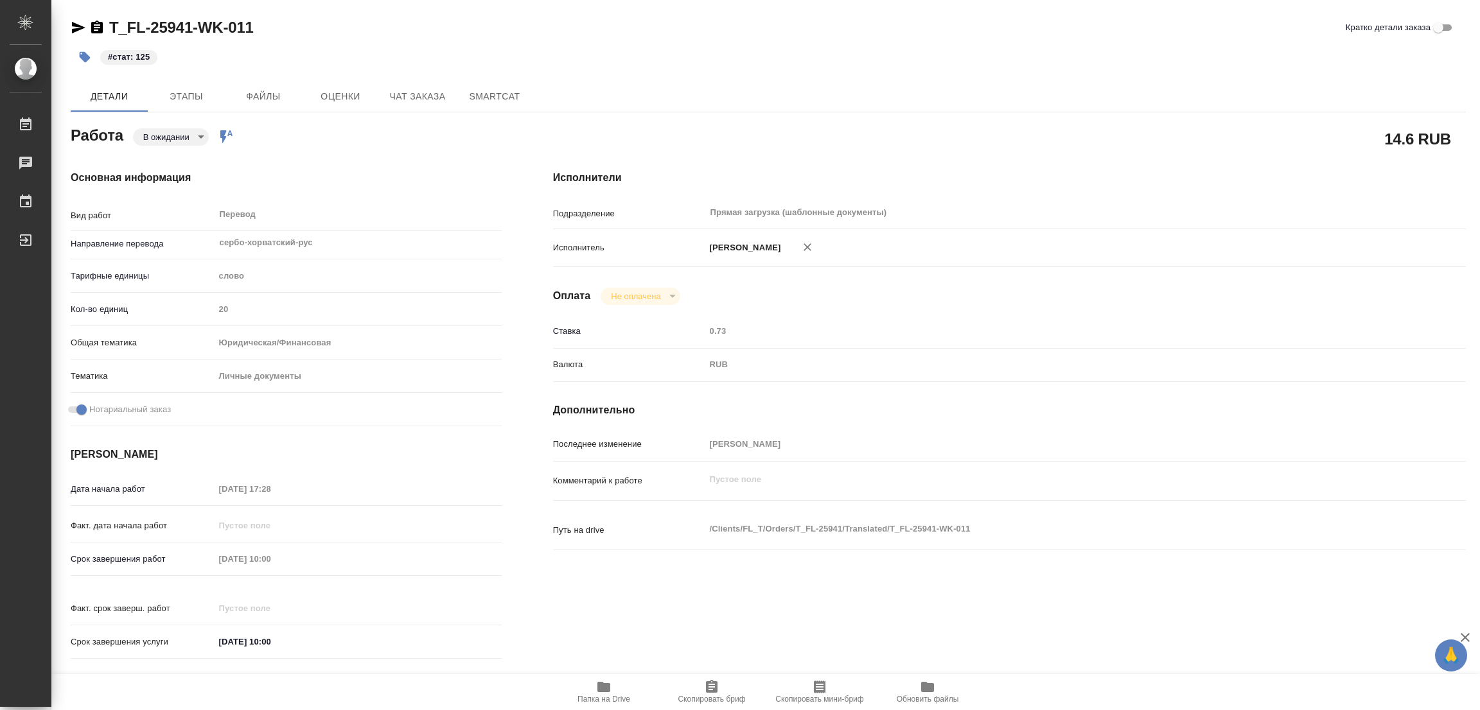
type input "Прямая загрузка (шаблонные документы)"
type input "notPayed"
type input "0.73"
type input "RUB"
type input "[PERSON_NAME]"
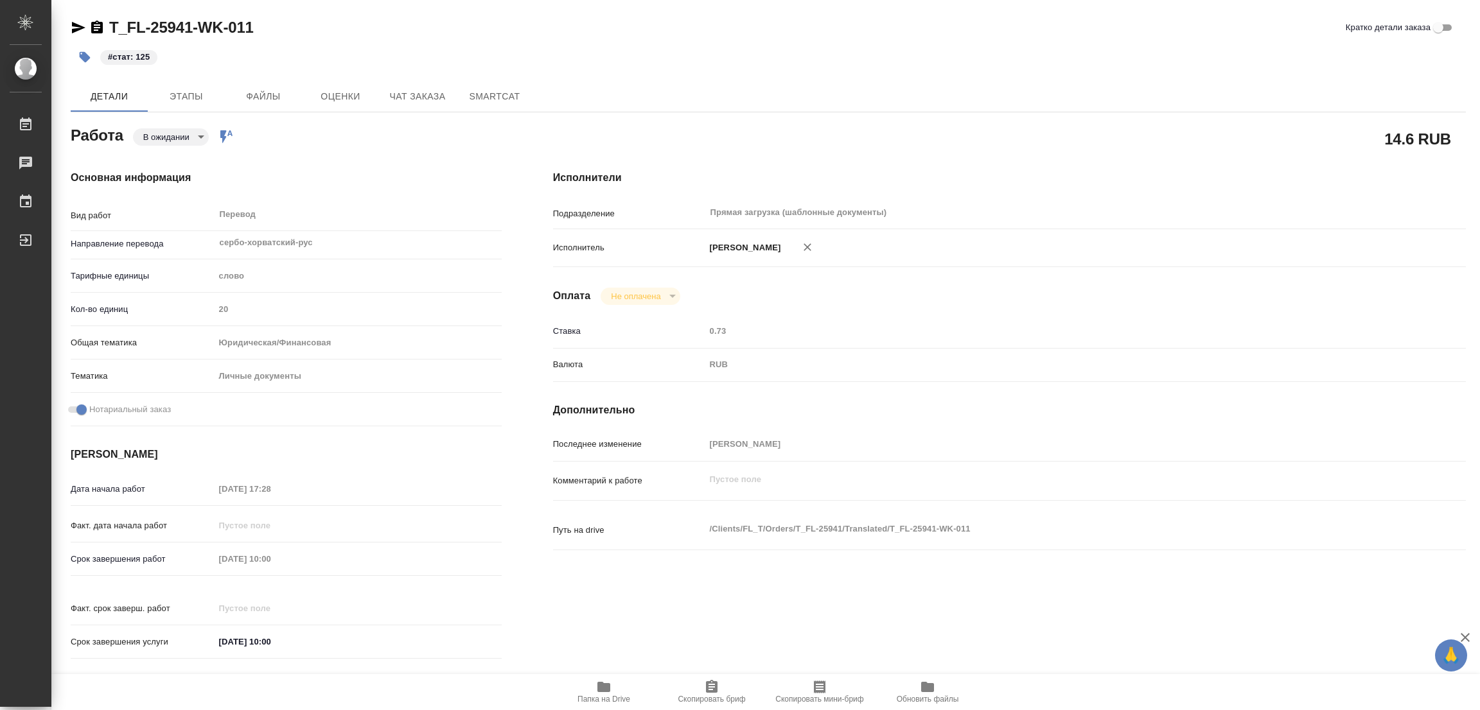
type textarea "x"
type textarea "/Clients/FL_T/Orders/T_FL-25941/Translated/T_FL-25941-WK-011"
type textarea "x"
type input "T_FL-25941"
type input "Перевод станд. несрочный"
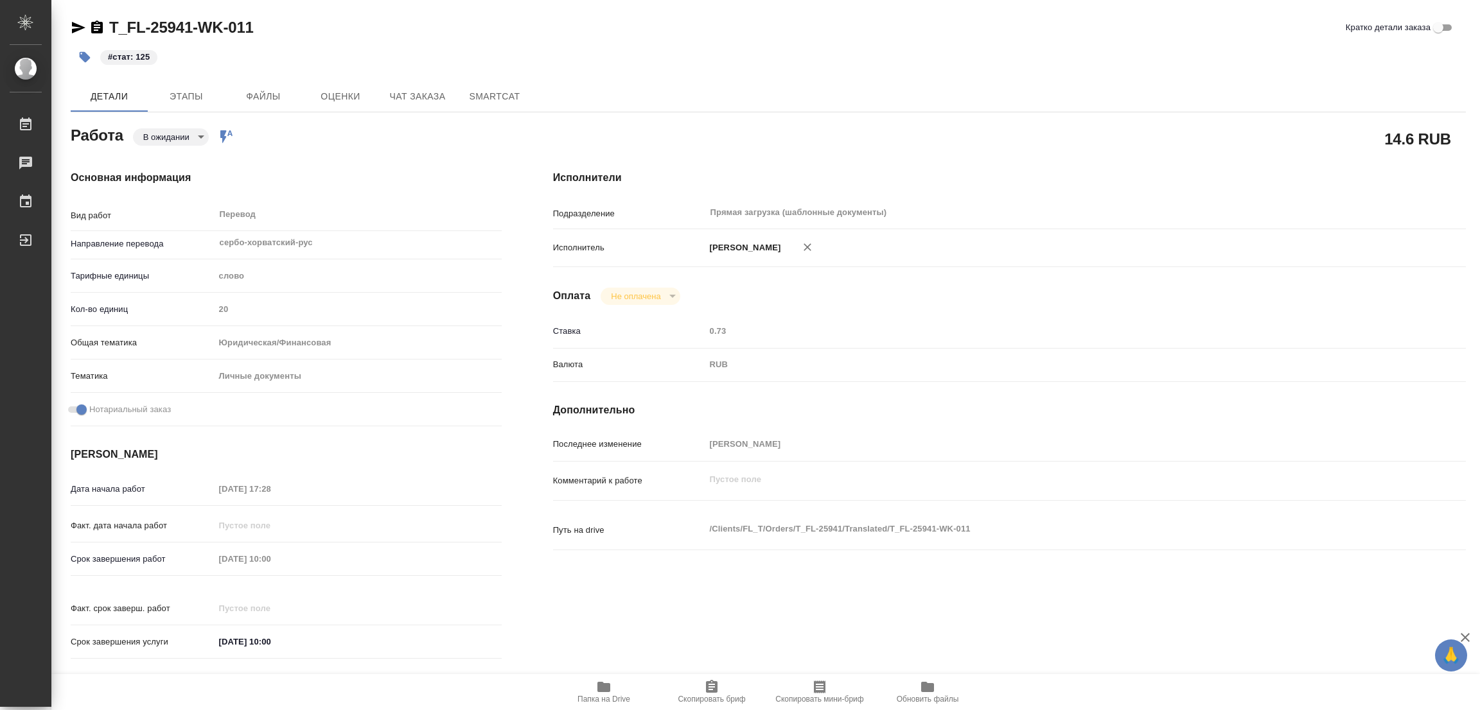
type input "Постредактура машинного перевода, Перевод, Корректура, Редактура, Приёмка по ка…"
type input "[PERSON_NAME]"
type input "/Clients/FL_T/Orders/T_FL-25941"
type textarea "x"
type textarea "серб-рус под нот для мфц чтобы получить снилс"
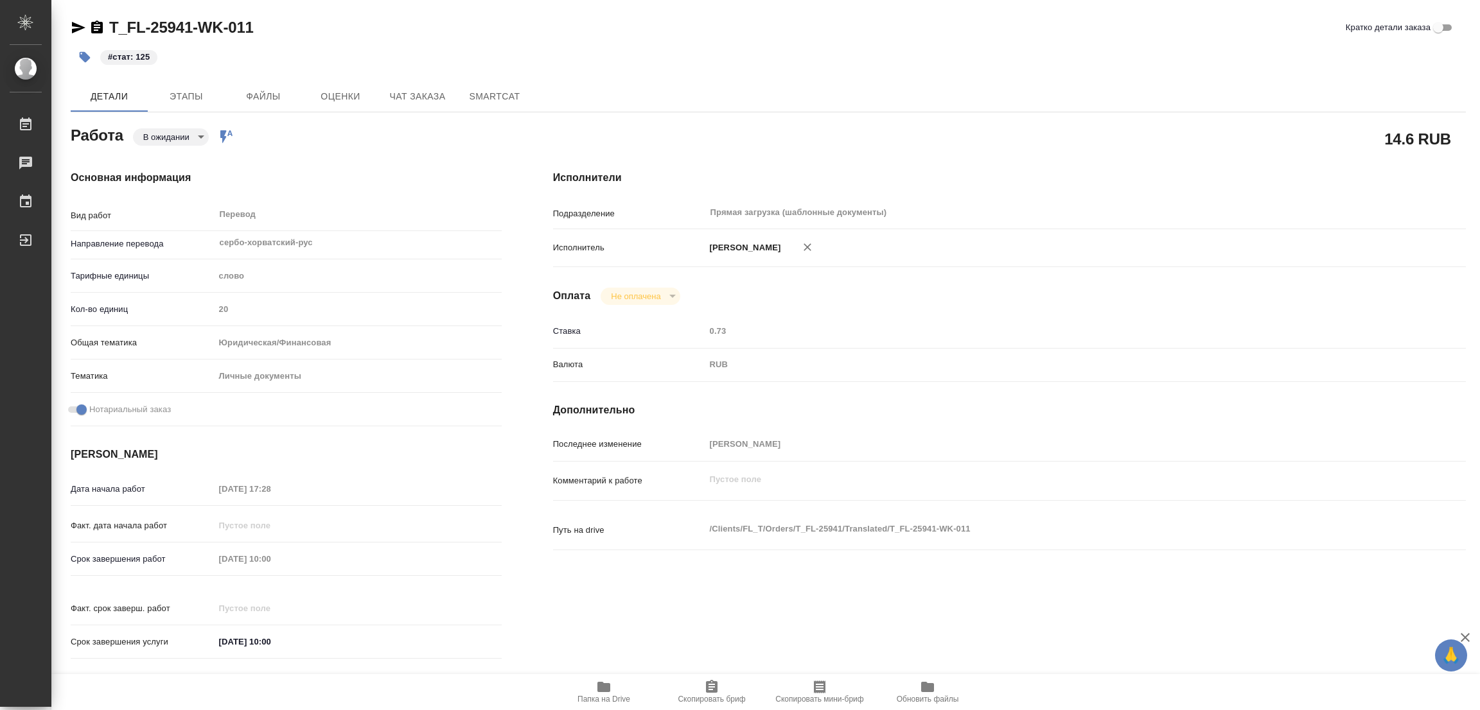
type textarea "x"
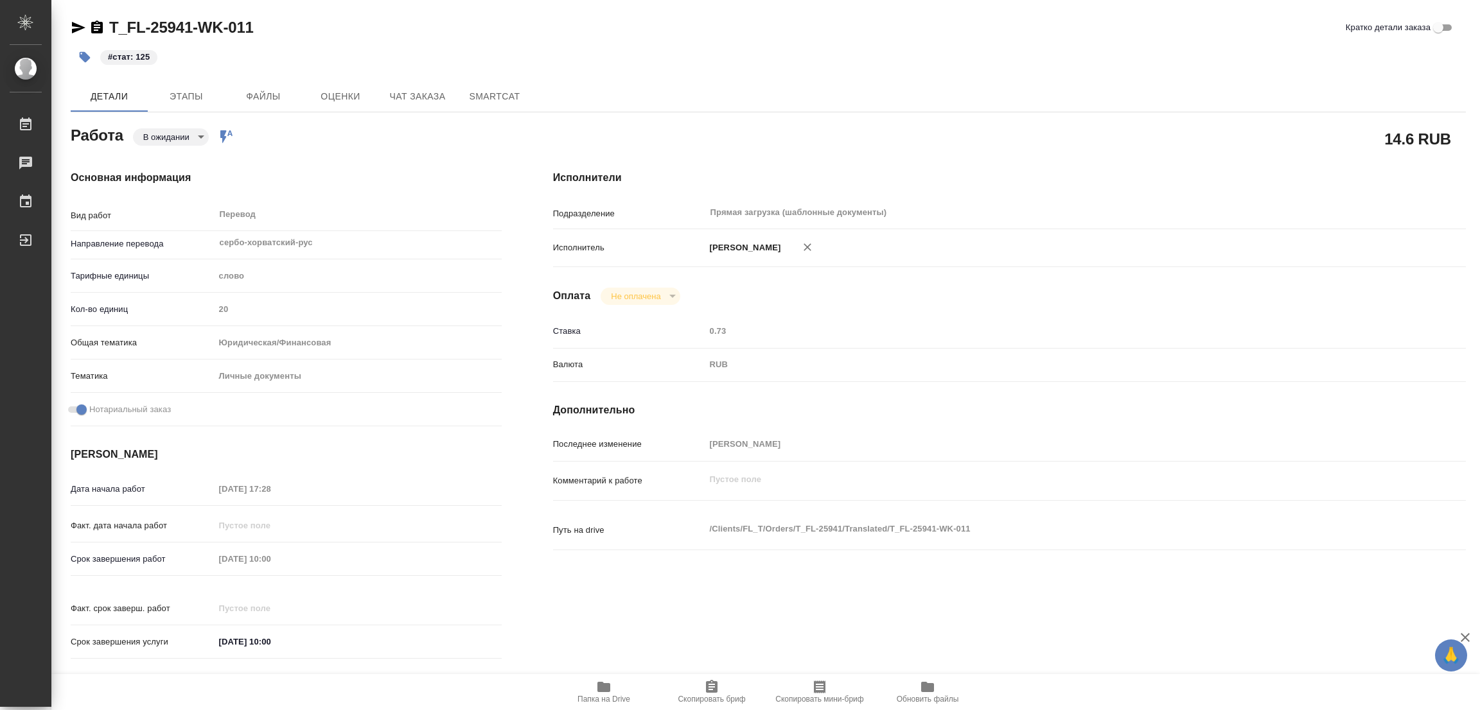
type textarea "x"
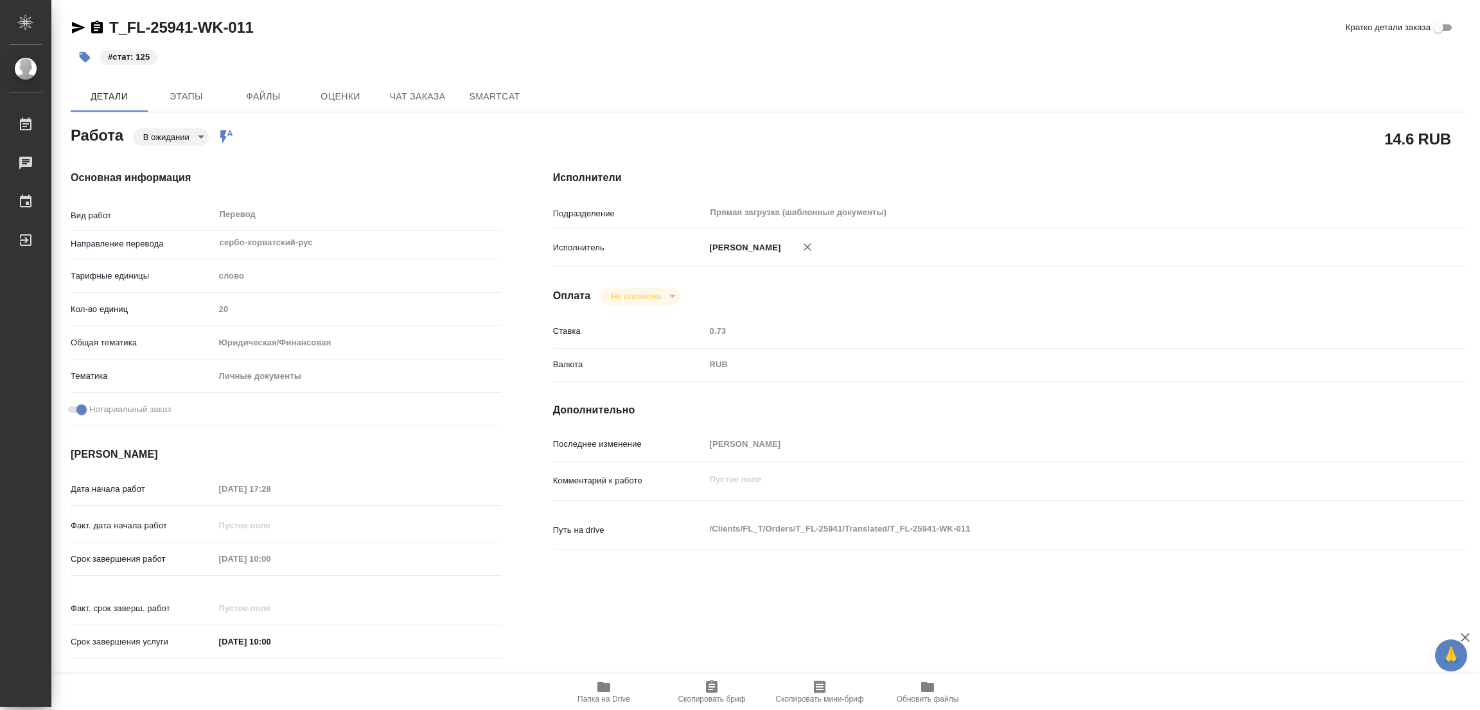
type textarea "x"
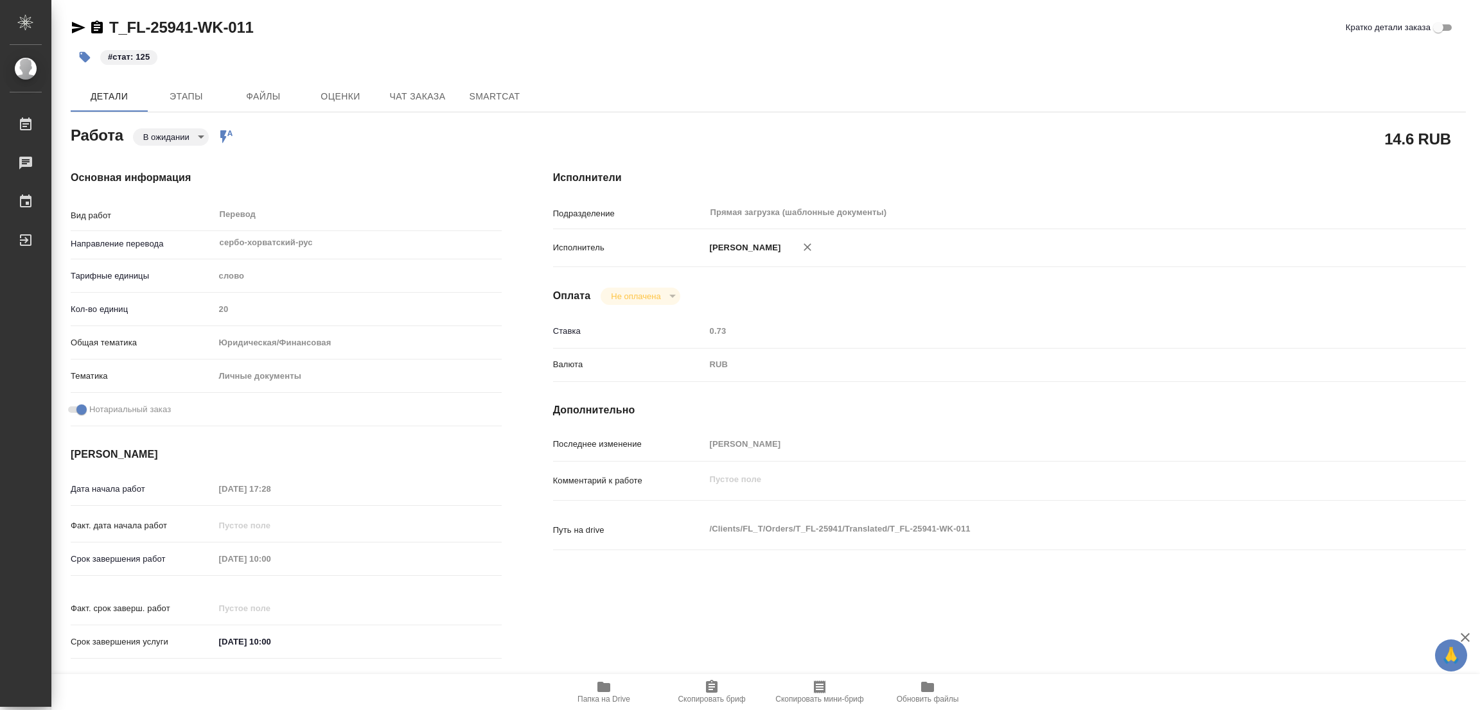
type textarea "x"
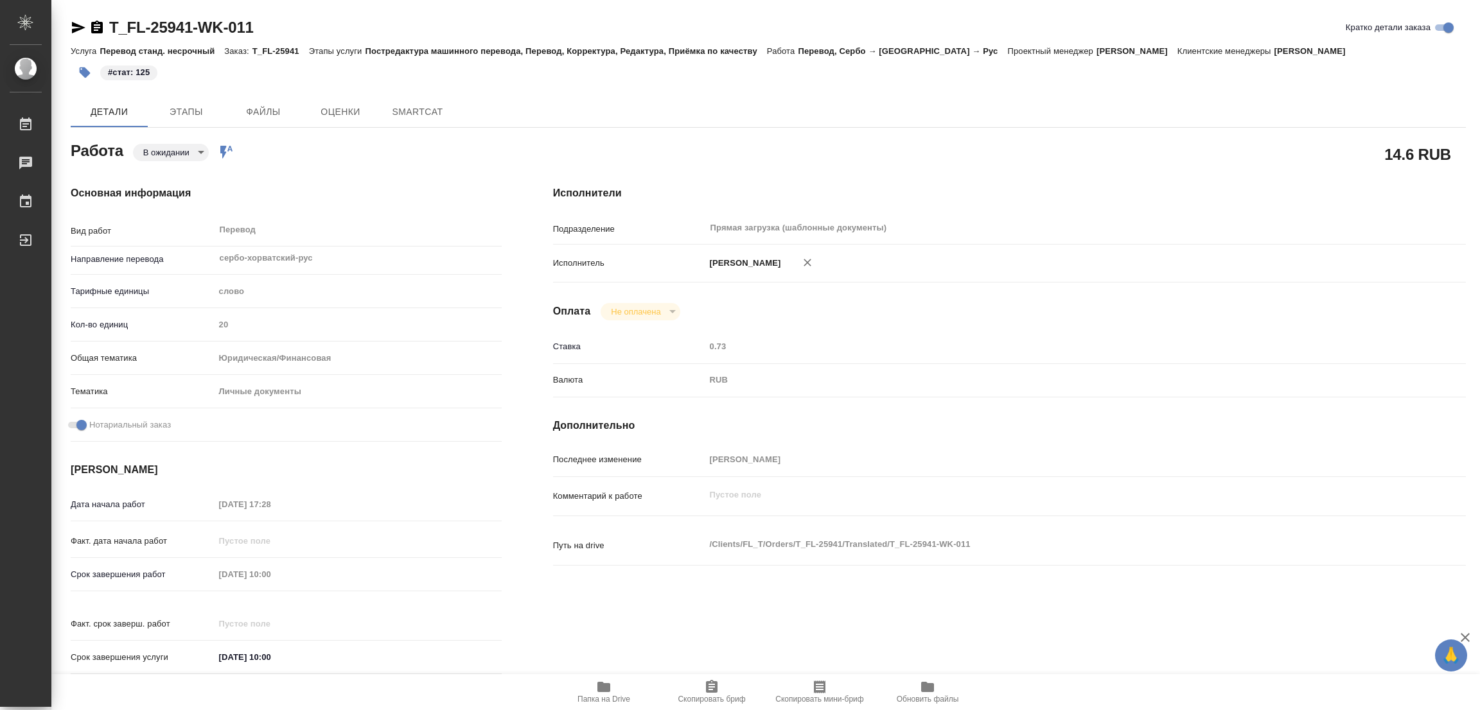
type textarea "x"
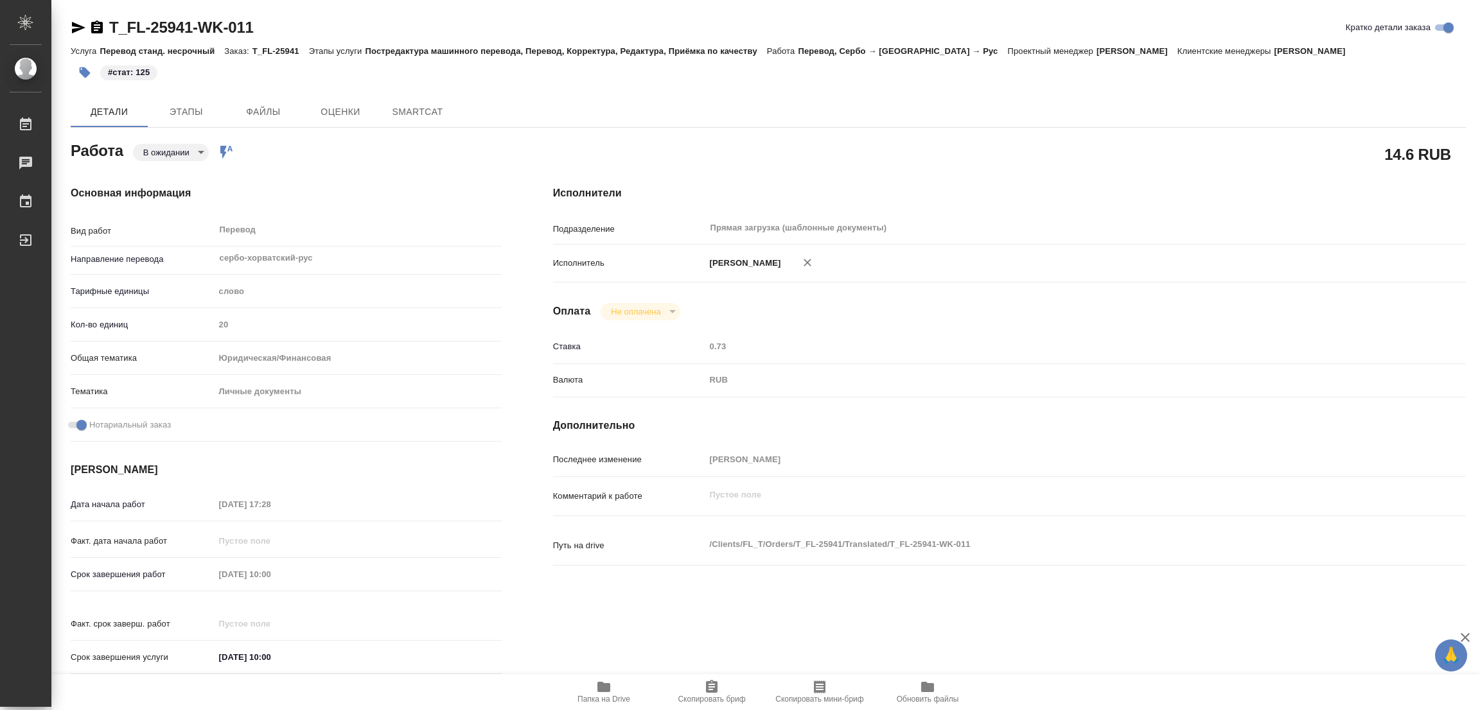
type textarea "x"
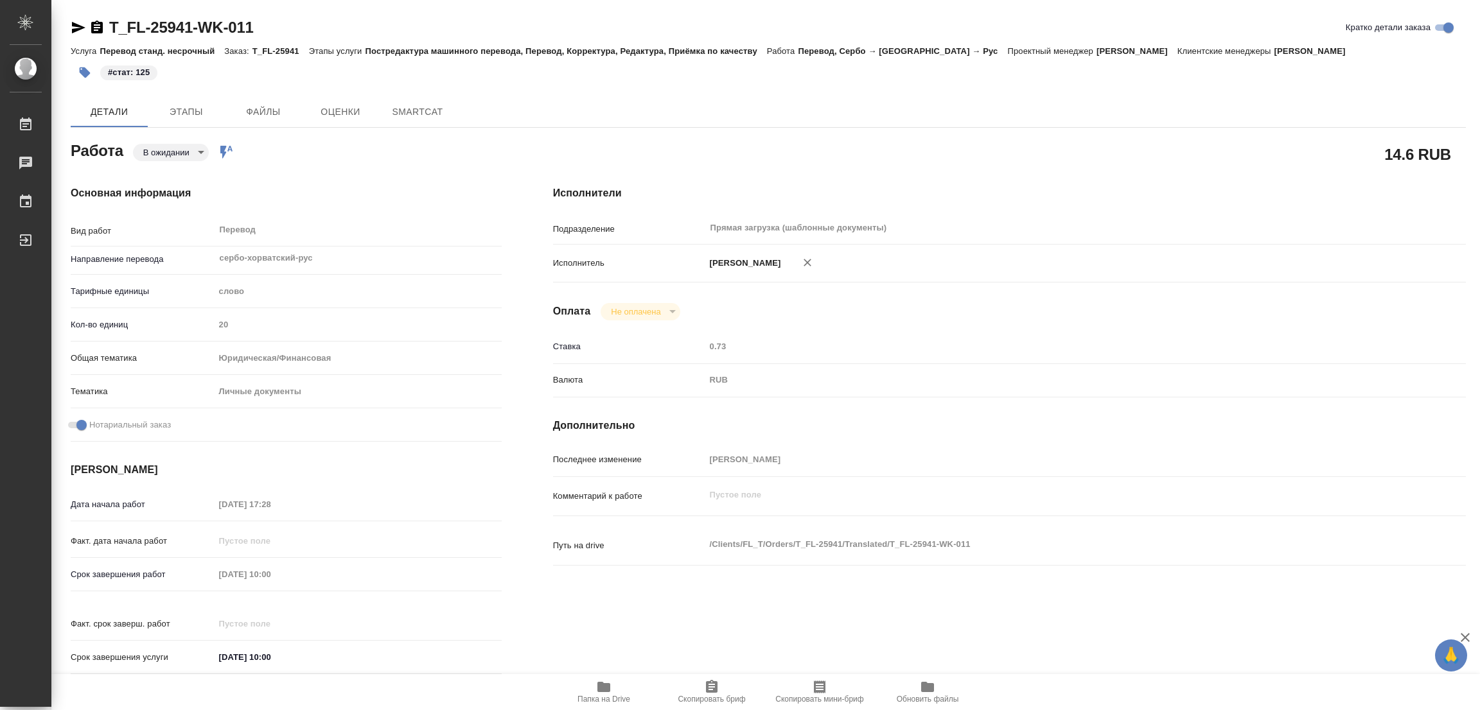
type textarea "x"
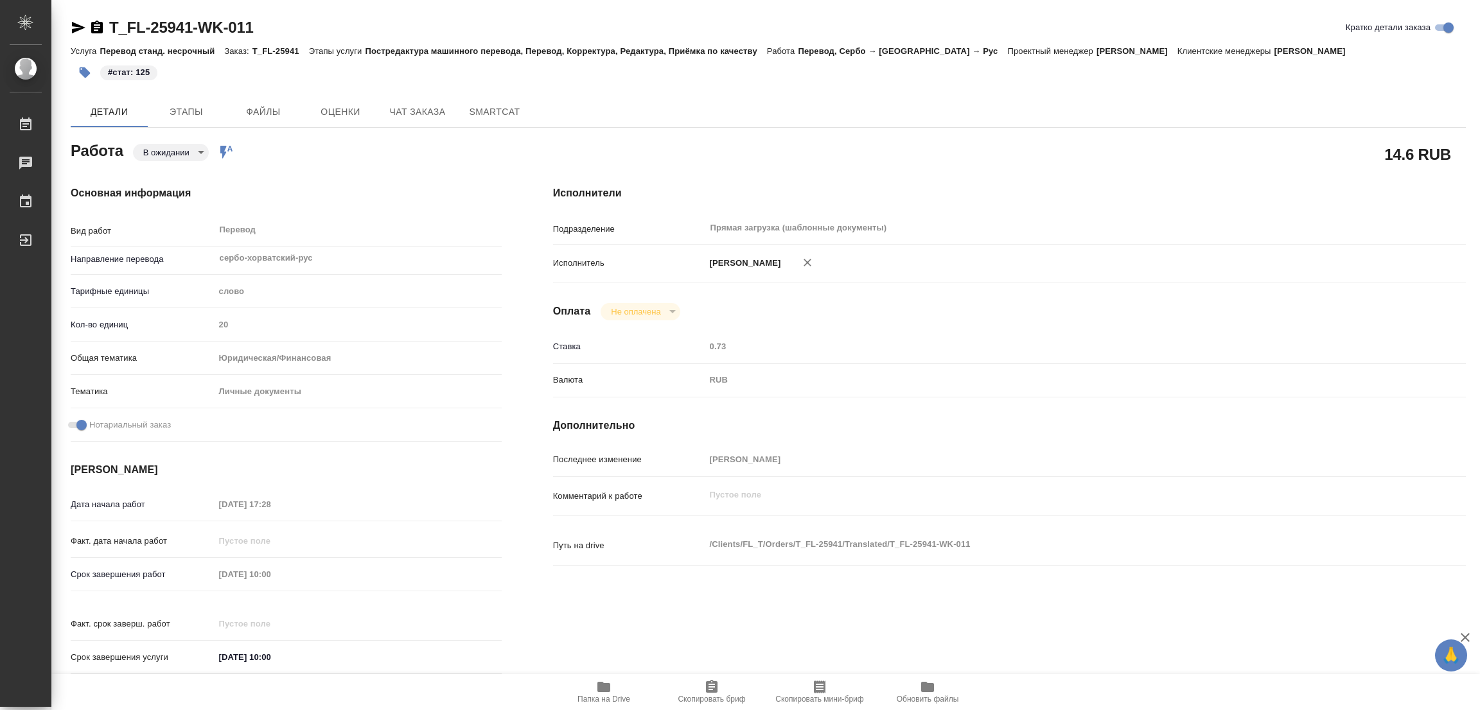
type textarea "x"
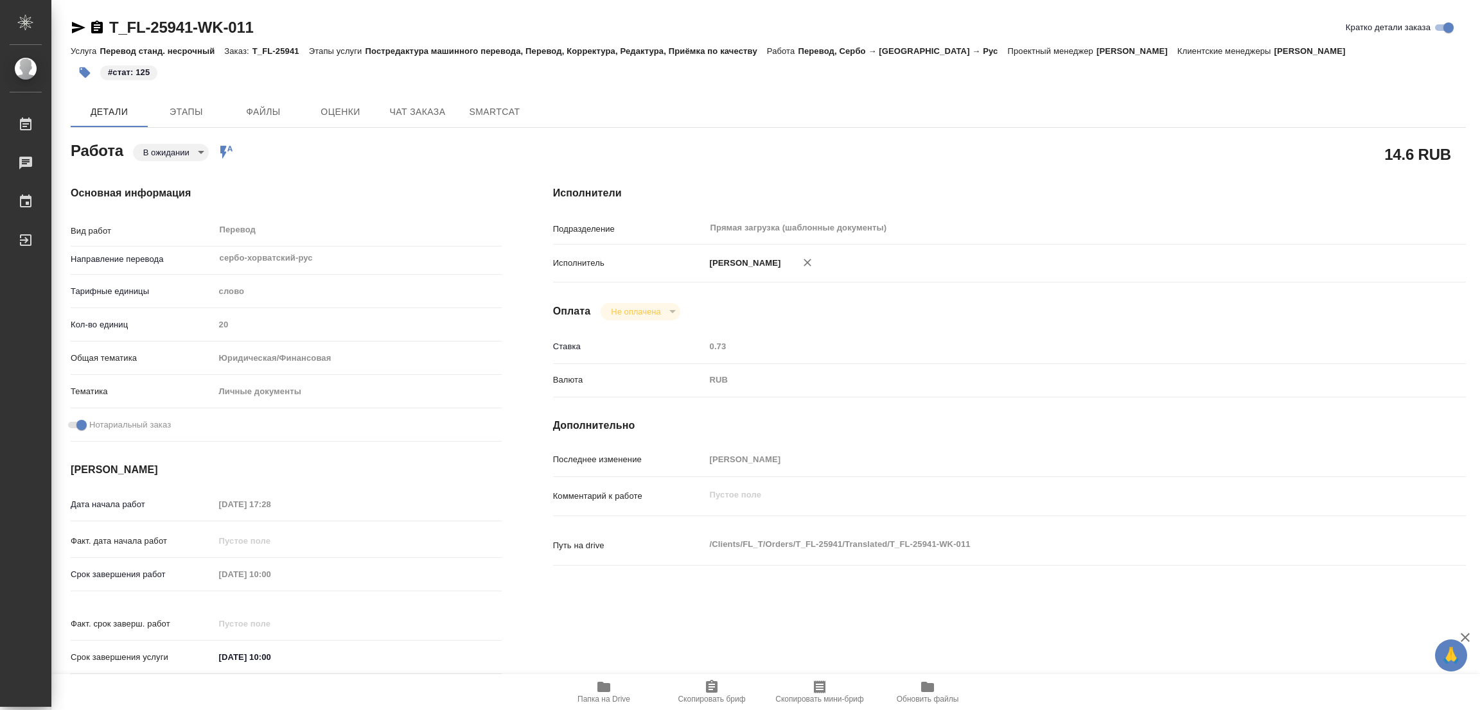
type textarea "x"
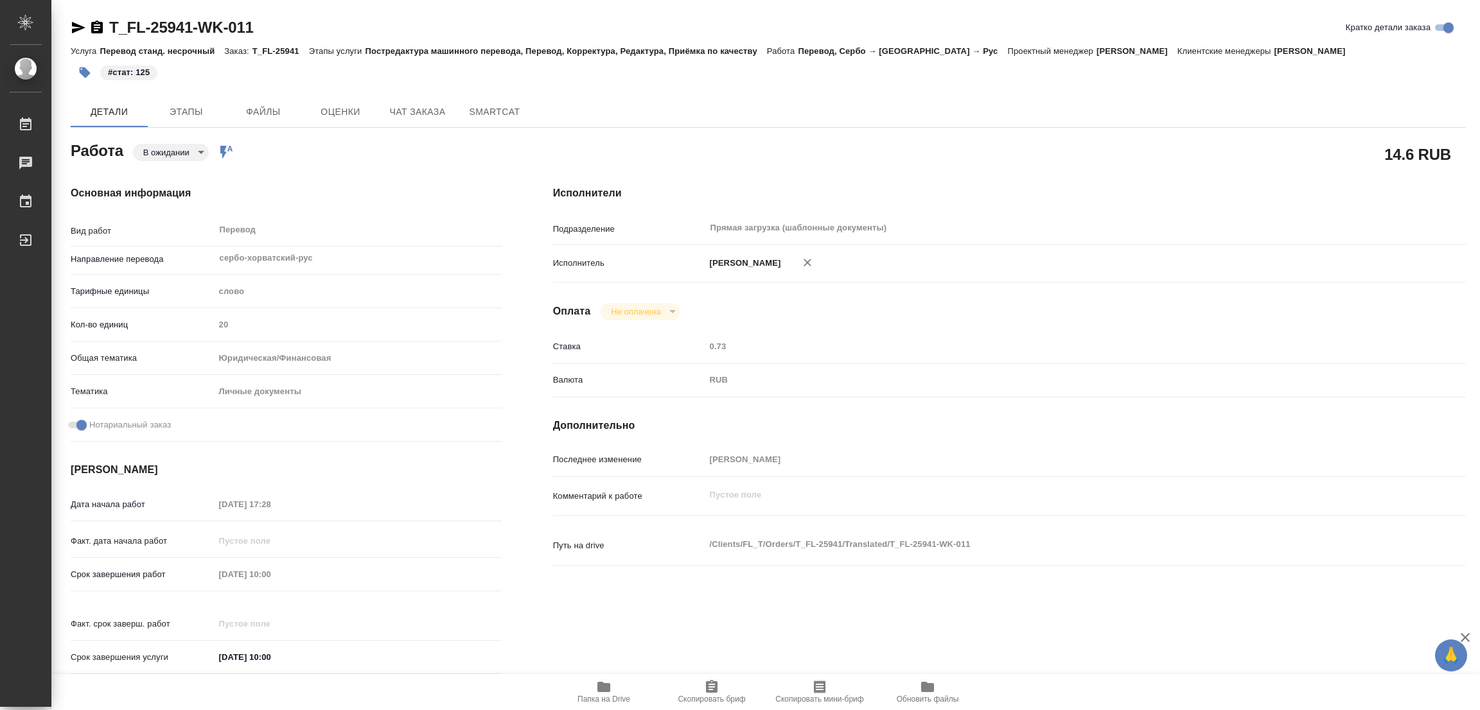
drag, startPoint x: 468, startPoint y: 13, endPoint x: 479, endPoint y: 4, distance: 14.6
click at [469, 12] on div "T_FL-25941-WK-011 Кратко детали заказа Услуга Перевод станд. несрочный Заказ: T…" at bounding box center [768, 546] width 1409 height 1093
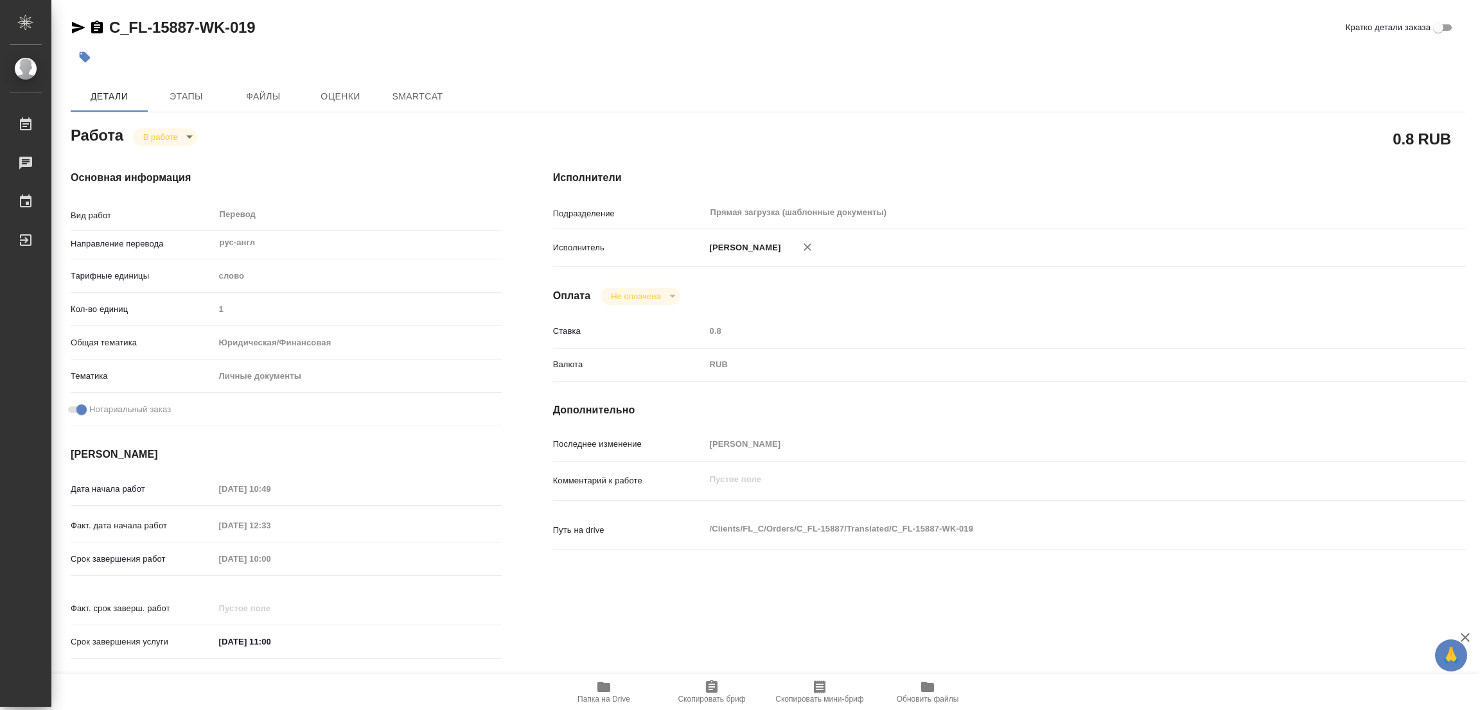
type textarea "x"
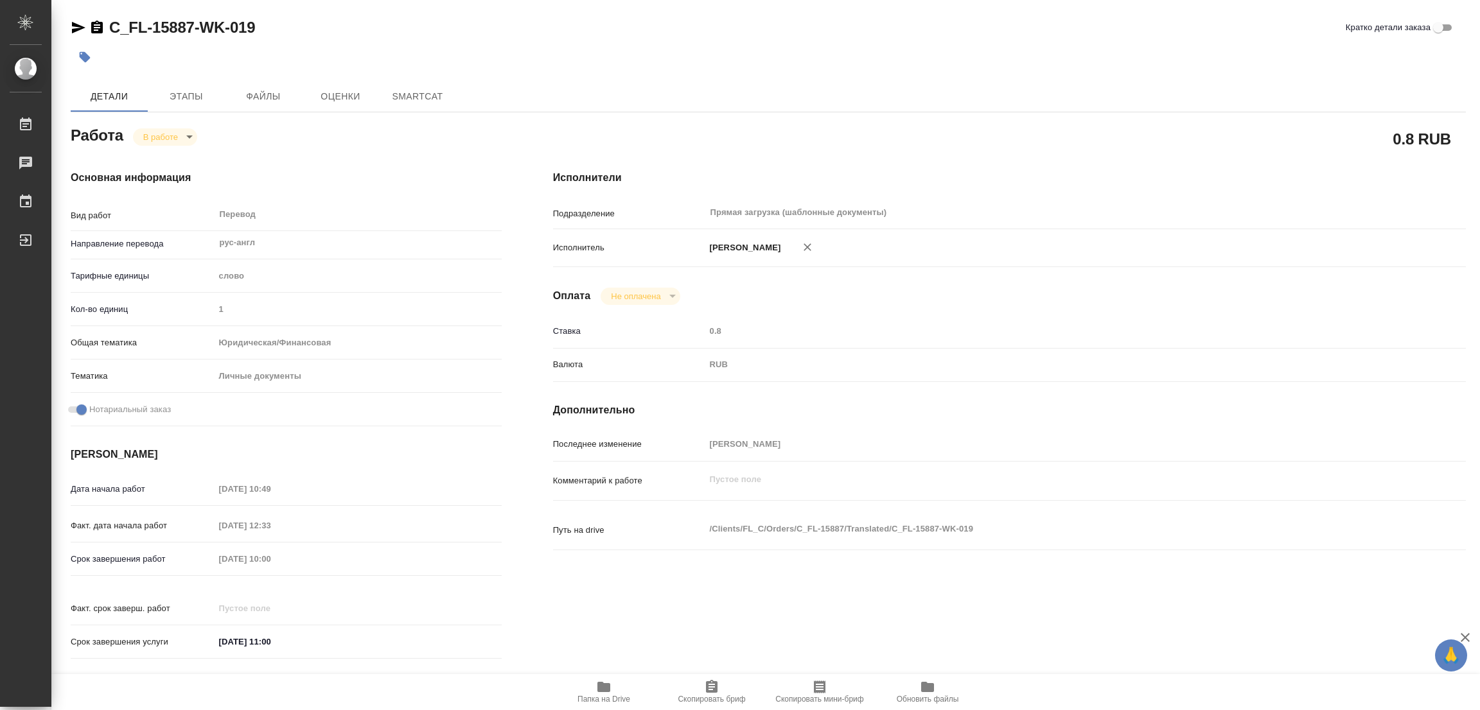
type textarea "x"
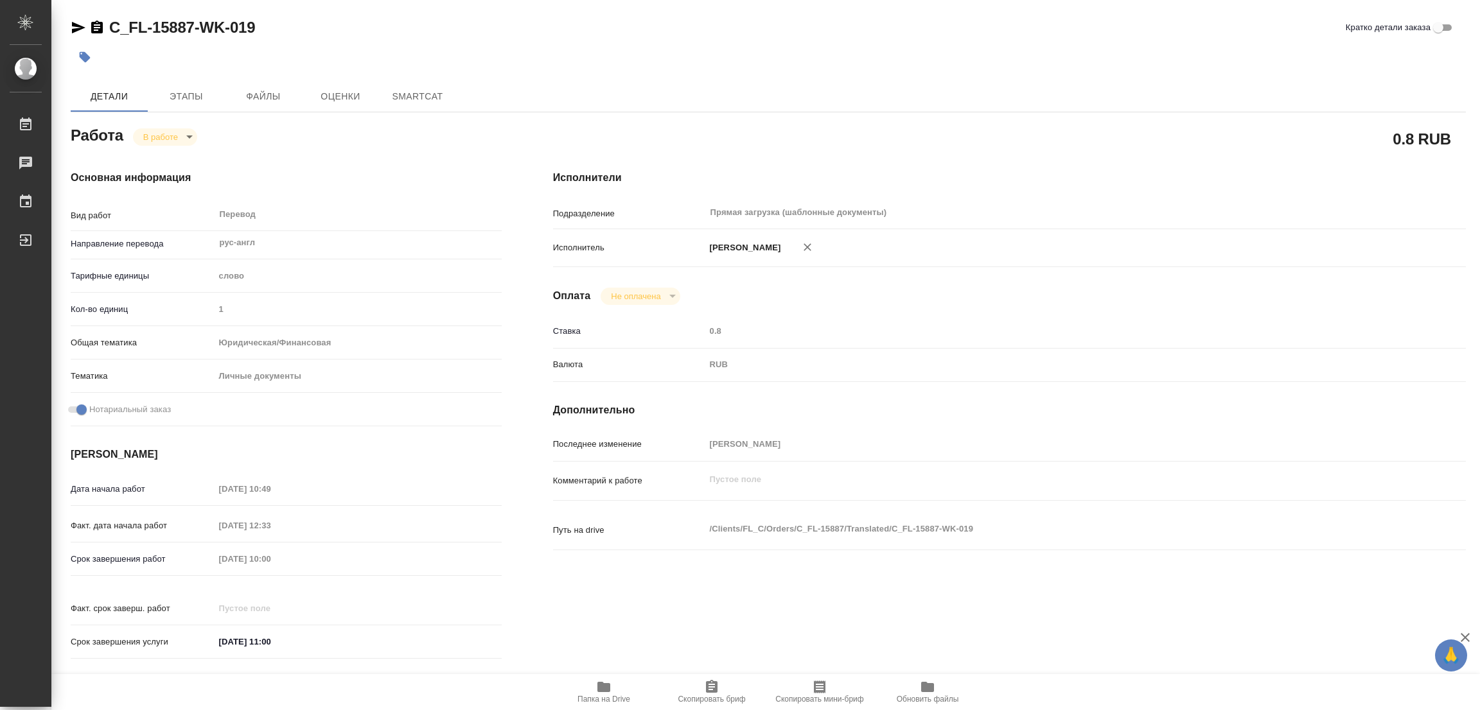
type textarea "x"
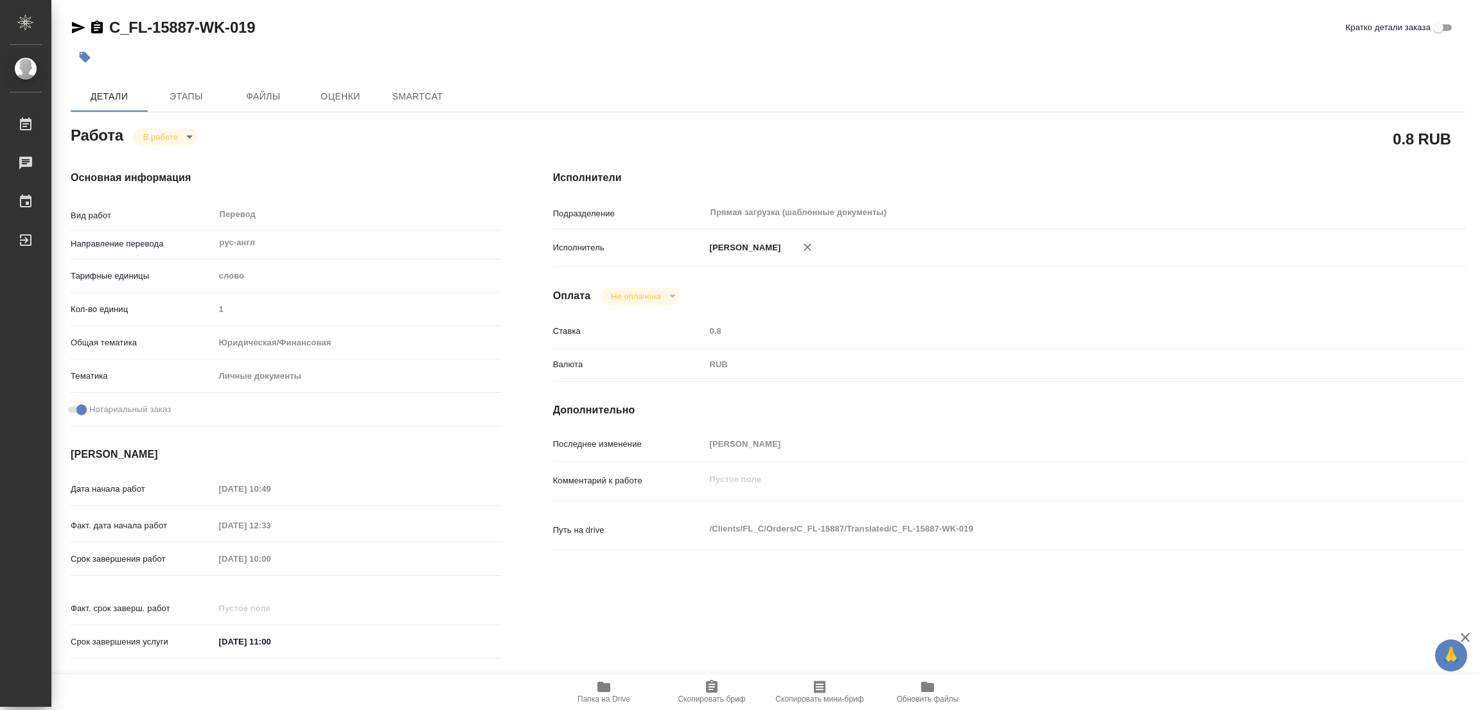
type textarea "x"
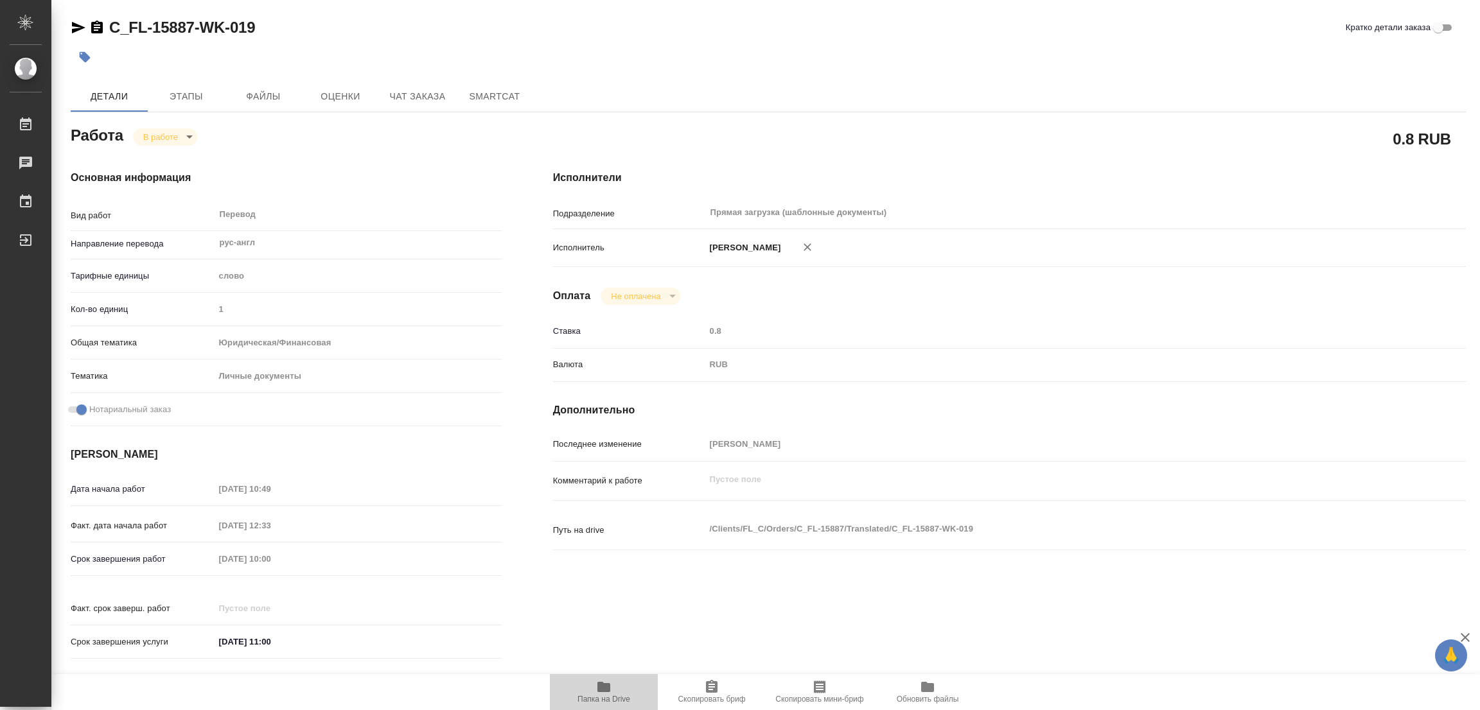
click at [595, 686] on span "Папка на Drive" at bounding box center [604, 692] width 92 height 24
type textarea "x"
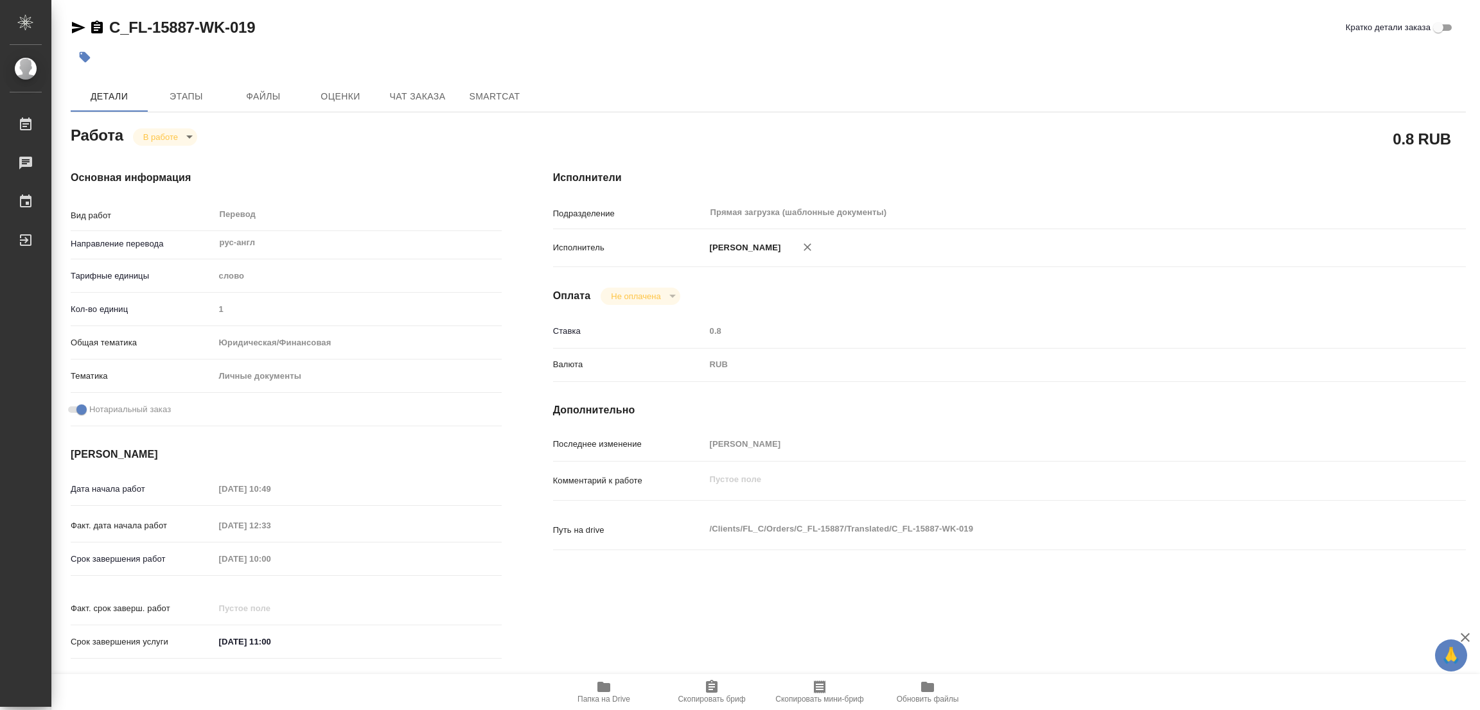
type textarea "x"
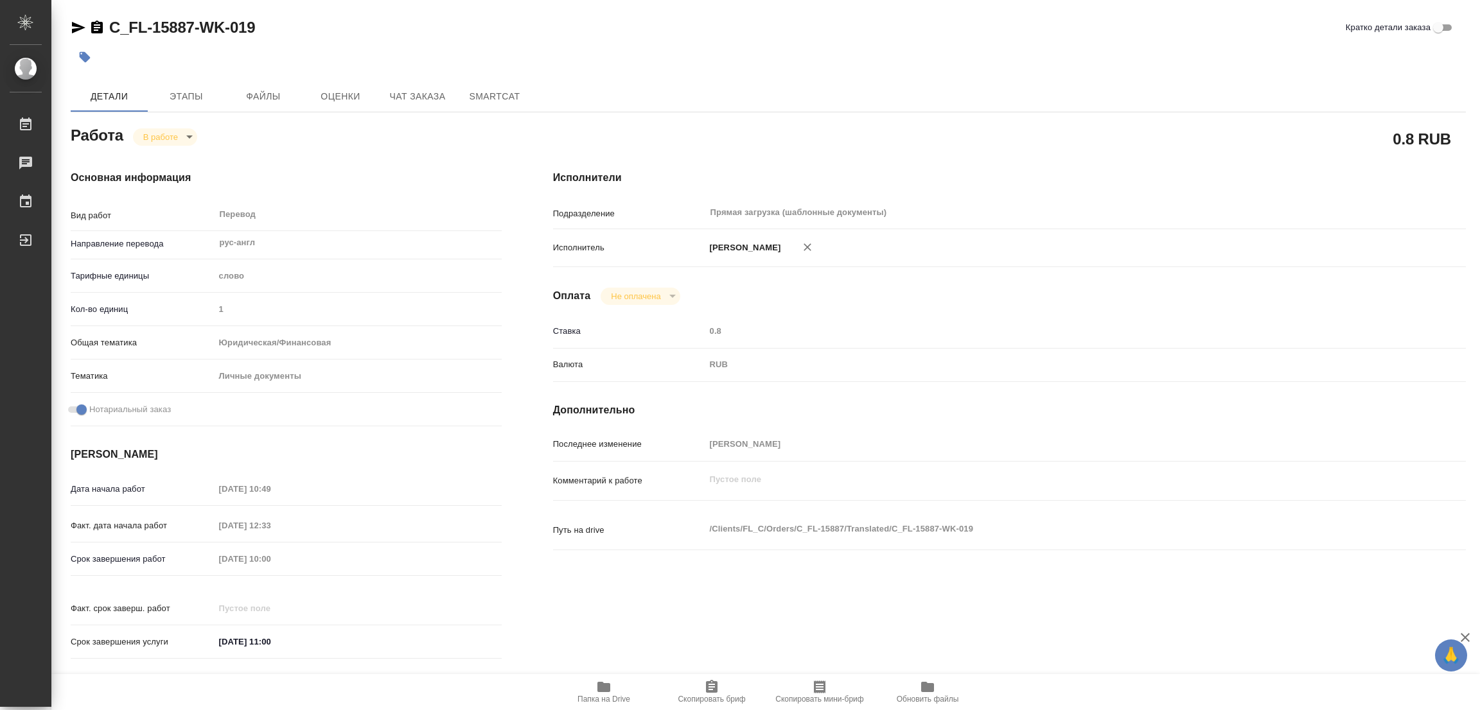
type textarea "x"
click at [182, 91] on span "Этапы" at bounding box center [186, 97] width 62 height 16
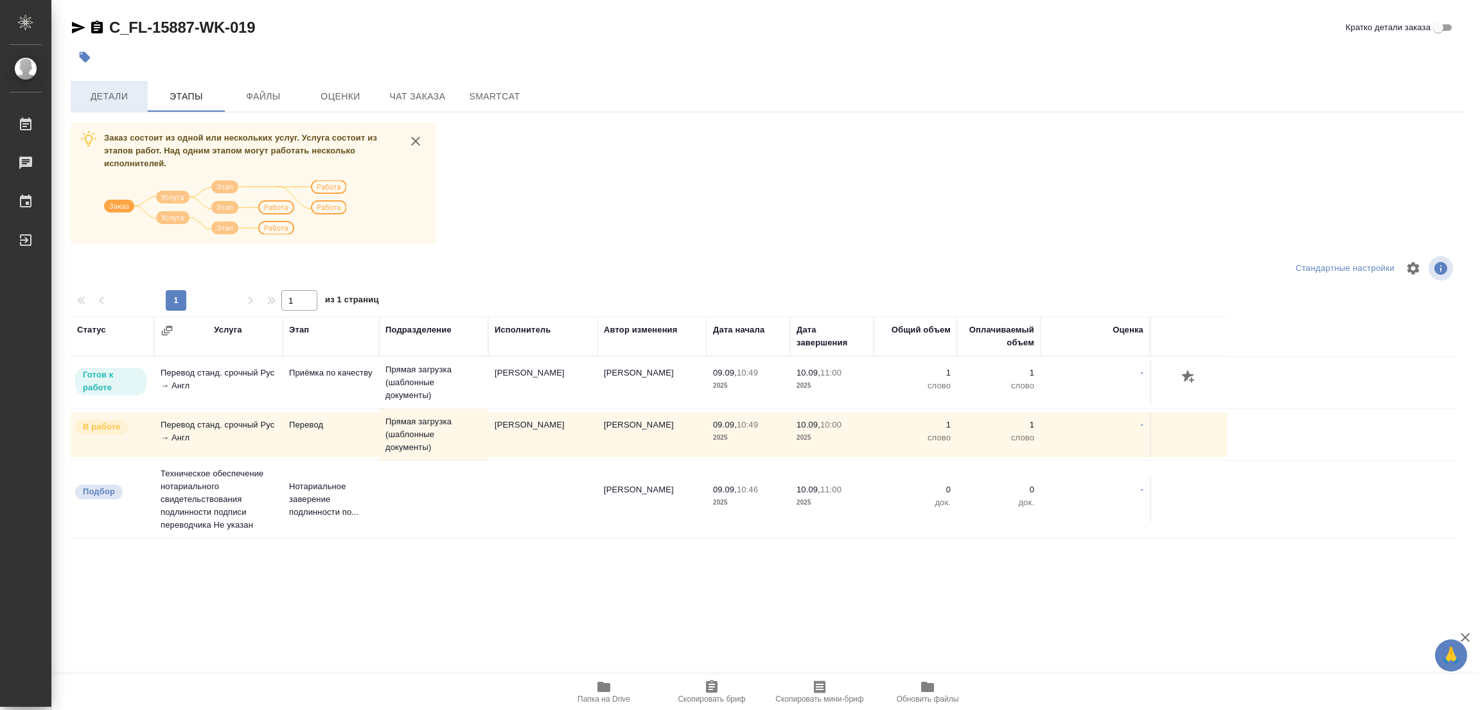
click at [80, 87] on button "Детали" at bounding box center [109, 96] width 77 height 31
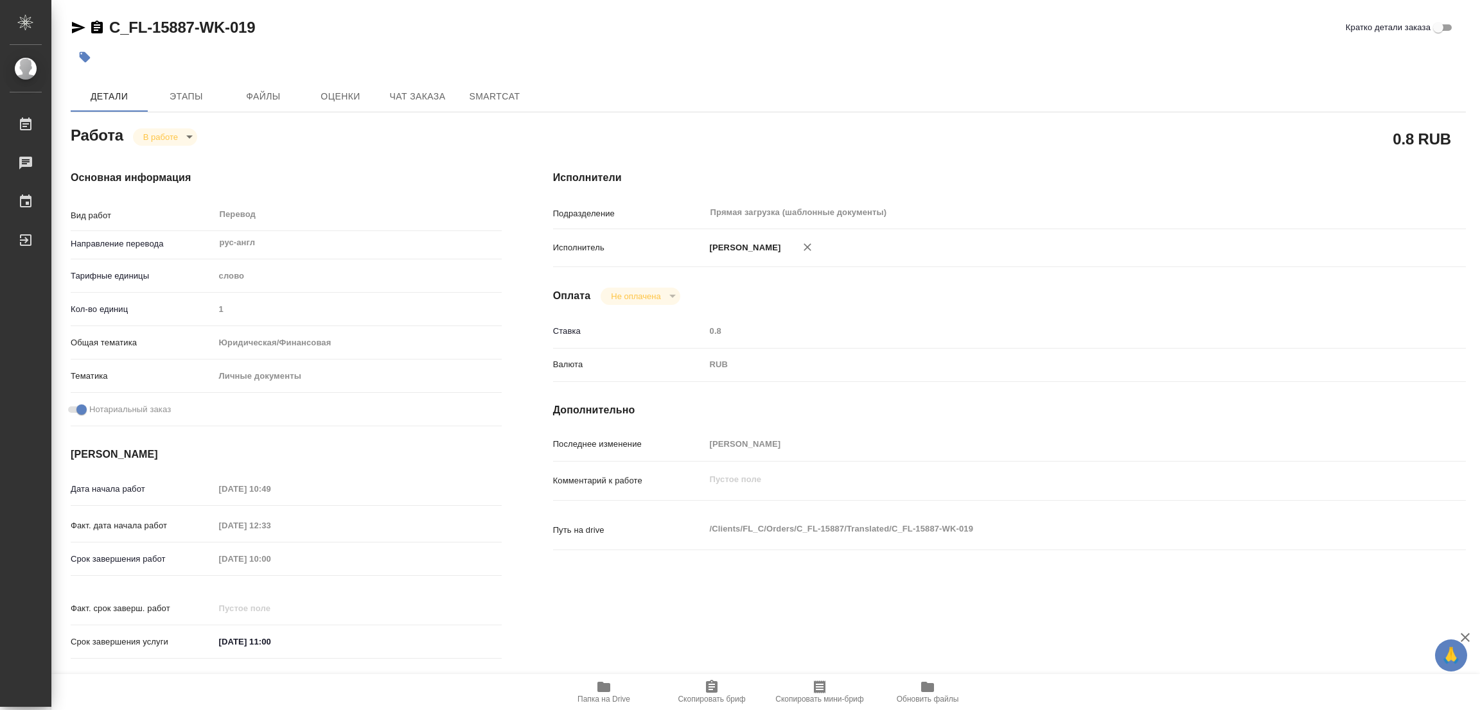
type textarea "x"
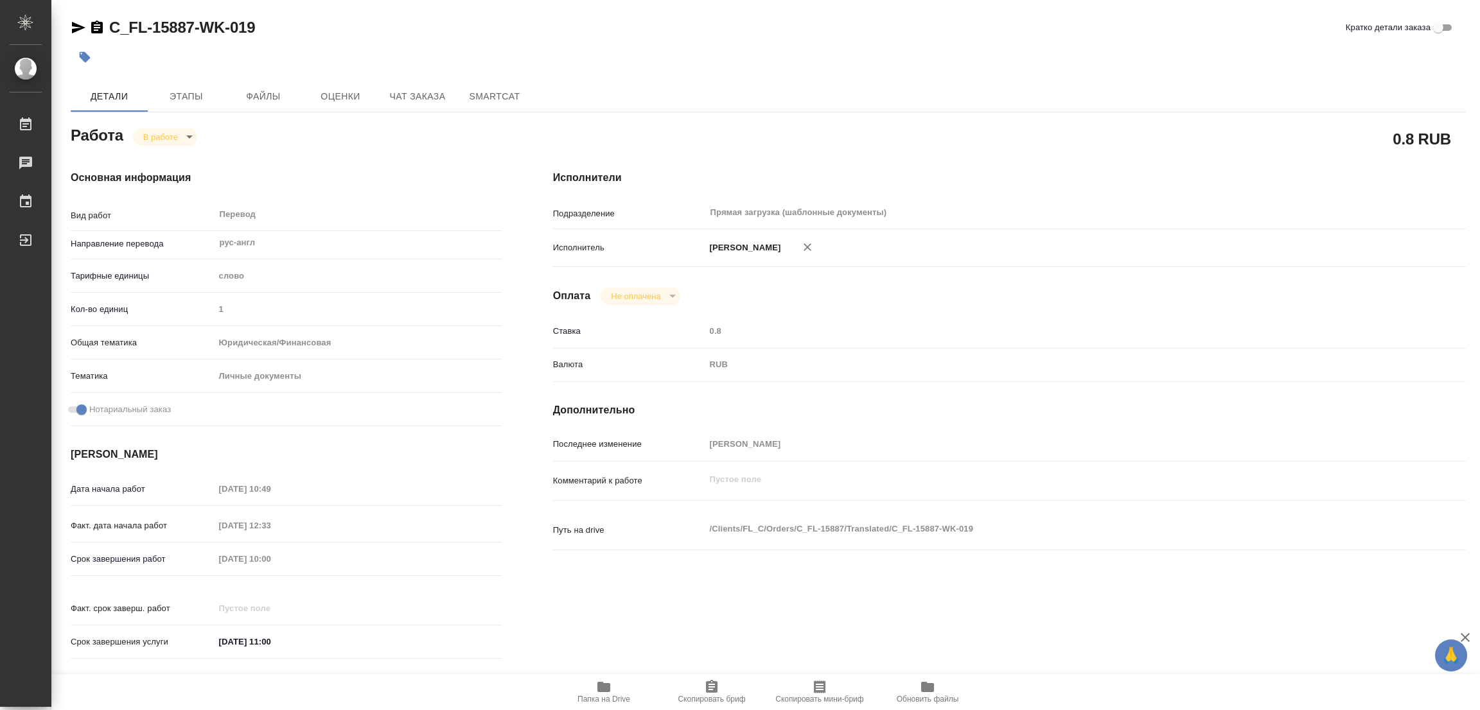
type textarea "x"
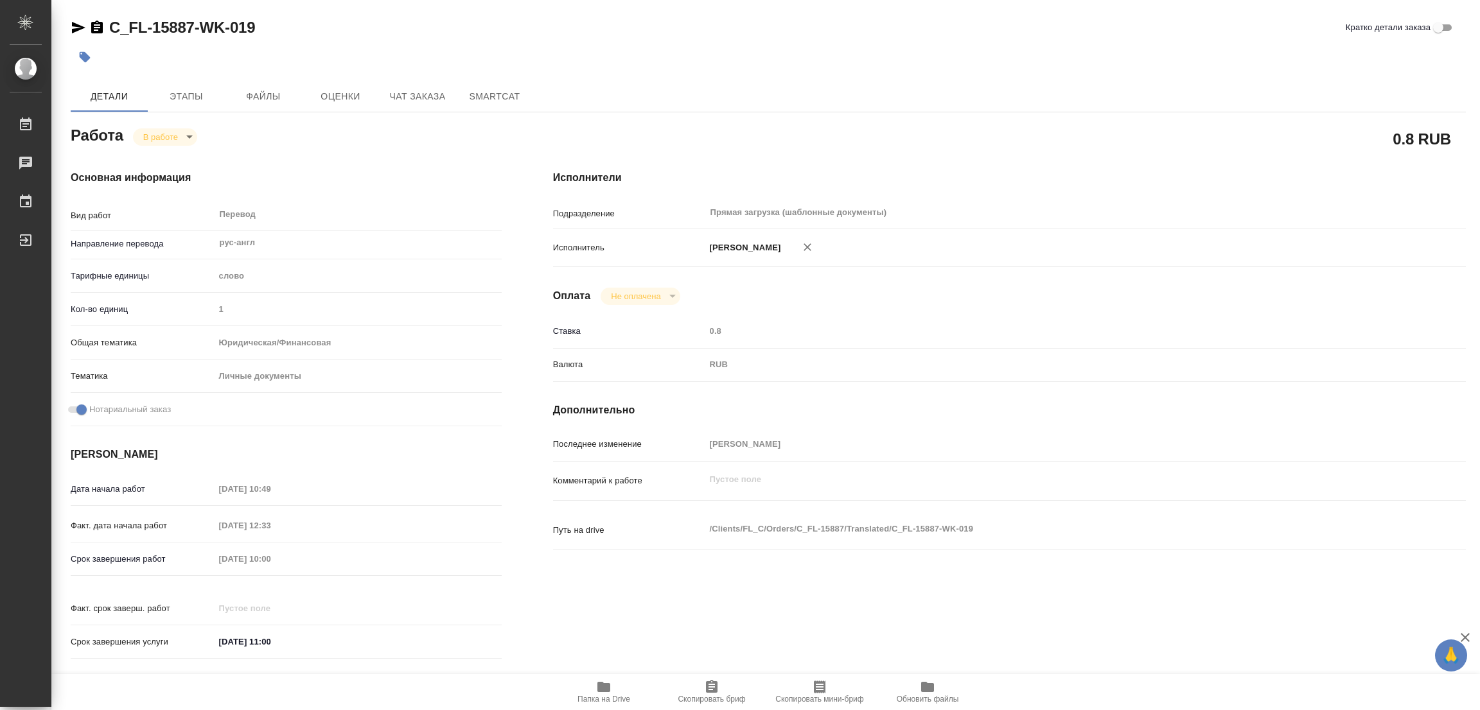
type textarea "x"
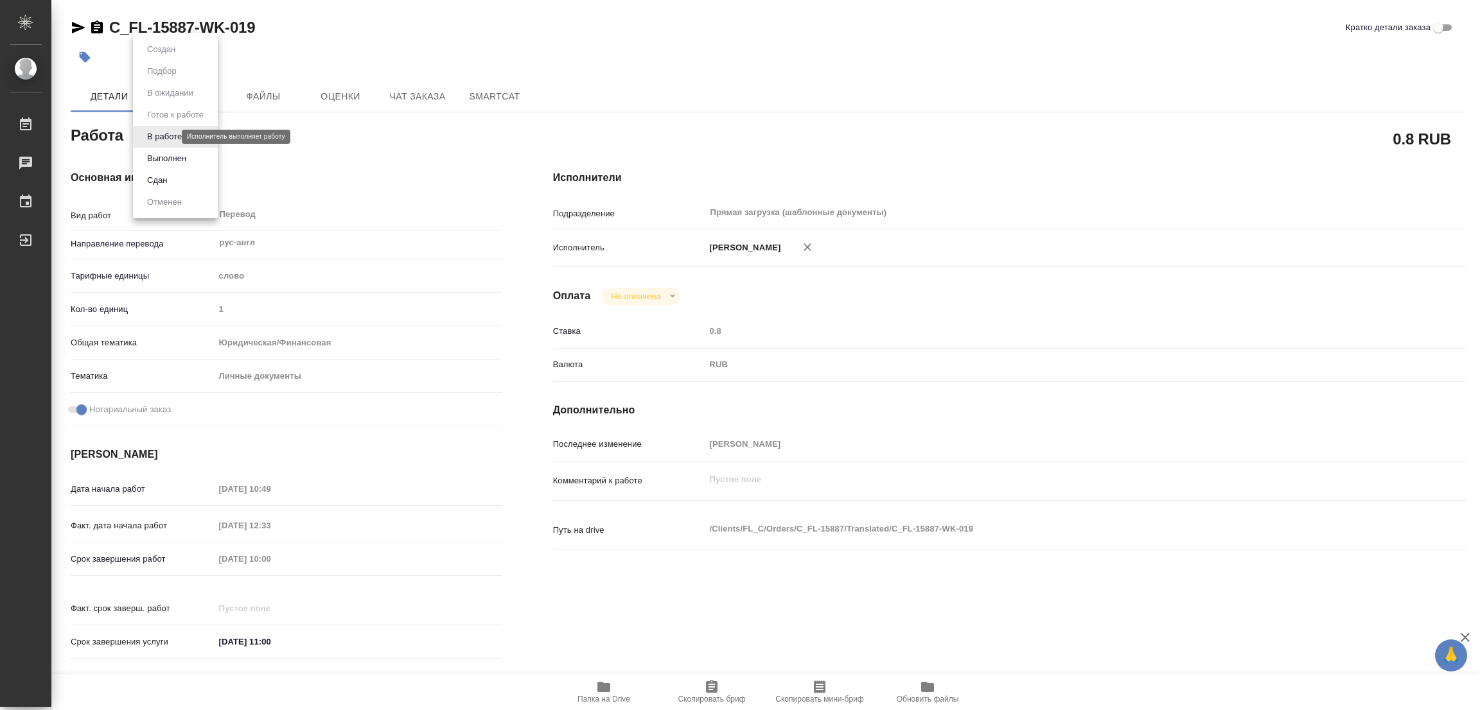
click at [165, 135] on body "🙏 .cls-1 fill:#fff; AWATERA Popova Galina Работы 0 Чаты График Выйти C_FL-15887…" at bounding box center [740, 355] width 1480 height 710
click at [164, 159] on button "Выполнен" at bounding box center [166, 159] width 47 height 14
type textarea "x"
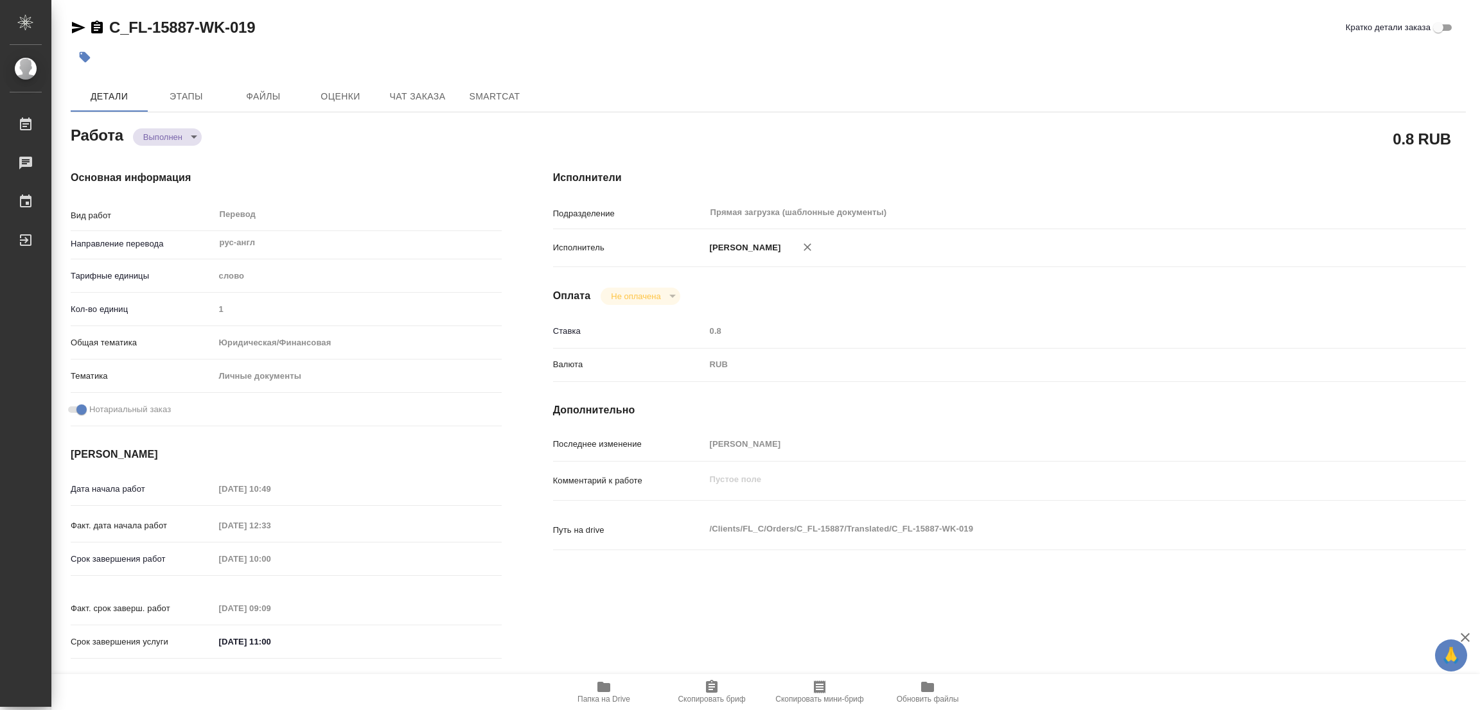
type textarea "x"
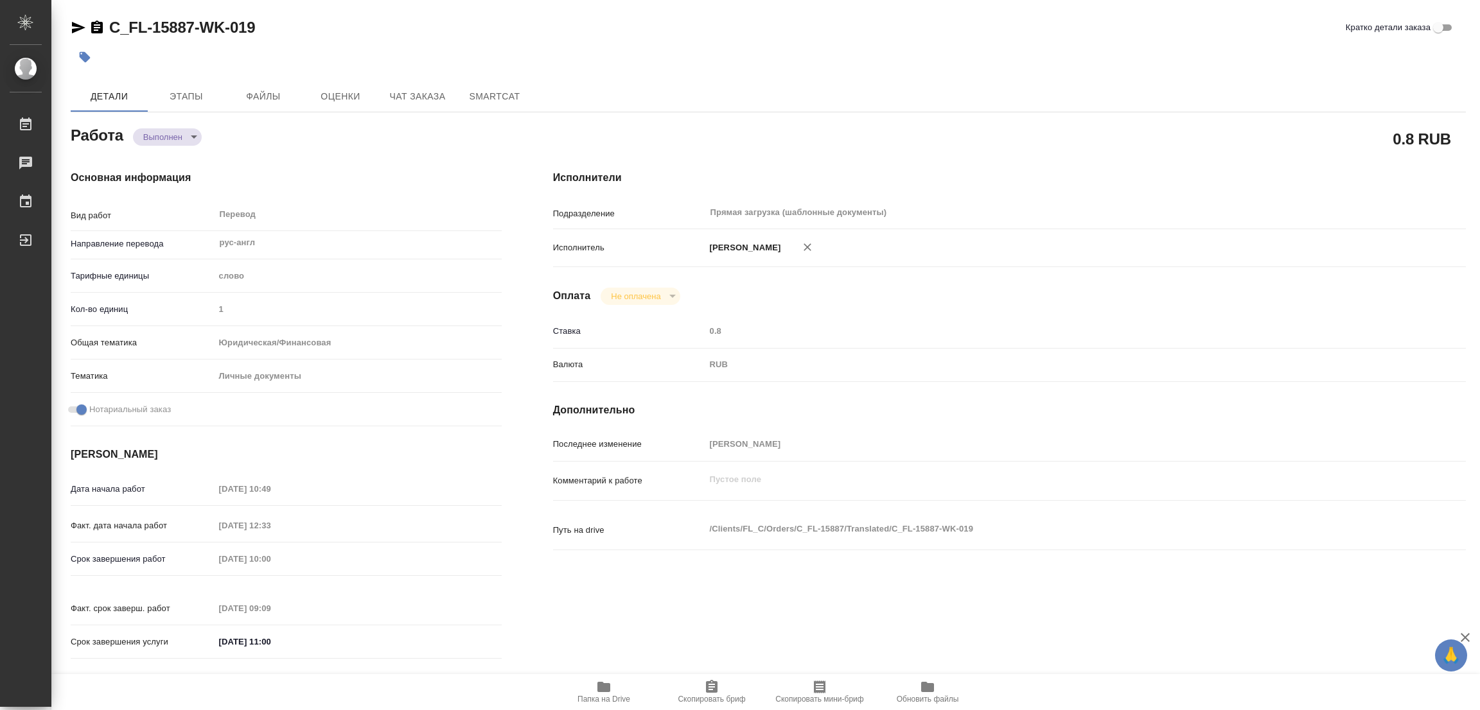
type textarea "x"
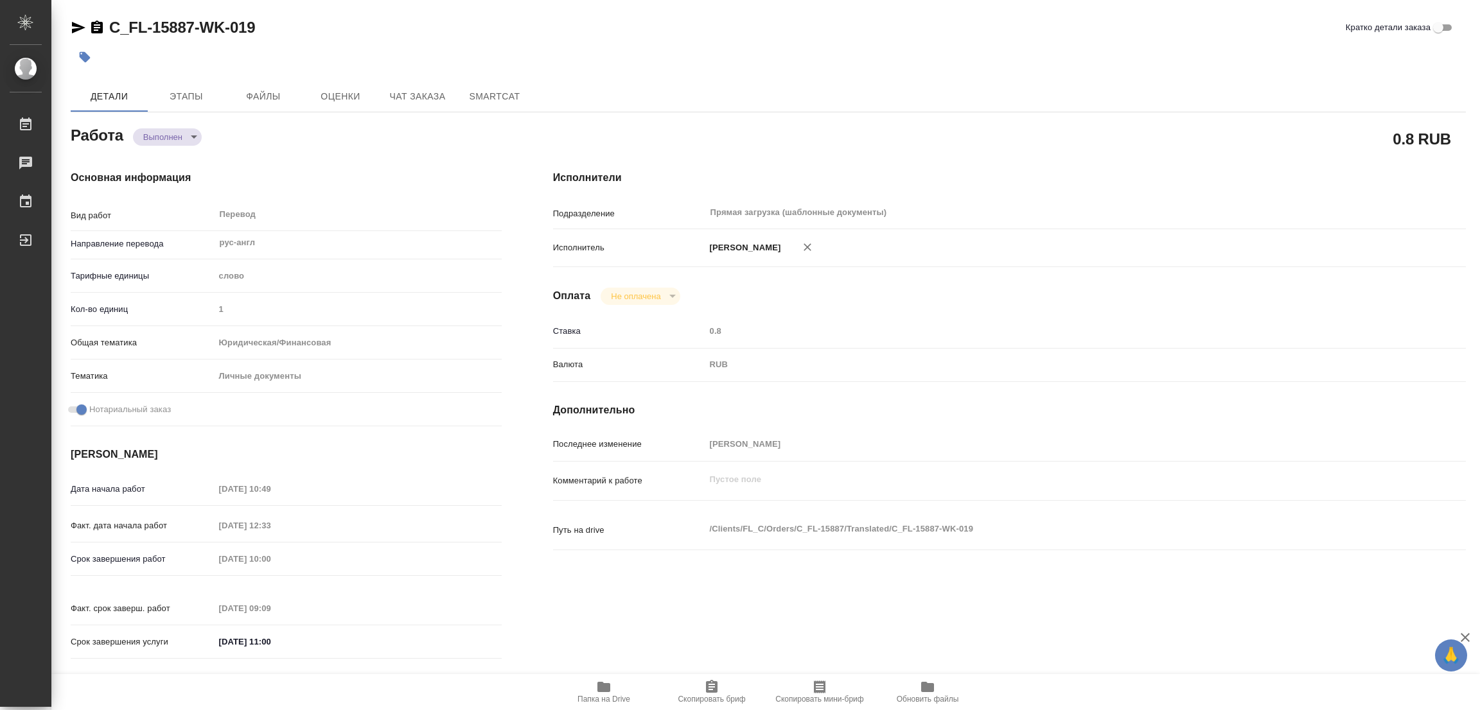
type textarea "x"
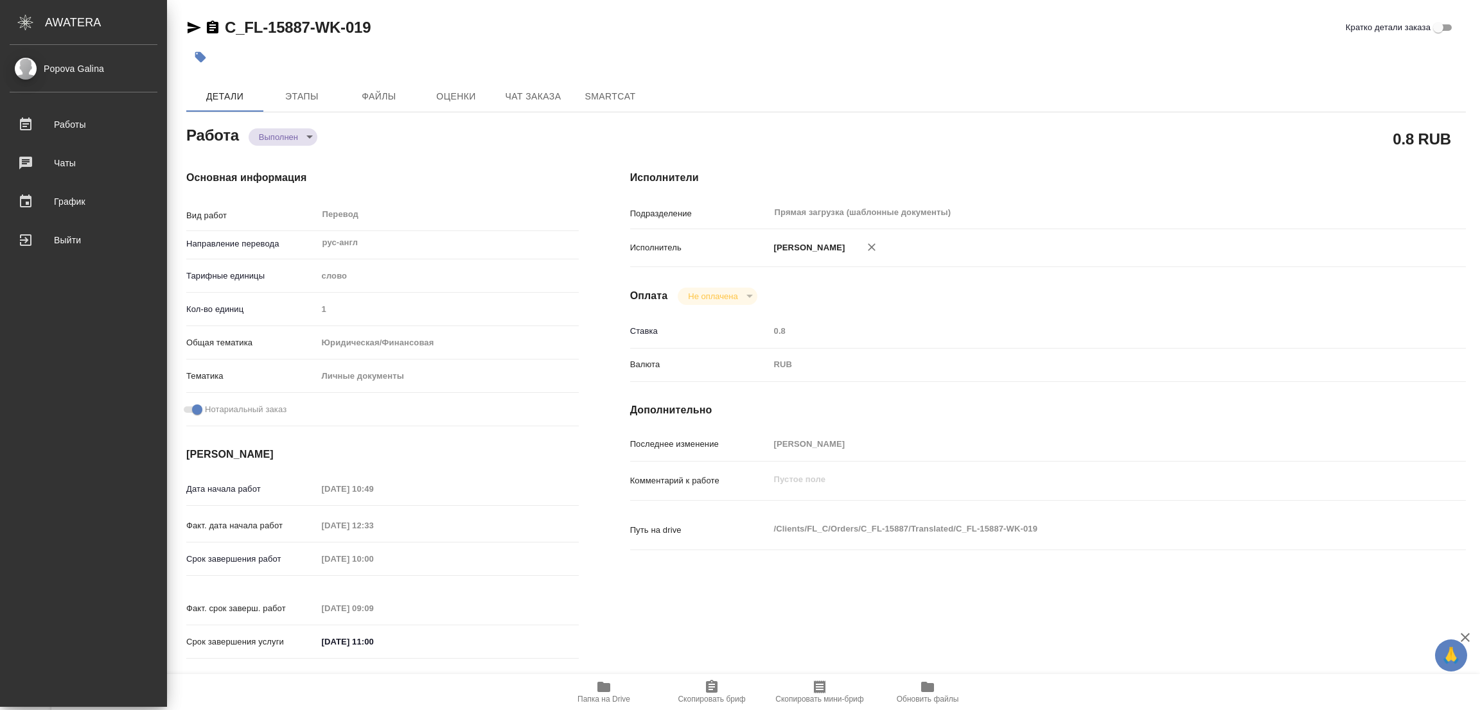
type textarea "x"
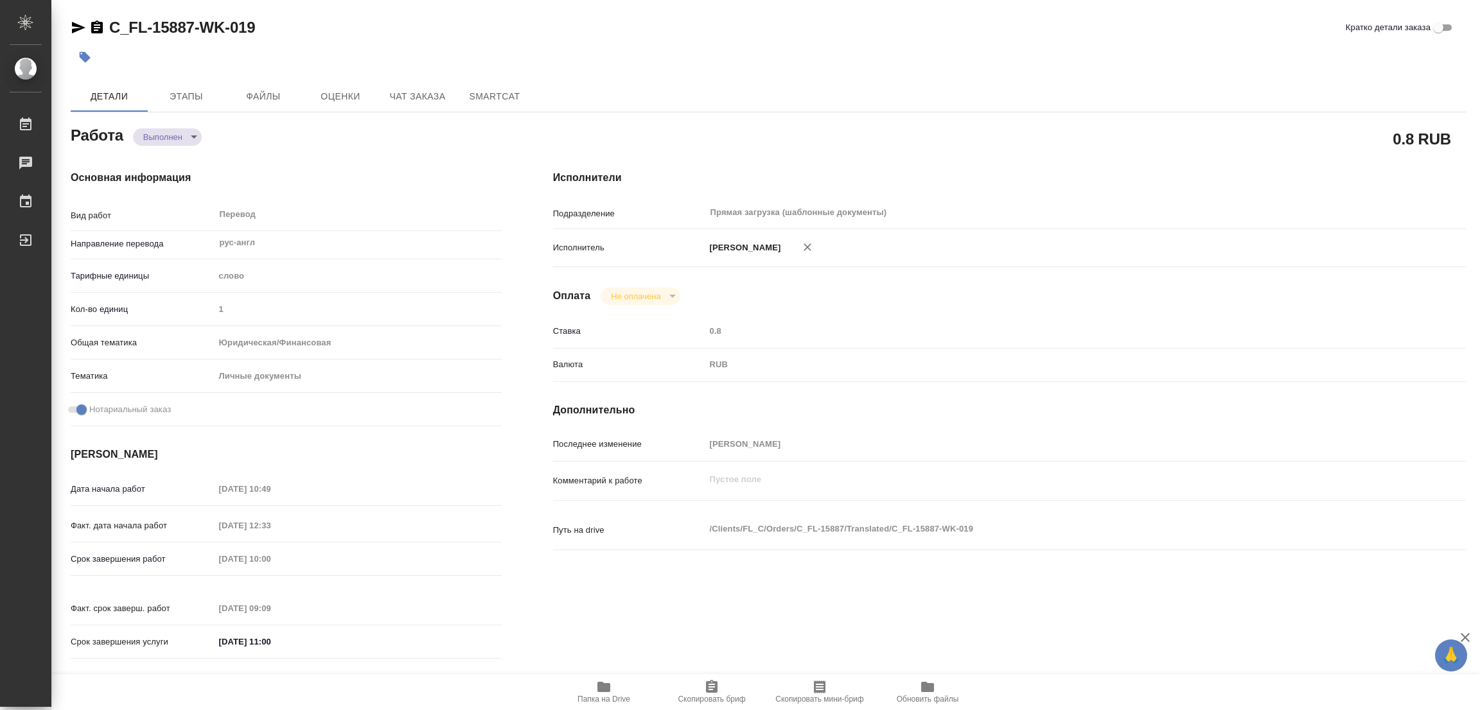
type textarea "x"
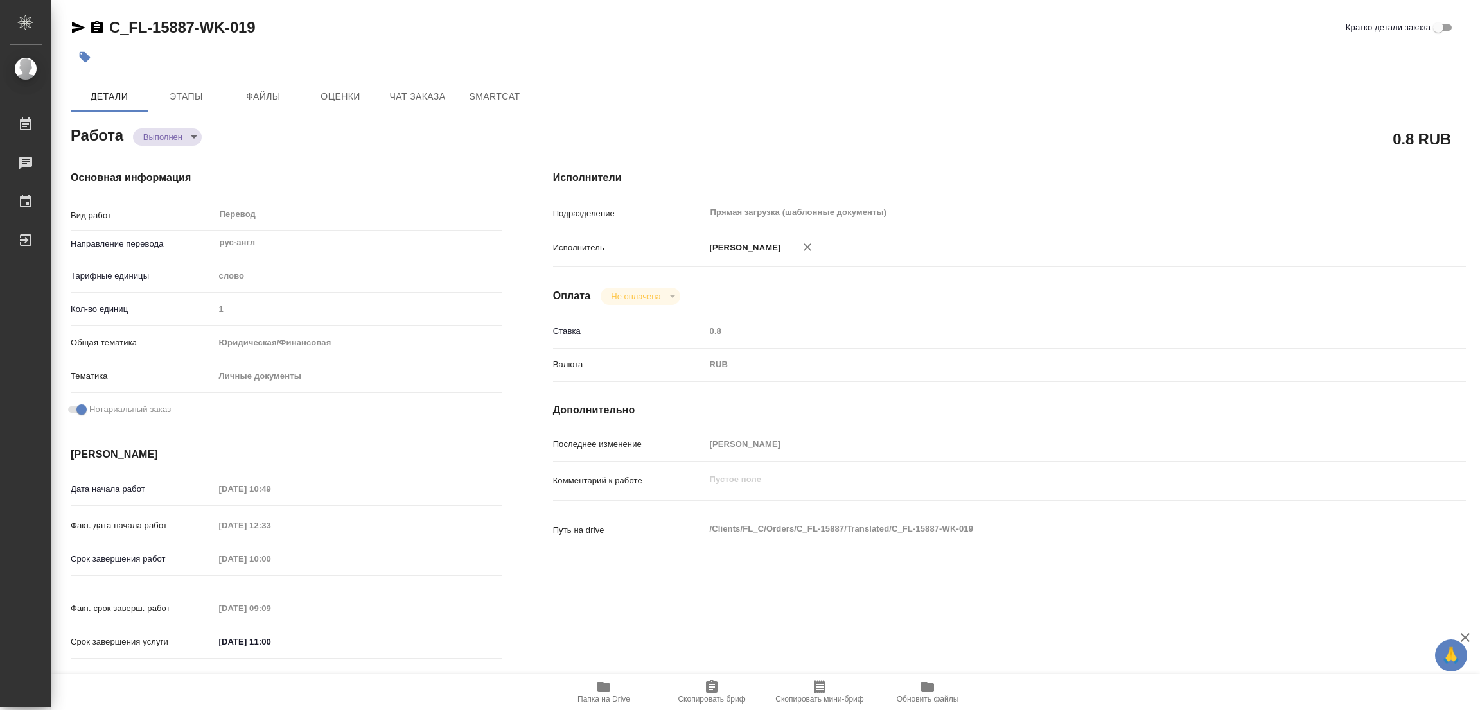
type textarea "x"
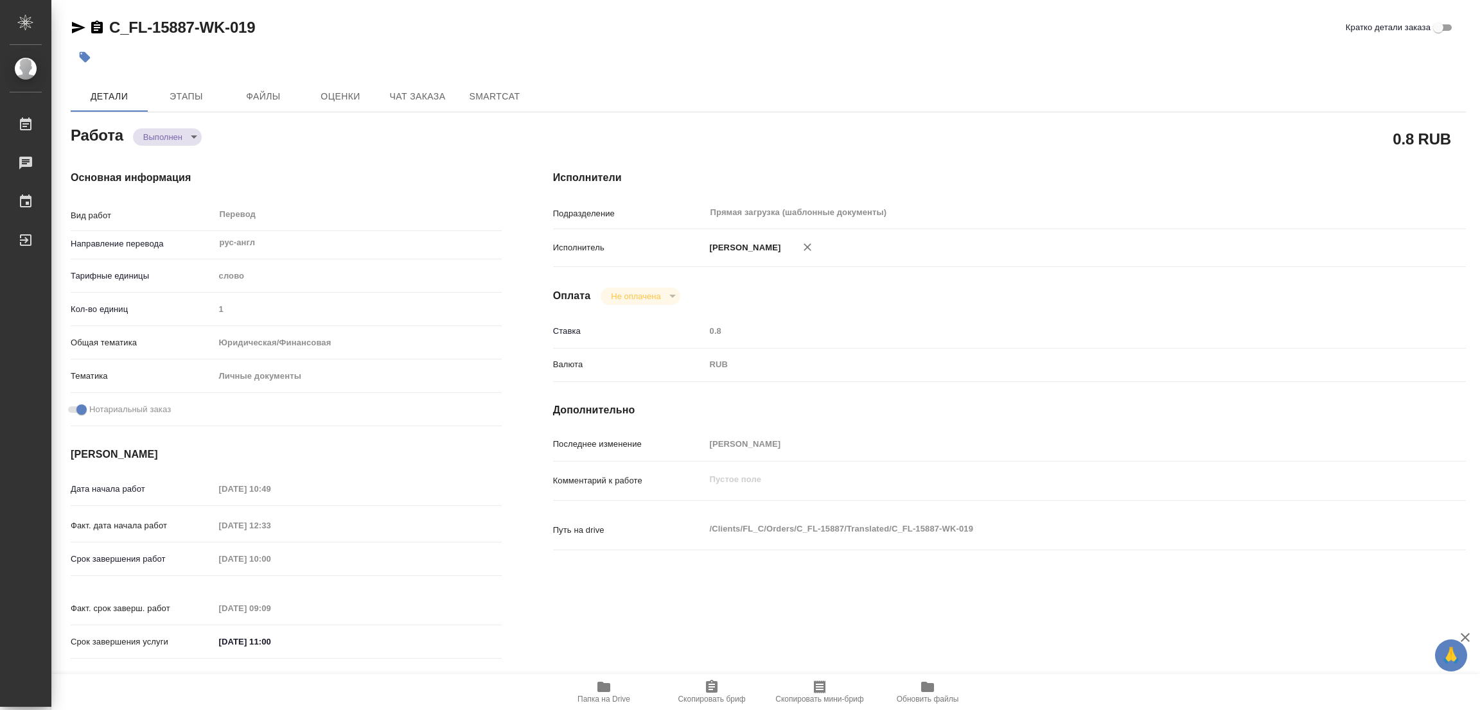
click at [80, 57] on icon "button" at bounding box center [85, 57] width 11 height 11
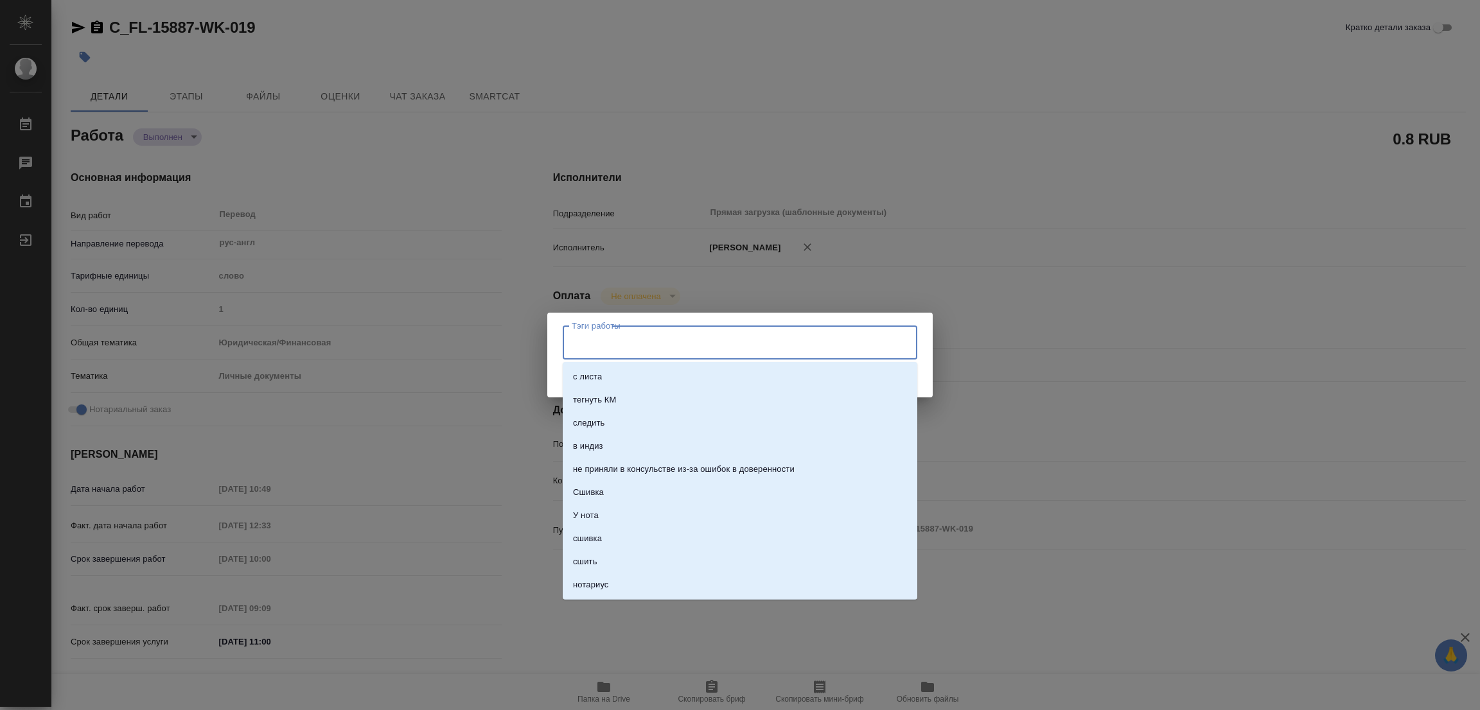
click at [617, 347] on input "Тэги работы" at bounding box center [727, 342] width 319 height 22
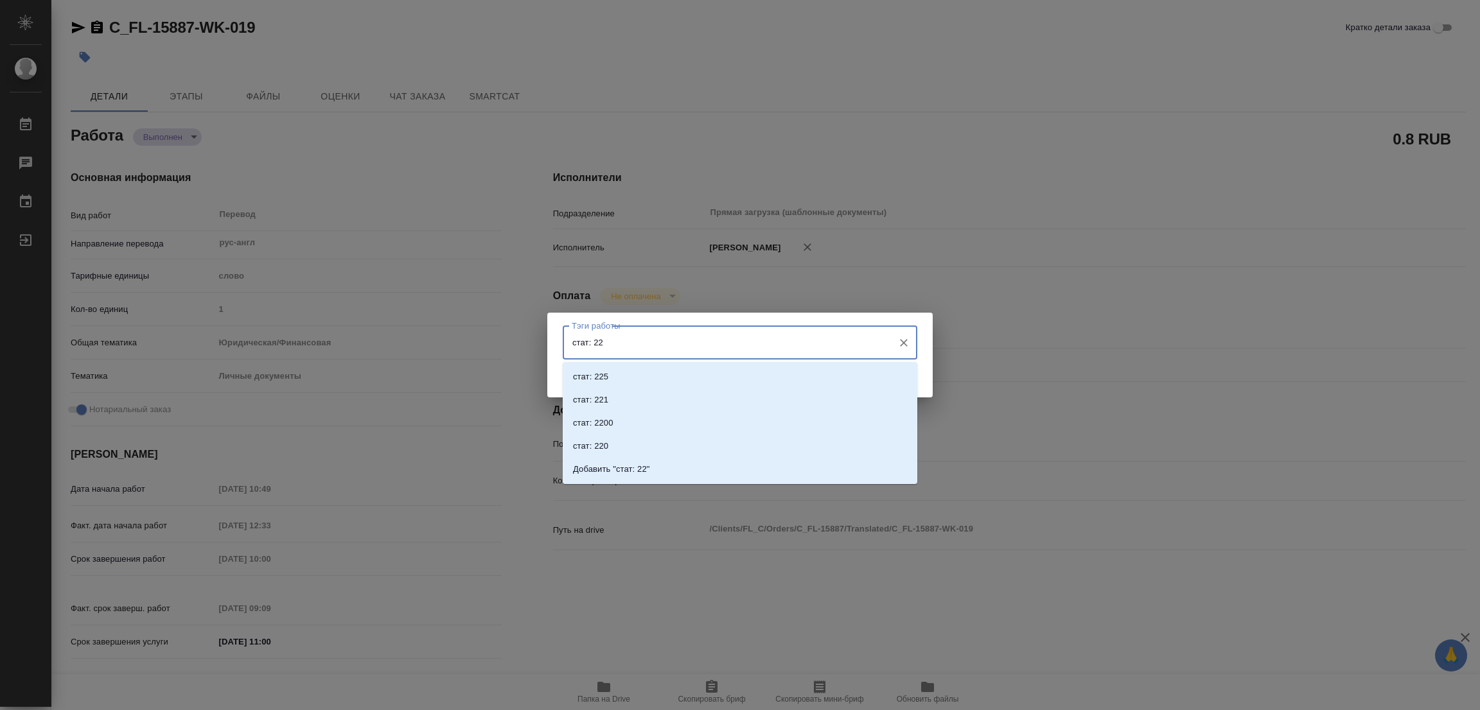
type input "стат: 225"
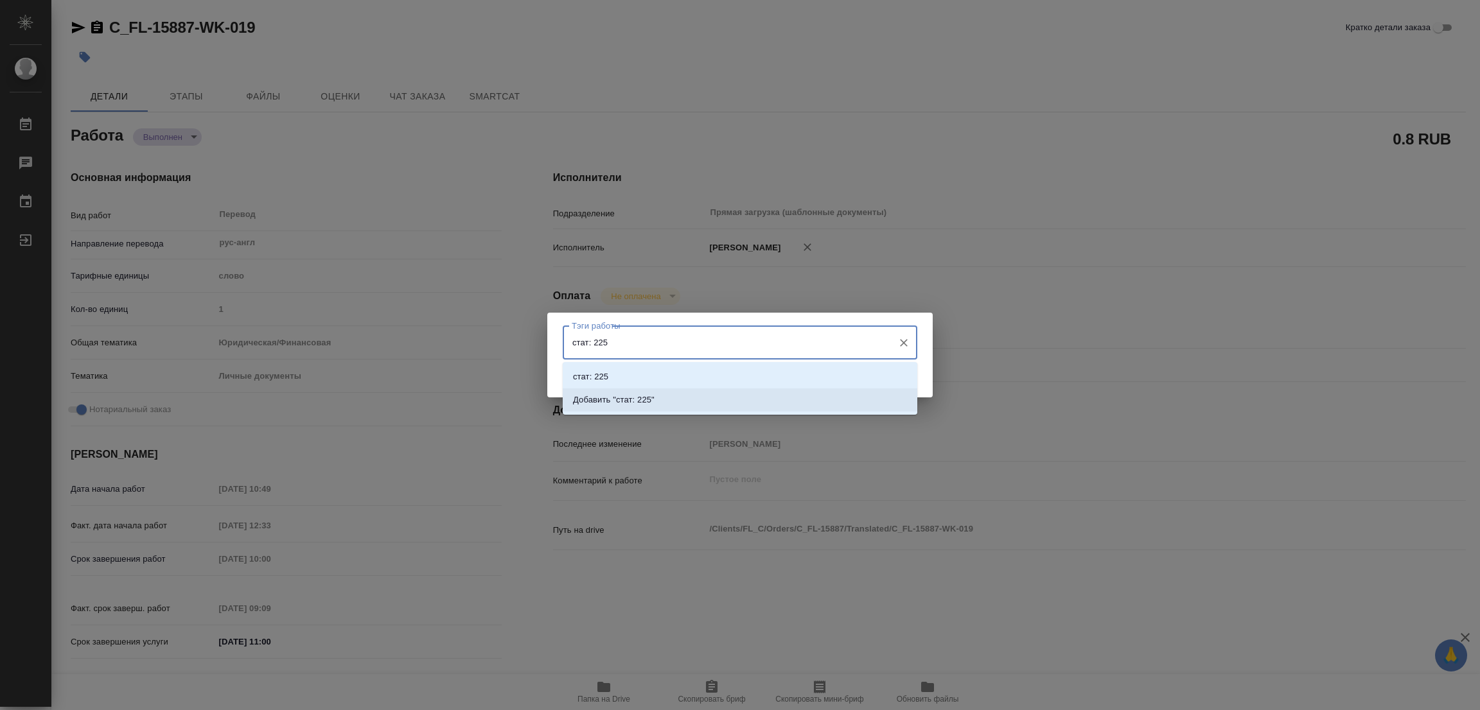
click at [638, 391] on li "Добавить "стат: 225"" at bounding box center [740, 400] width 355 height 23
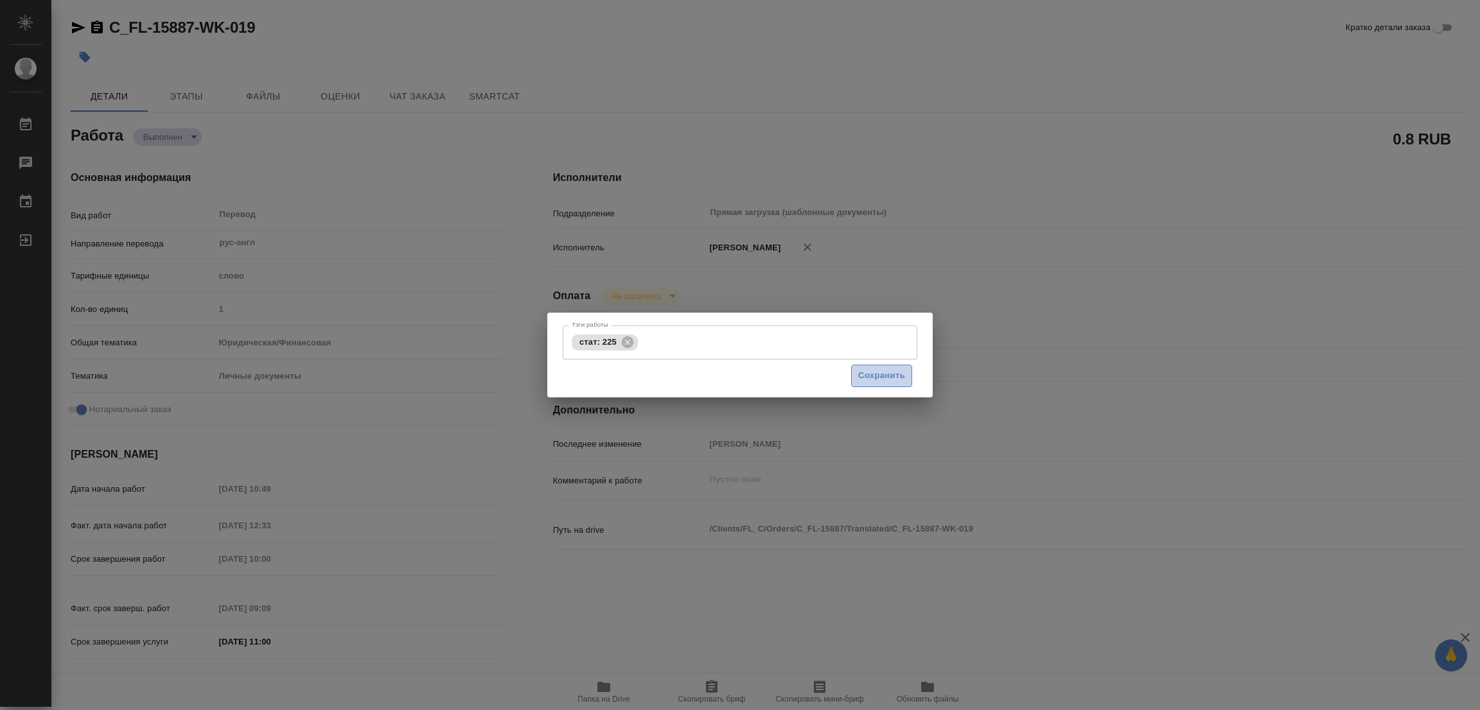
click at [872, 375] on span "Сохранить" at bounding box center [881, 376] width 47 height 15
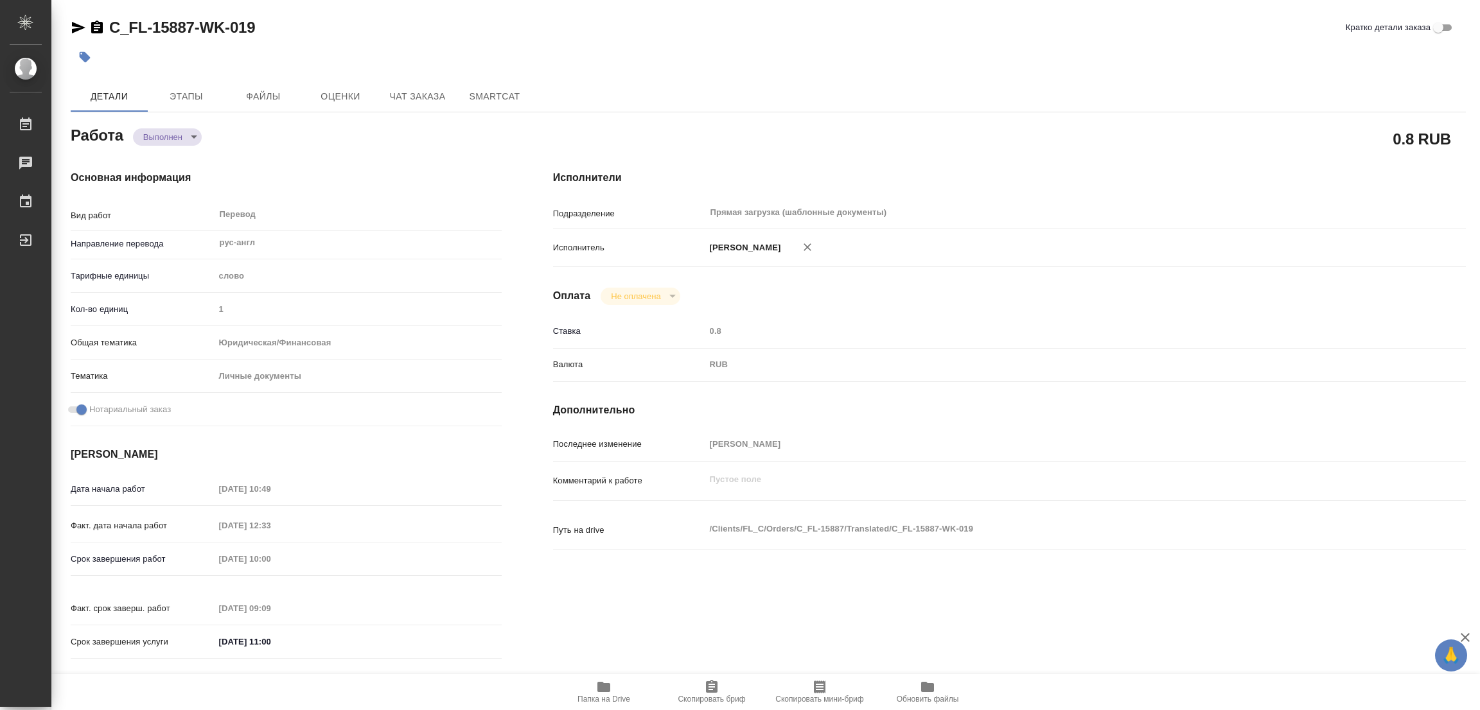
type input "completed"
type textarea "Перевод"
type textarea "x"
type input "рус-англ"
type input "5a8b1489cc6b4906c91bfd90"
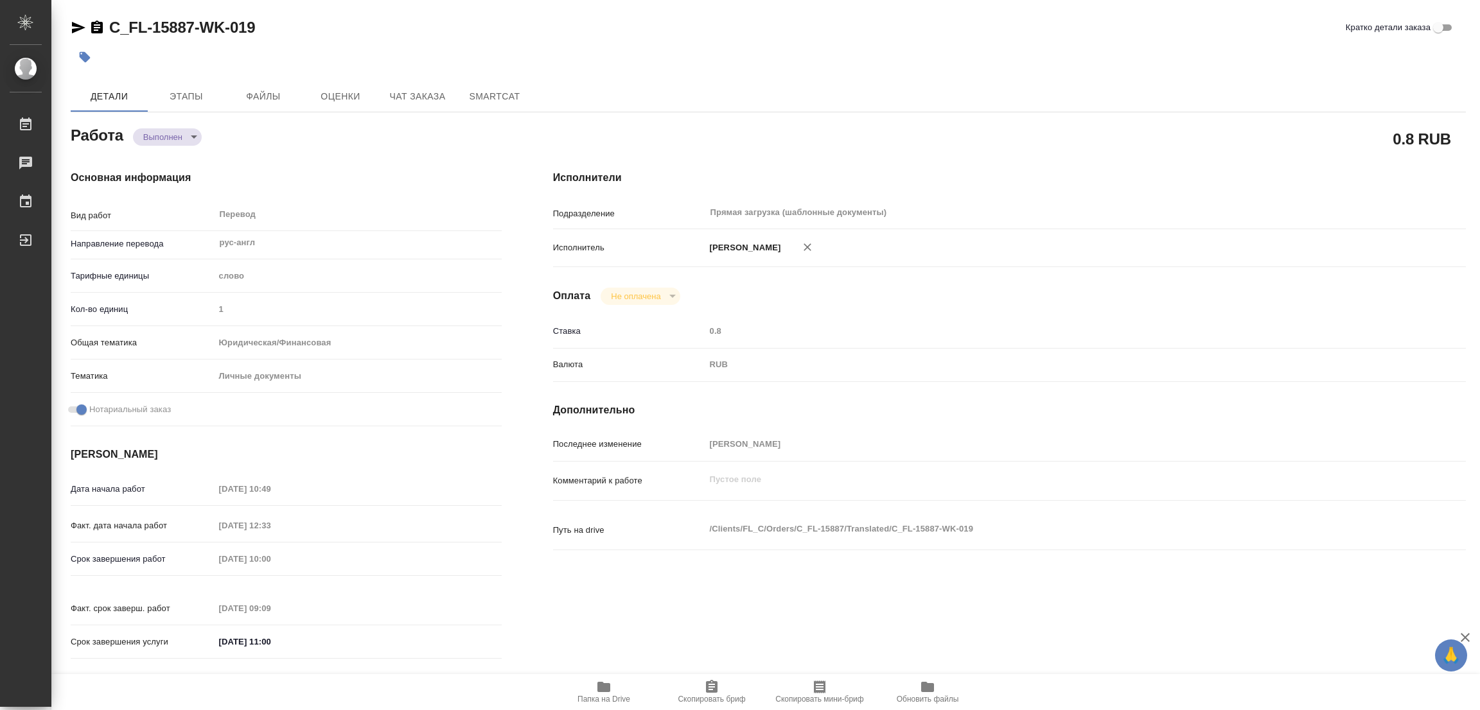
type input "1"
type input "yr-fn"
type input "5a8b8b956a9677013d343cfe"
checkbox input "true"
type input "09.09.2025 10:49"
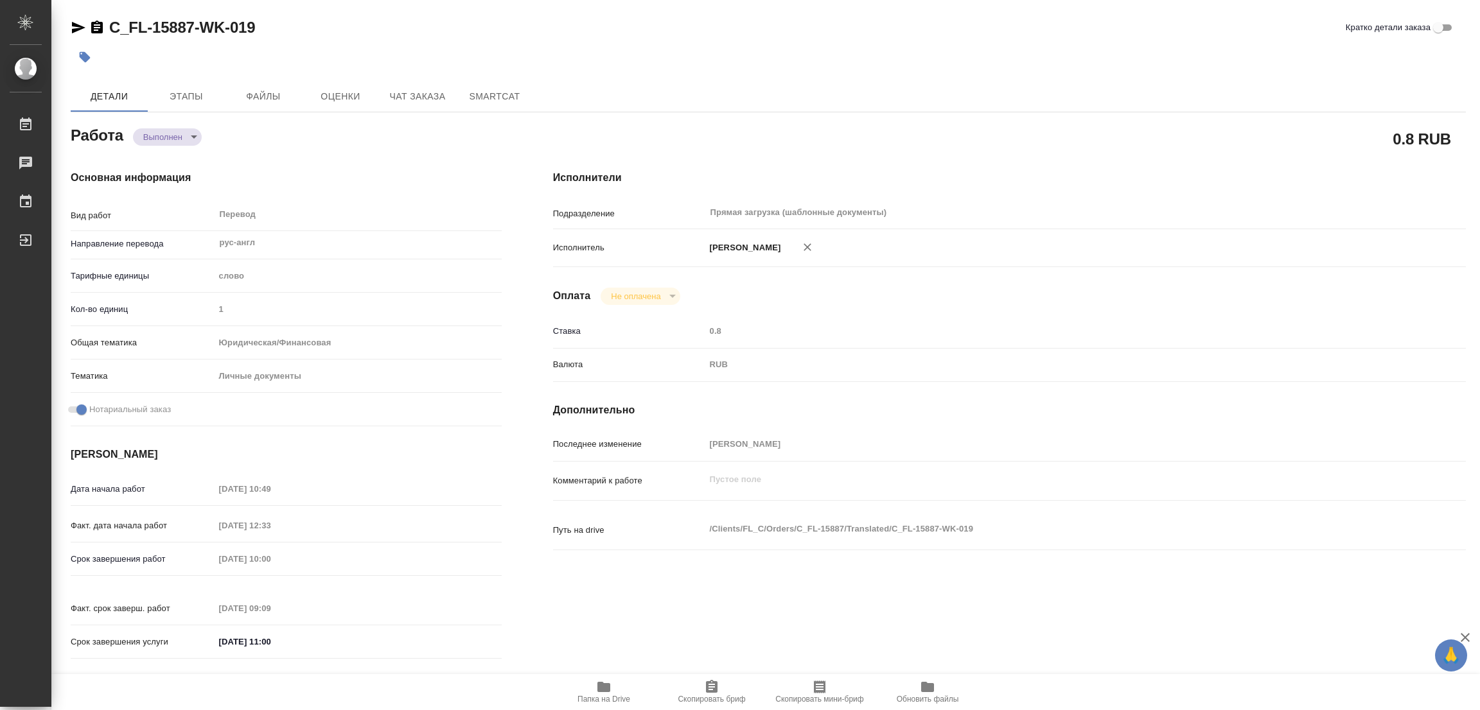
type input "09.09.2025 12:33"
type input "[DATE] 10:00"
type input "10.09.2025 09:09"
type input "10.09.2025 11:00"
type input "Прямая загрузка (шаблонные документы)"
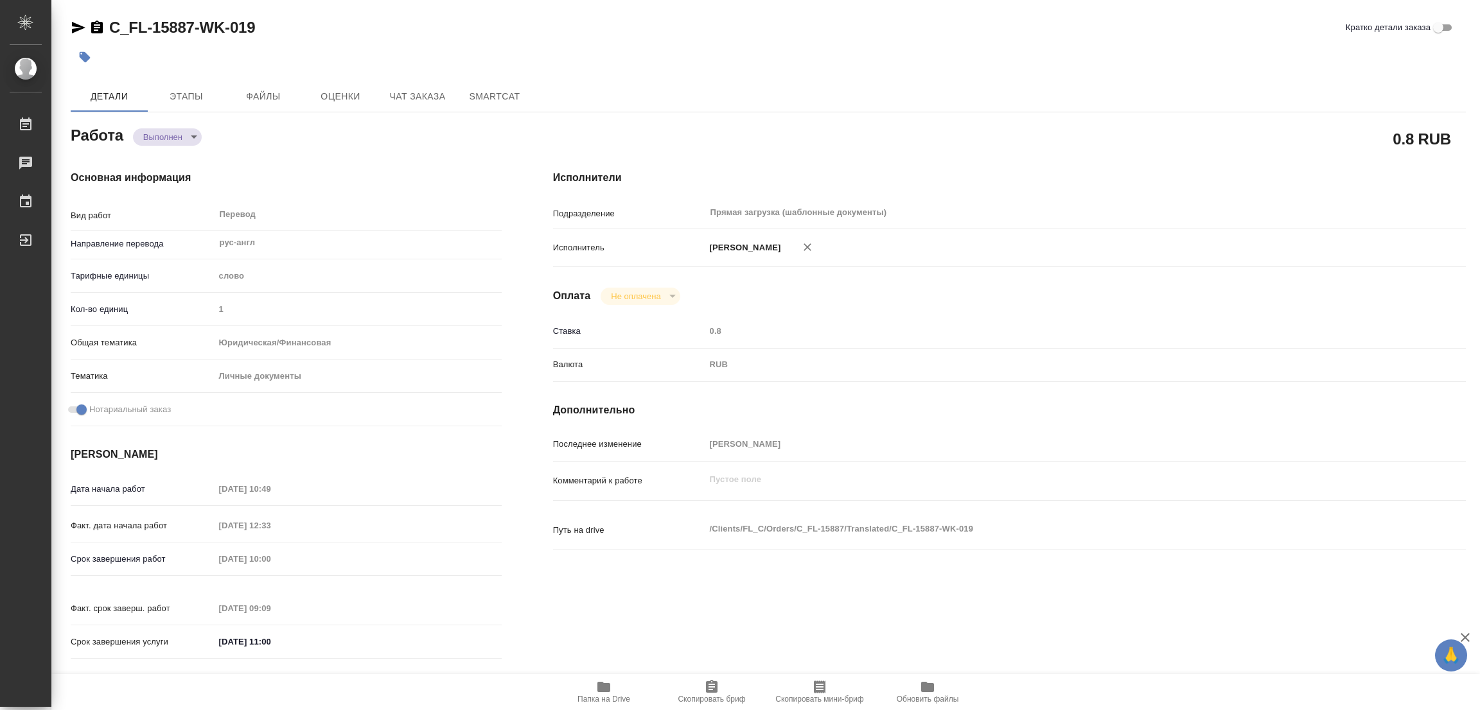
type input "notPayed"
type input "0.8"
type input "RUB"
type input "[PERSON_NAME]"
type textarea "x"
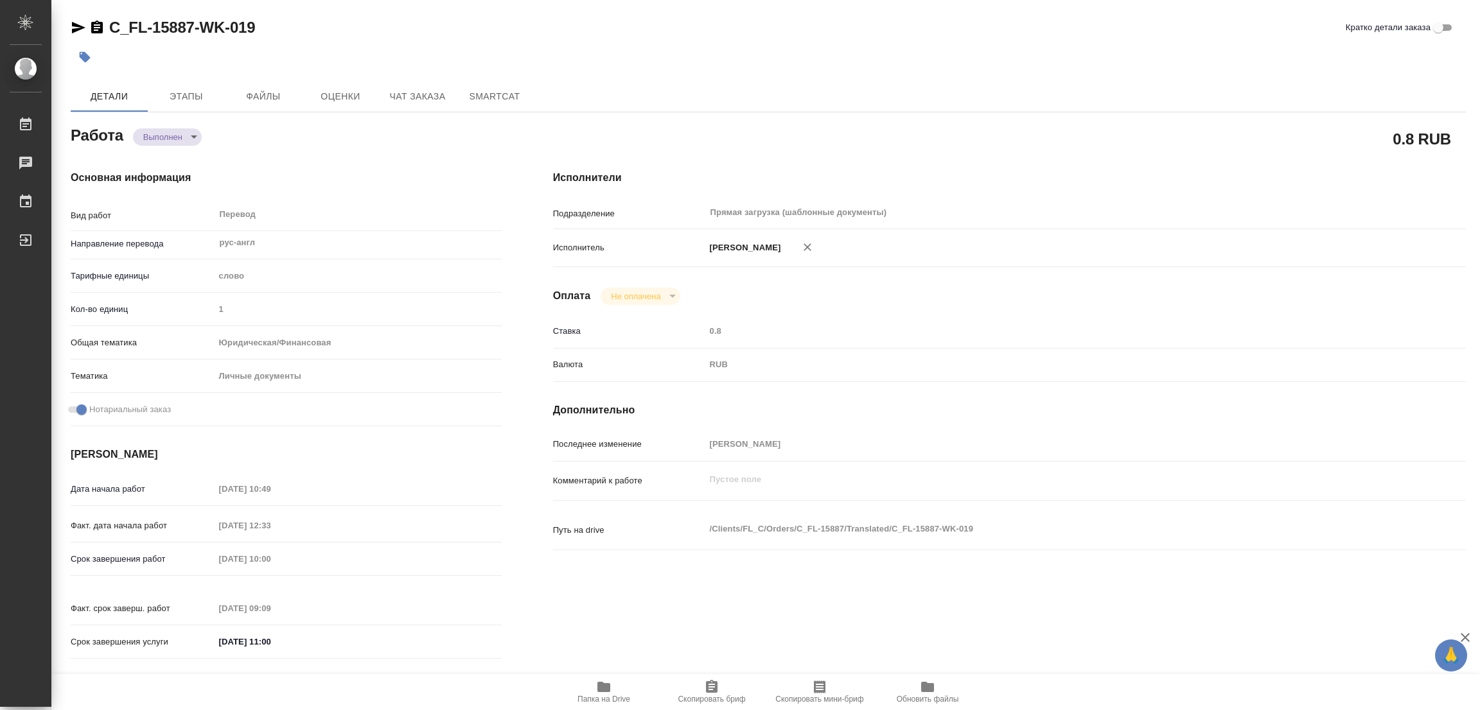
type textarea "/Clients/FL_C/Orders/C_FL-15887/Translated/C_FL-15887-WK-019"
type textarea "x"
type input "C_FL-15887"
type input "Перевод станд. срочный"
type input "Корректура, Редактура, Постредактура машинного перевода, Приёмка по качеству, П…"
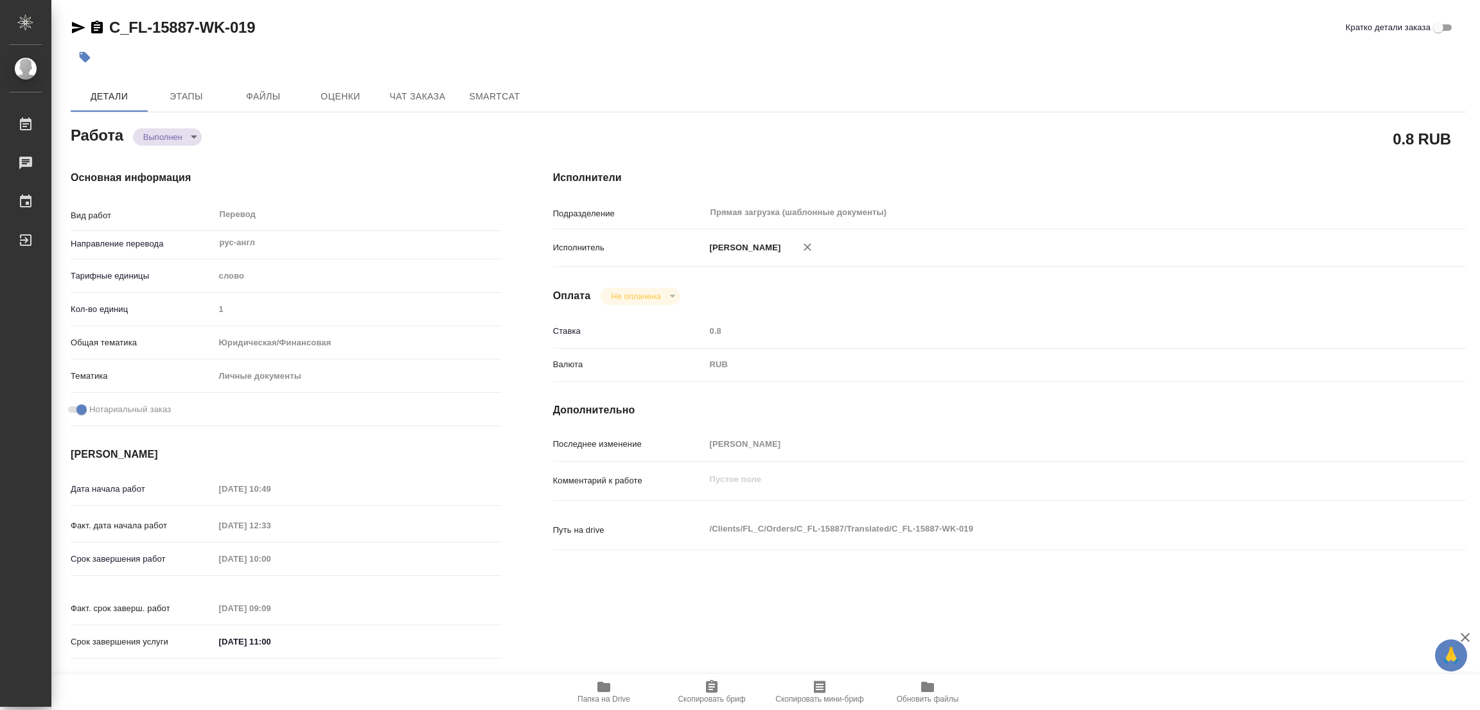
type input "Зайцева Светлана"
type input "/Clients/FL_C/Orders/C_FL-15887"
type textarea "x"
type textarea "нот"
type textarea "x"
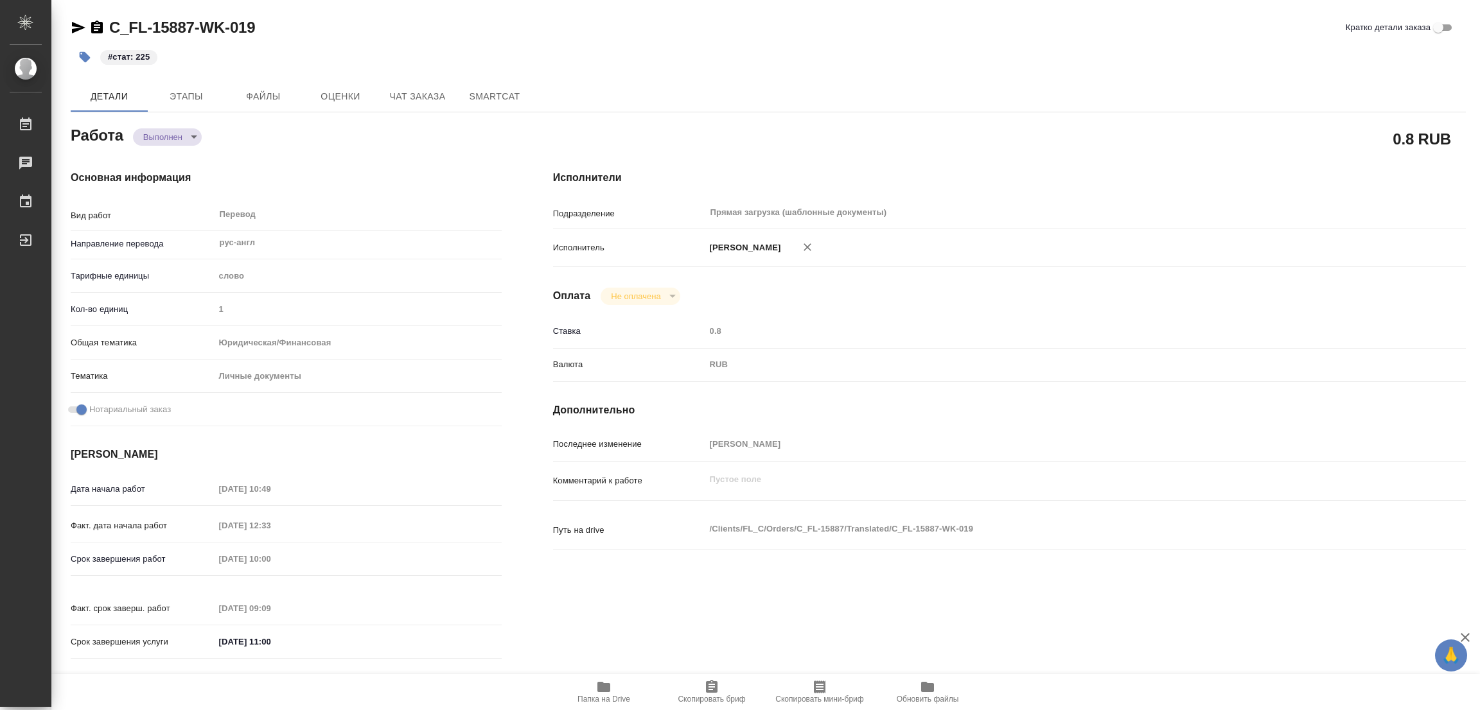
type textarea "x"
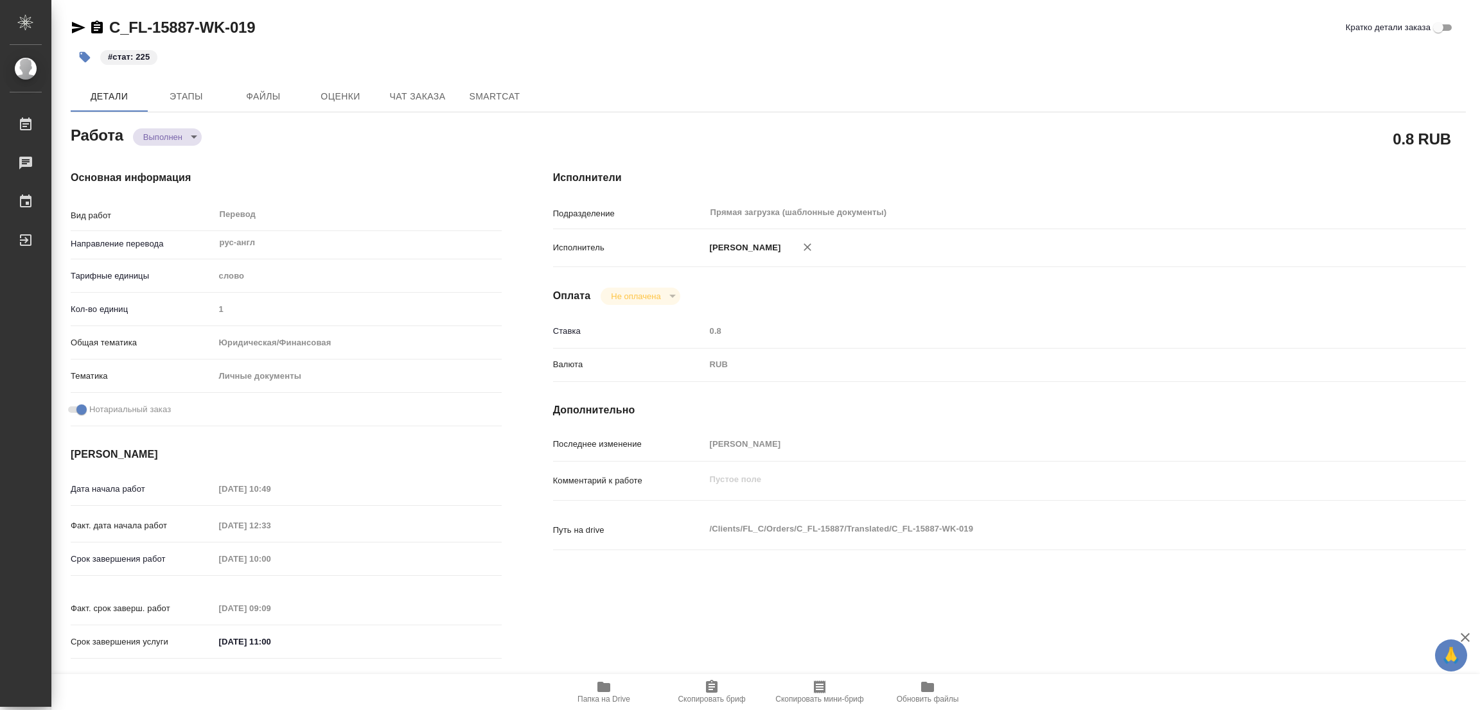
type textarea "x"
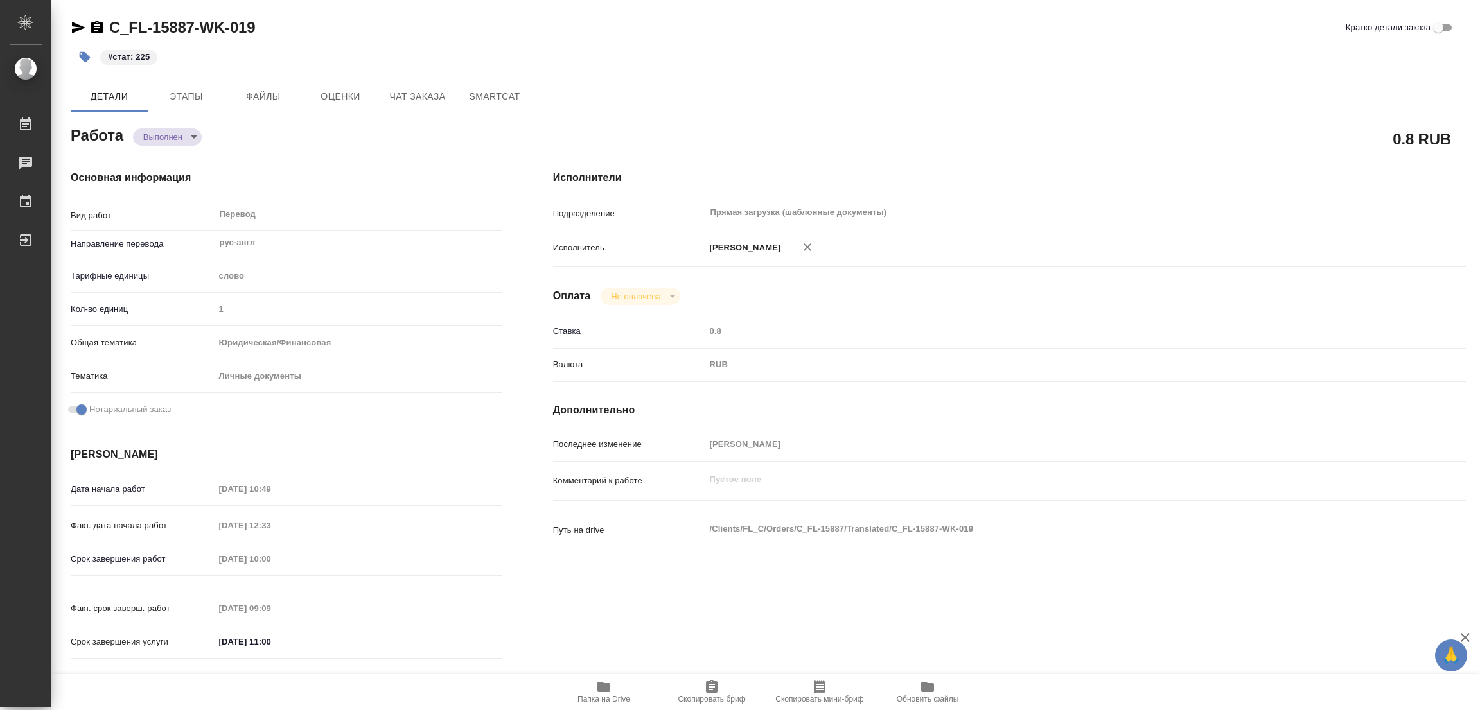
type textarea "x"
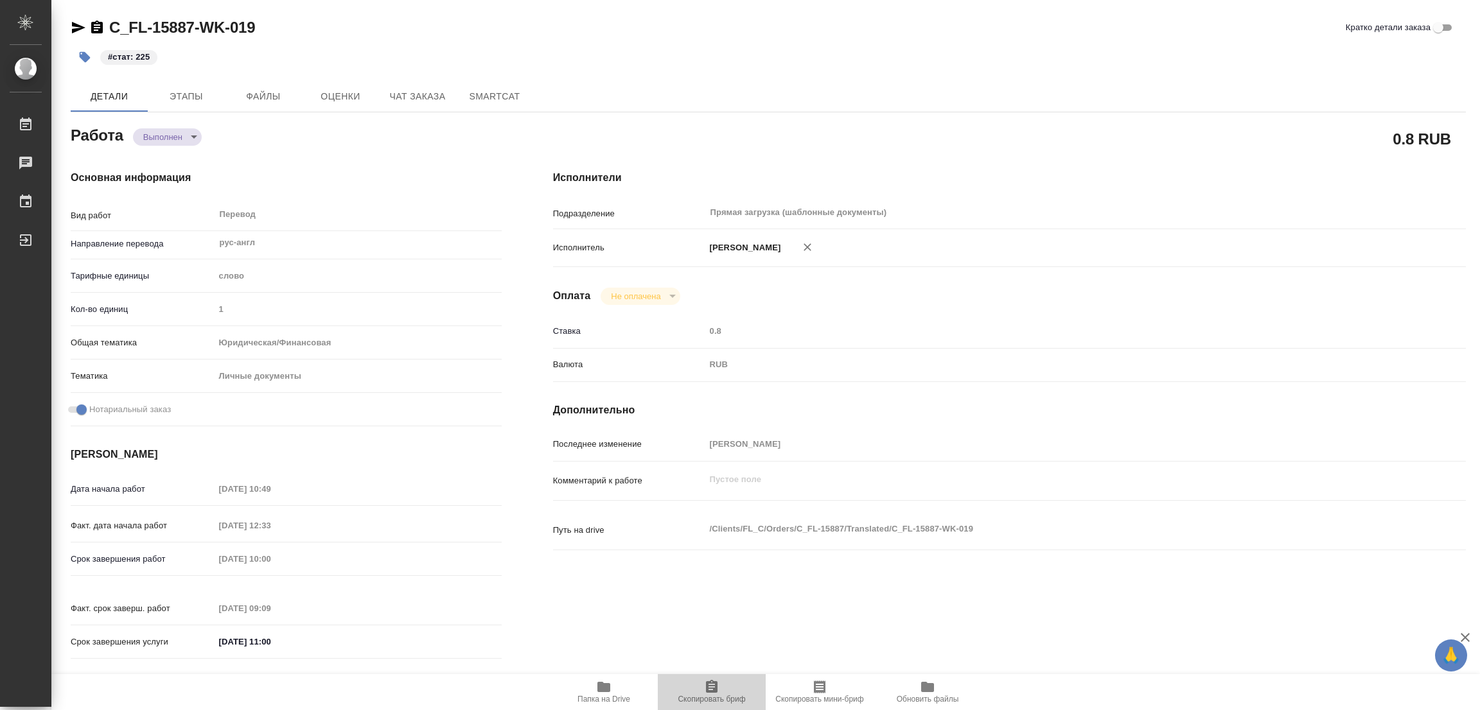
click at [739, 683] on span "Скопировать бриф" at bounding box center [711, 692] width 92 height 24
type textarea "x"
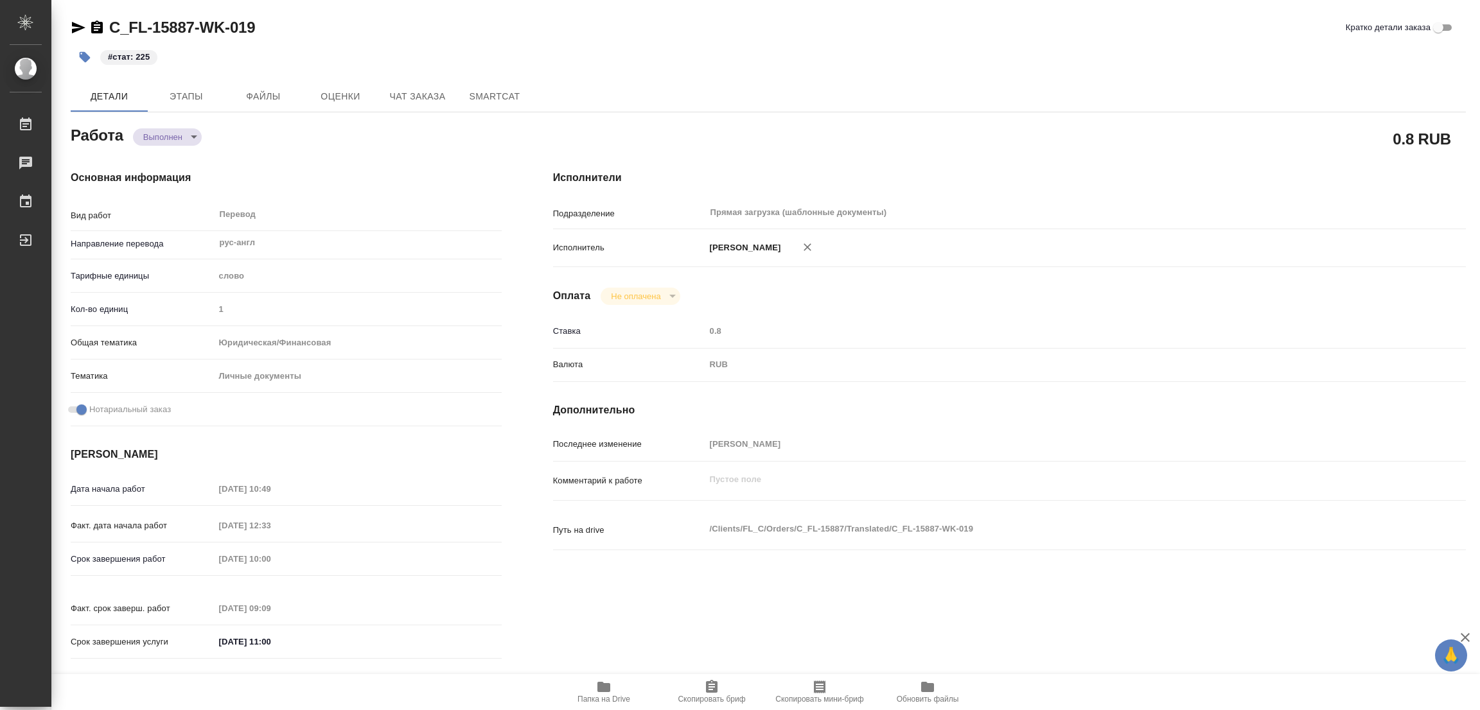
type textarea "x"
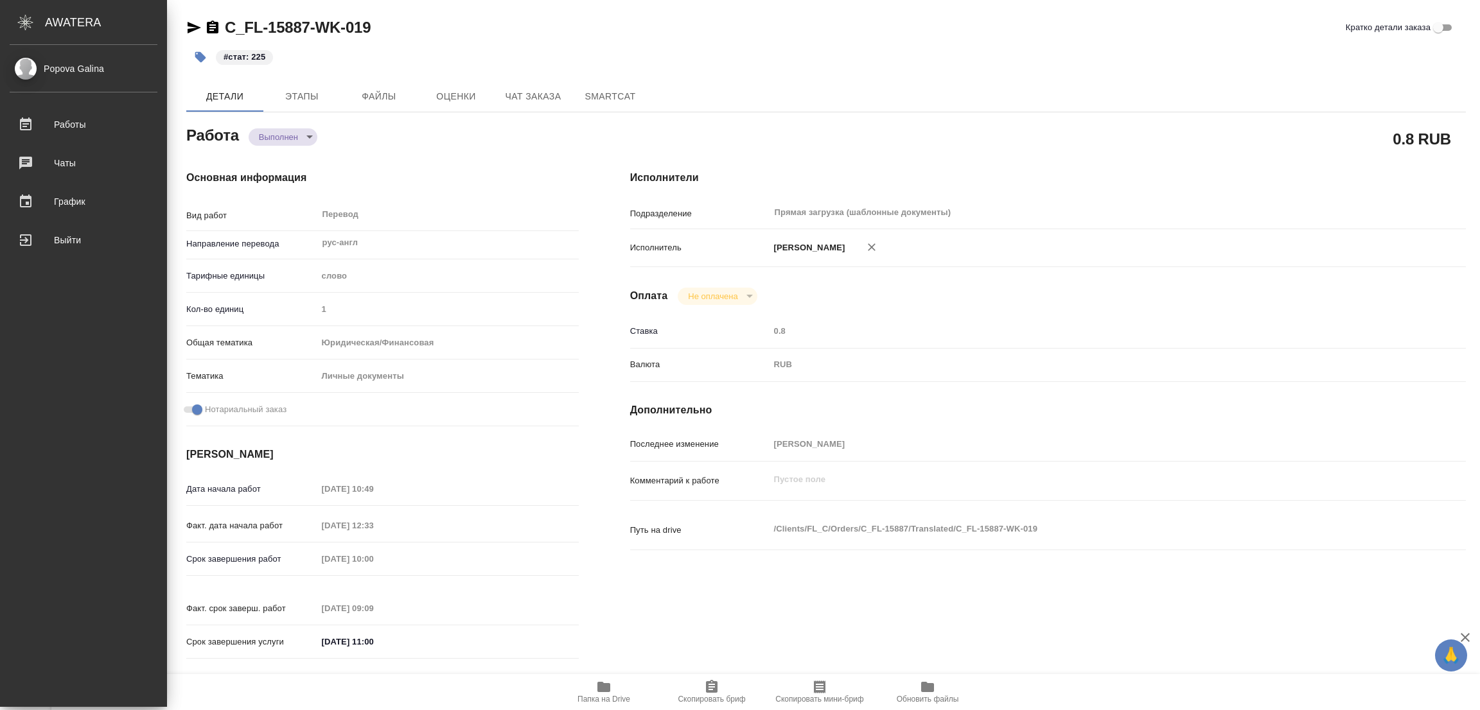
type textarea "x"
